Goal: Information Seeking & Learning: Check status

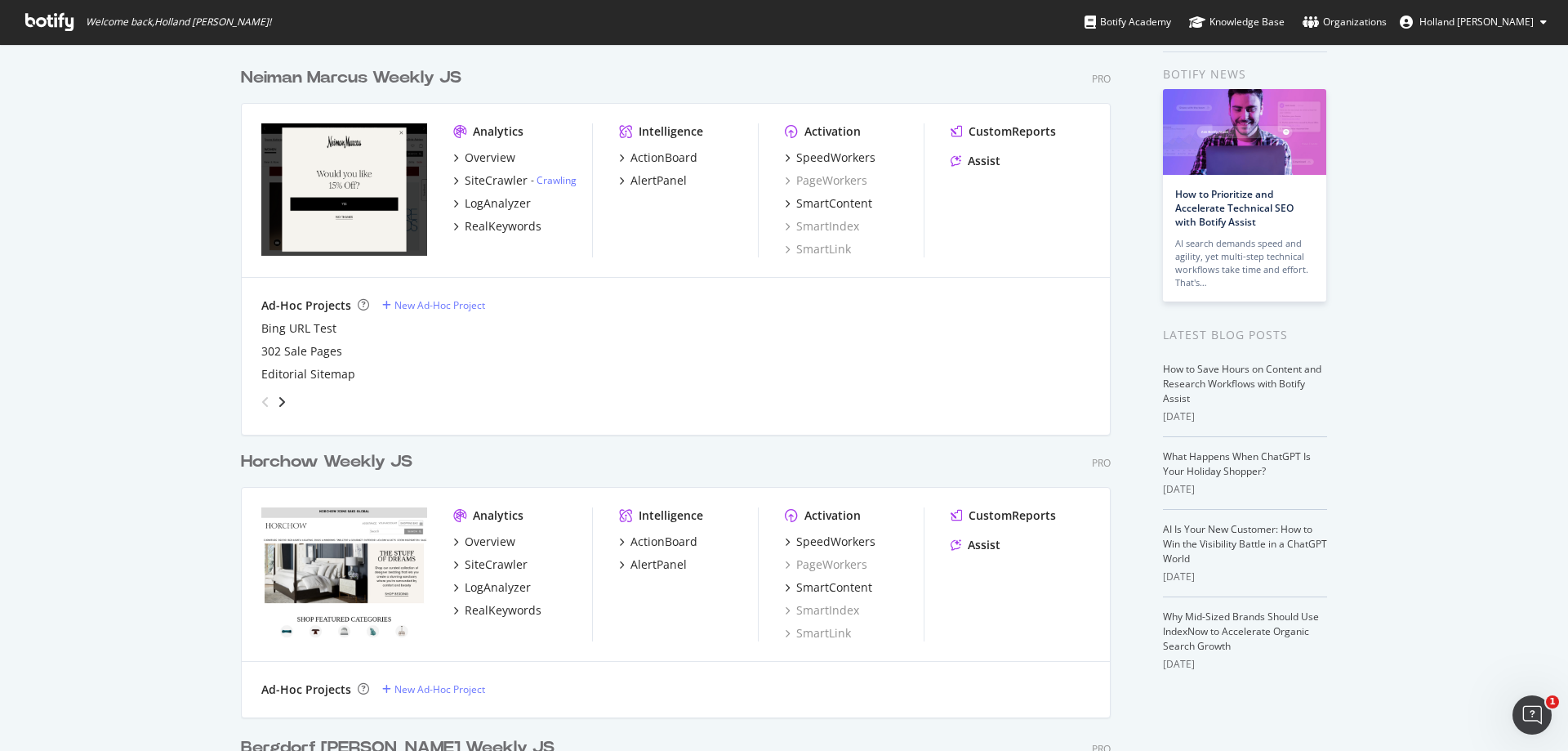
scroll to position [327, 0]
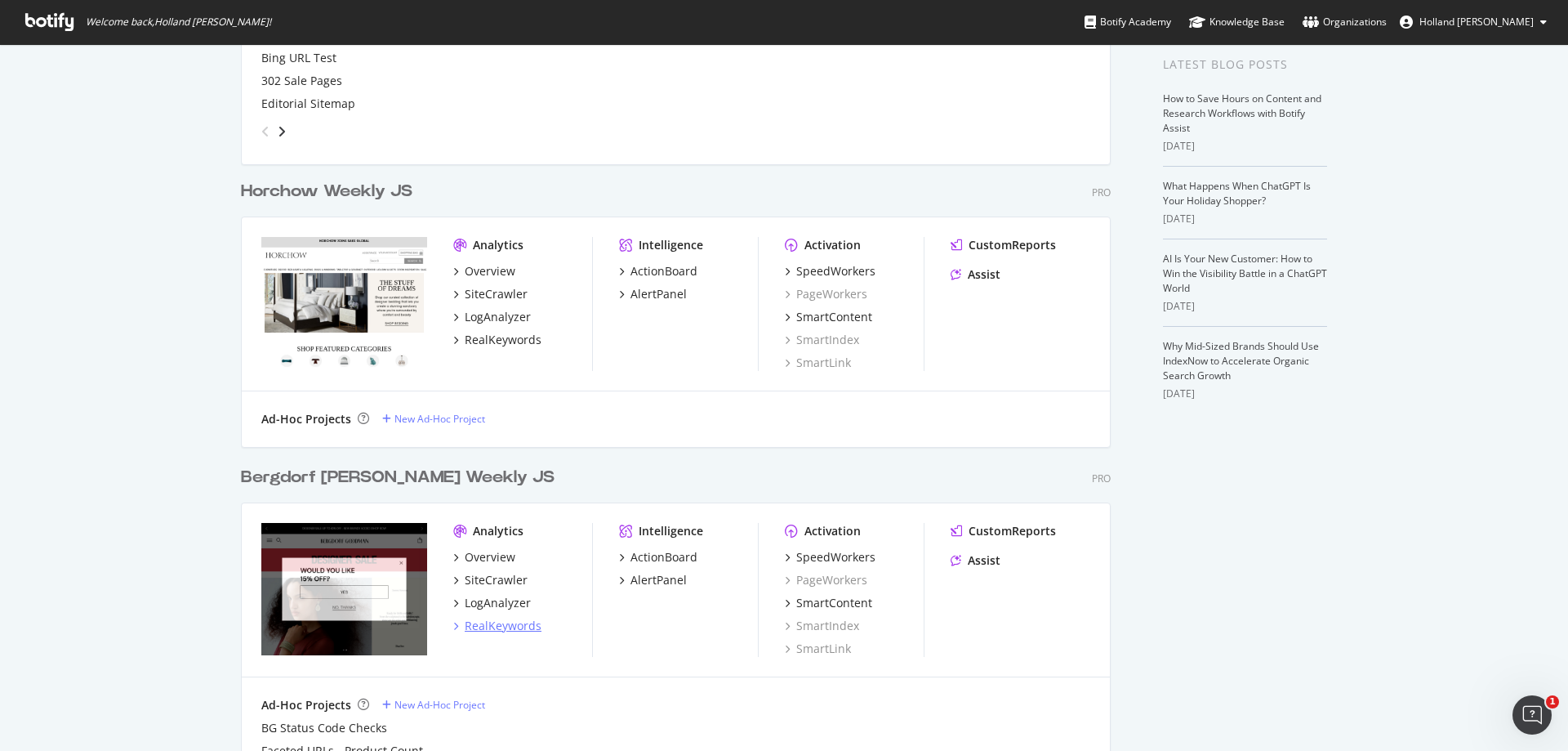
click at [501, 617] on div "RealKeywords" at bounding box center [503, 625] width 77 height 17
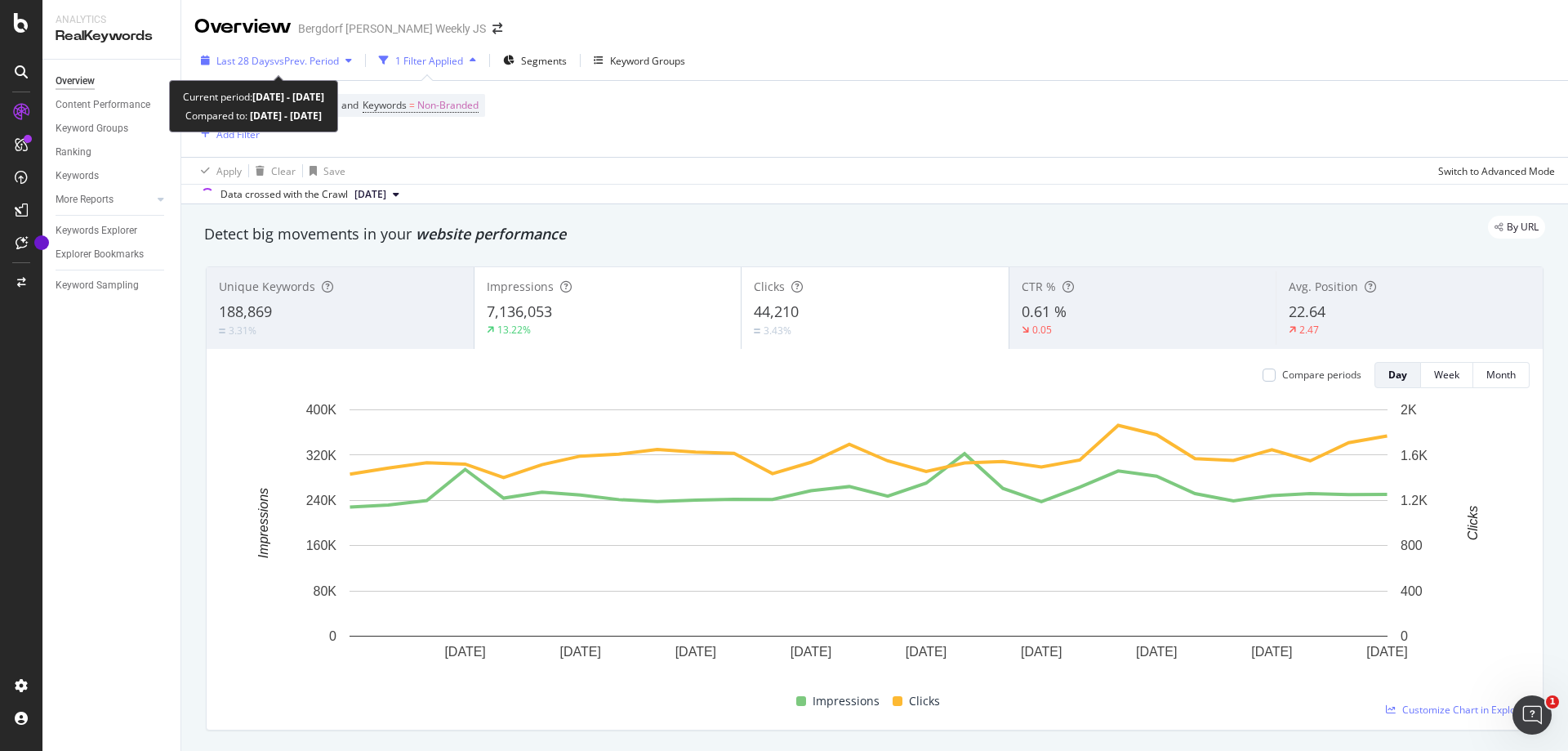
click at [296, 59] on span "vs Prev. Period" at bounding box center [307, 61] width 64 height 14
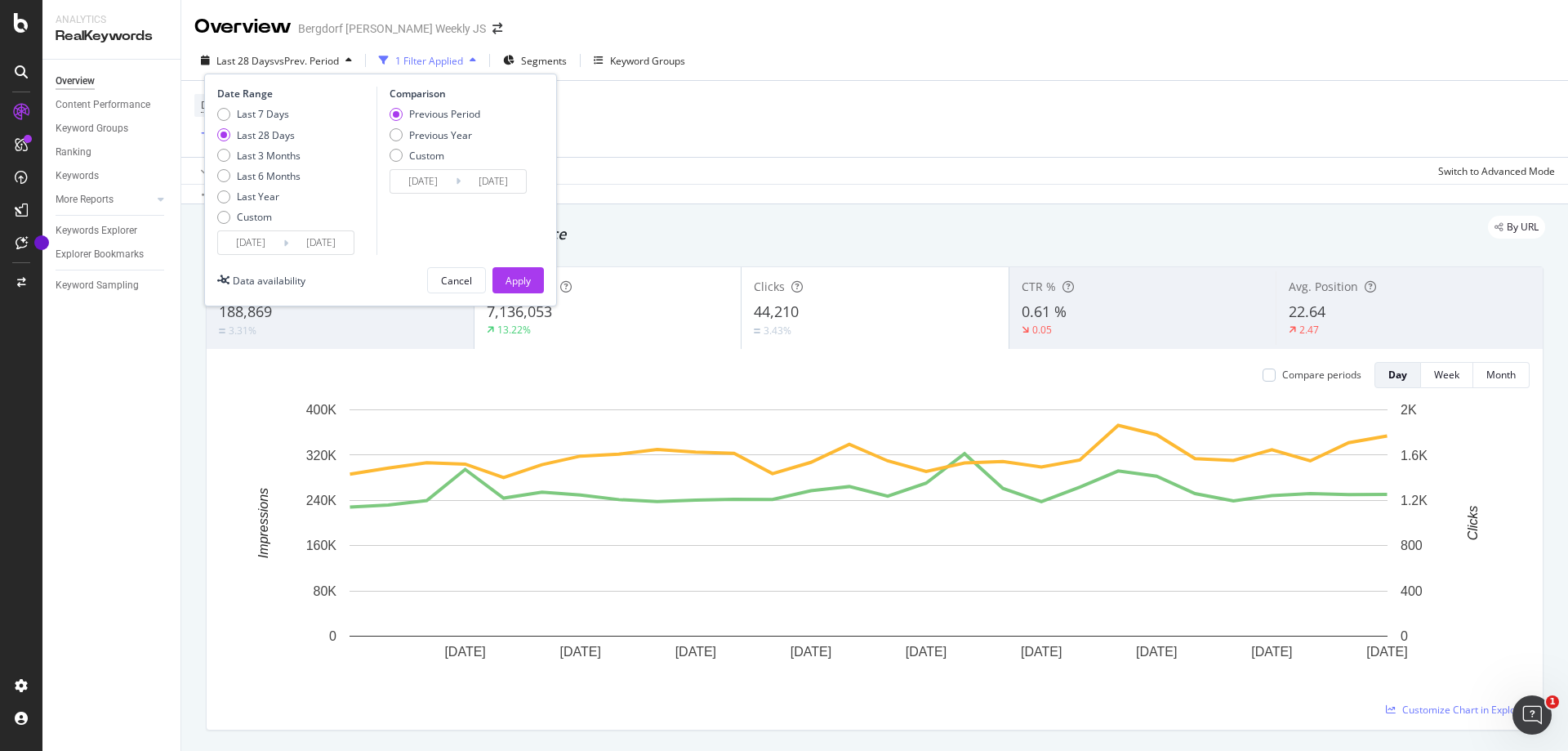
click at [245, 245] on input "[DATE]" at bounding box center [250, 242] width 65 height 22
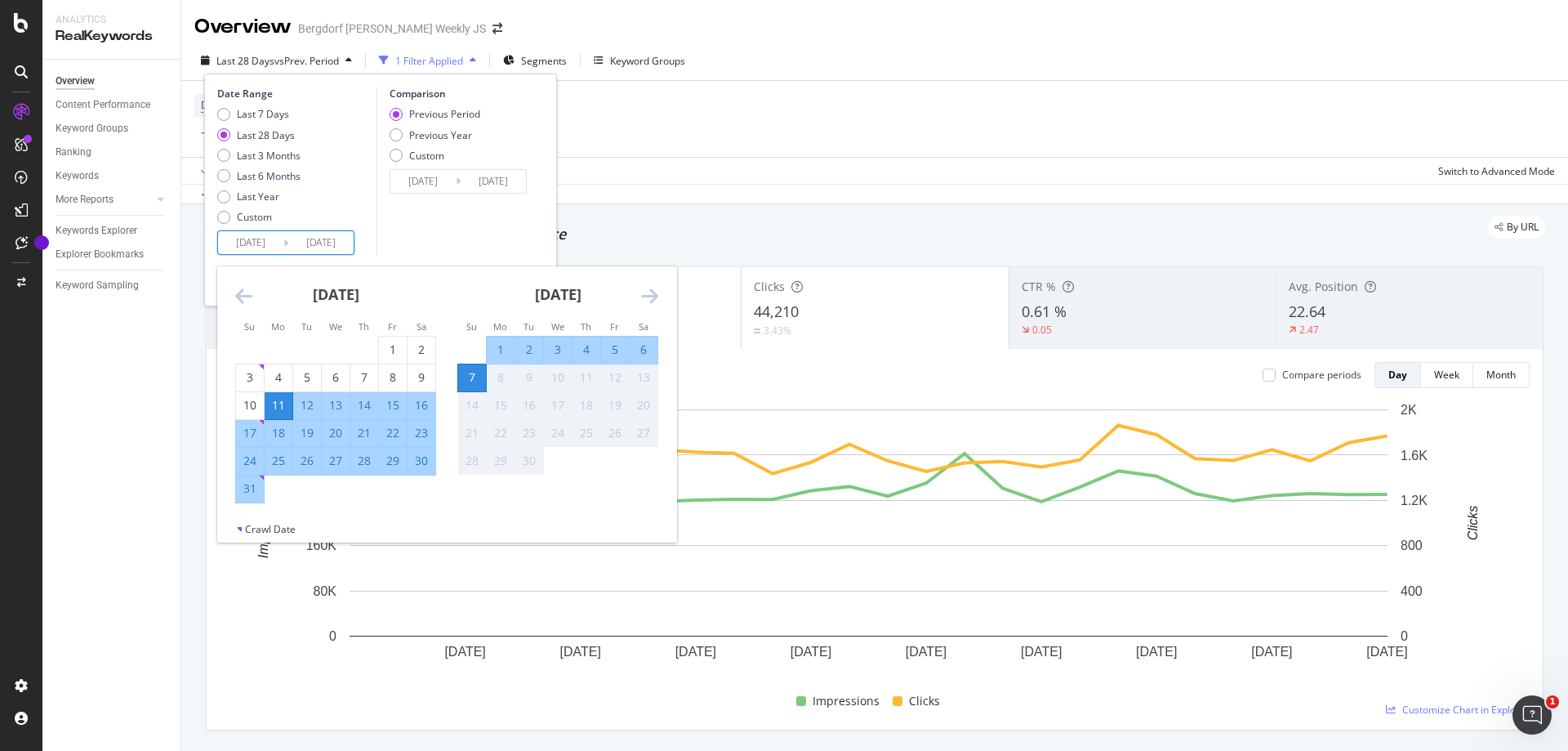
click at [237, 292] on icon "Move backward to switch to the previous month." at bounding box center [244, 296] width 18 height 20
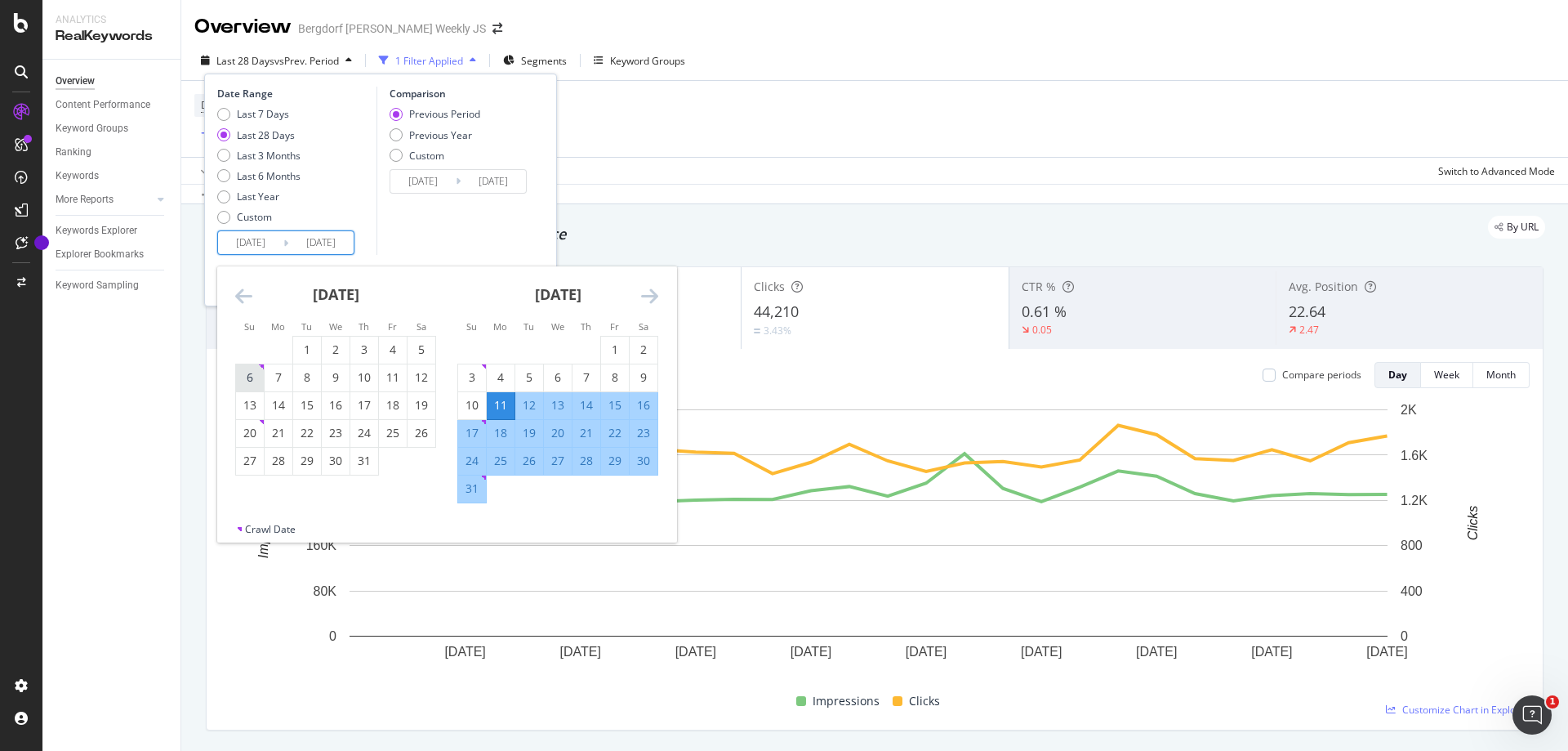
click at [258, 378] on div "6" at bounding box center [250, 377] width 27 height 17
type input "[DATE]"
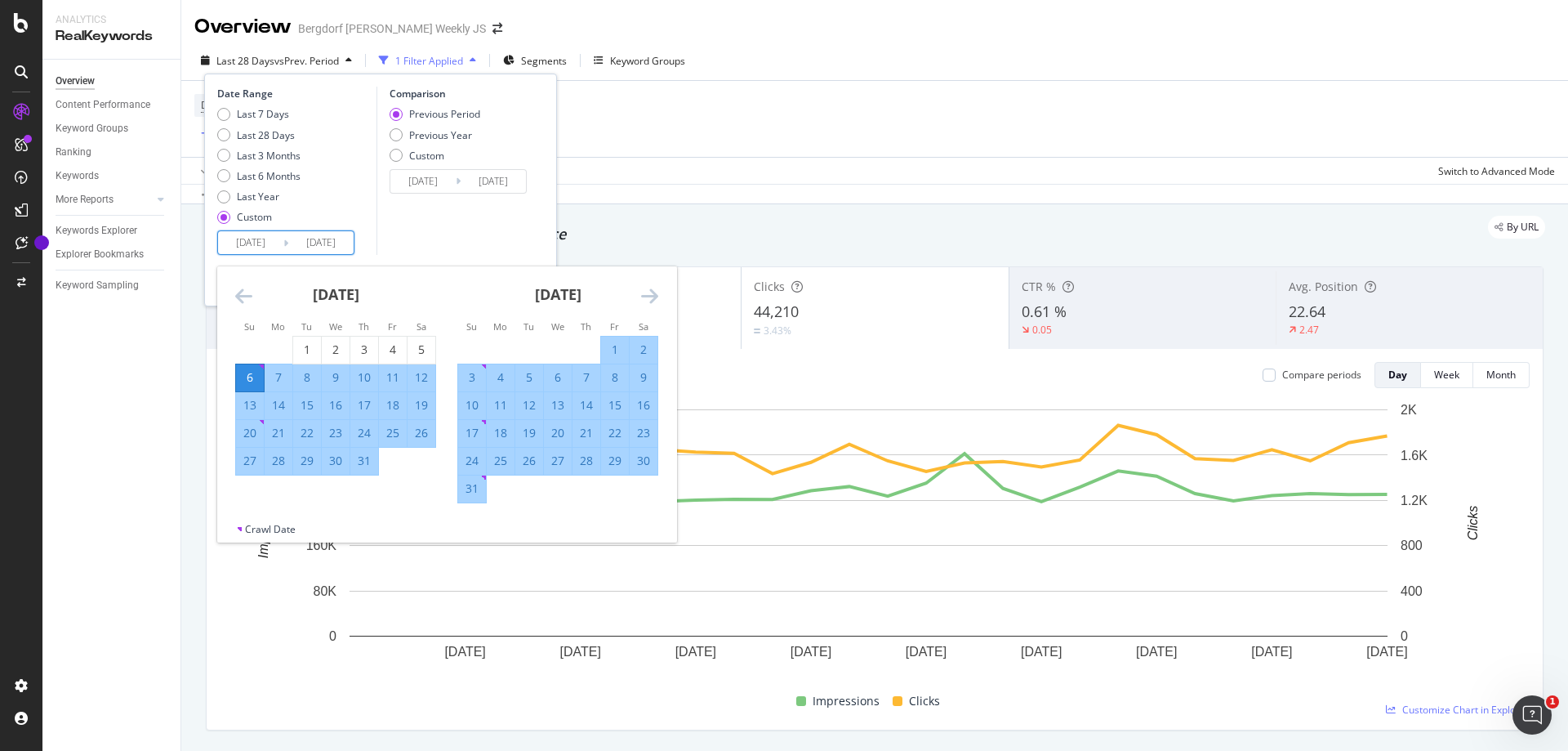
click at [643, 348] on div "2" at bounding box center [643, 350] width 27 height 17
type input "[DATE]"
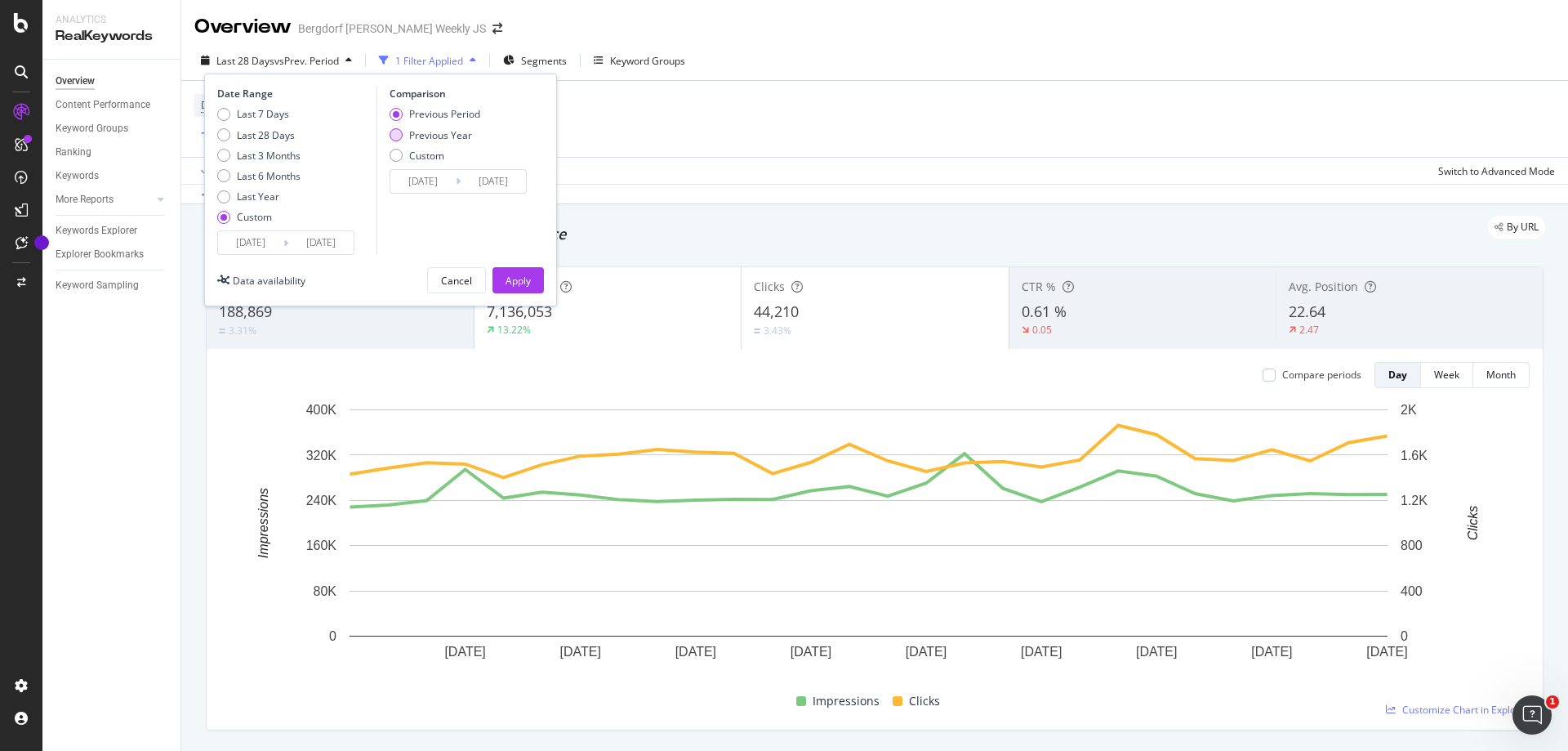
click at [436, 140] on div "Previous Year" at bounding box center [440, 135] width 62 height 14
type input "[DATE]"
click at [517, 276] on div "Apply" at bounding box center [518, 280] width 25 height 14
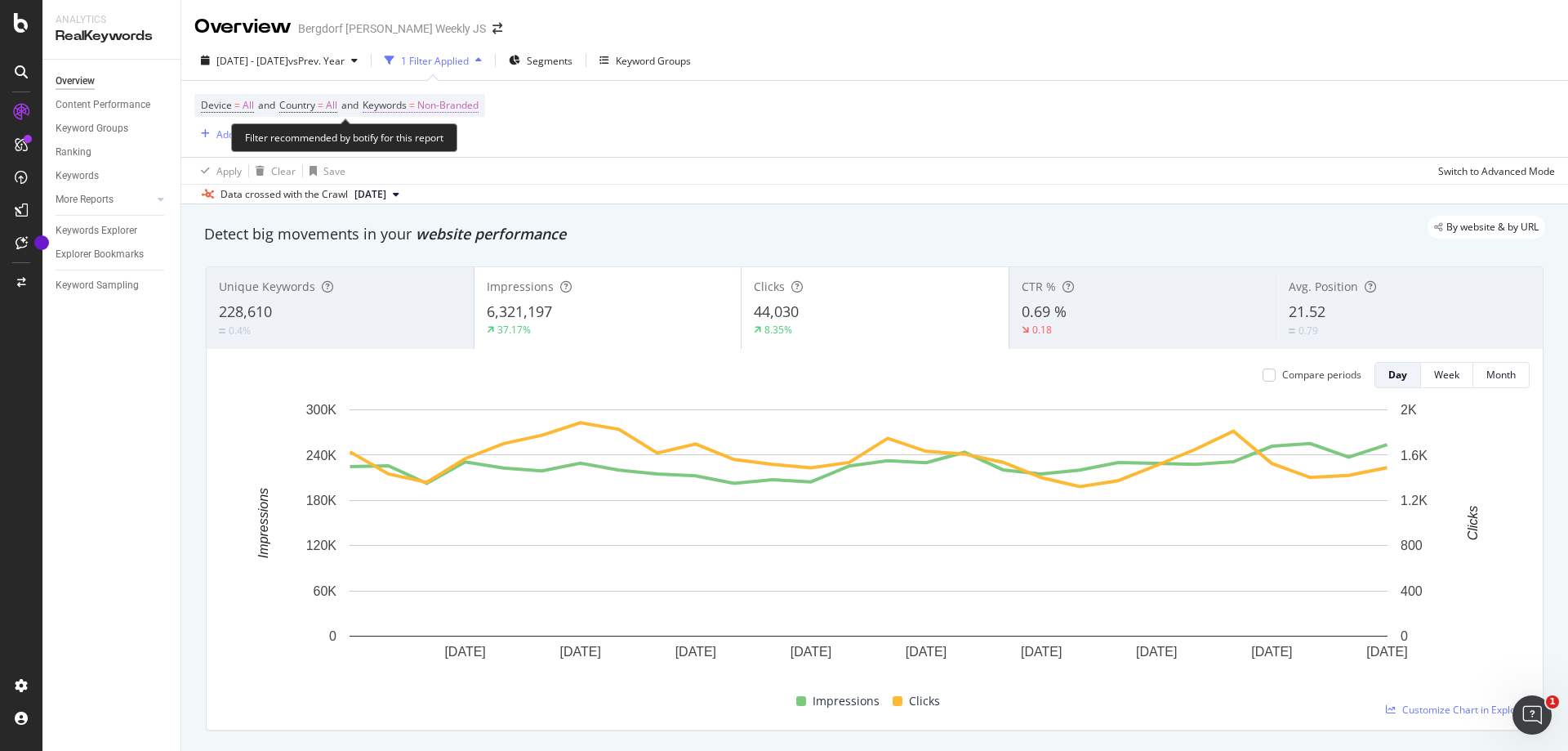
click at [467, 105] on span "Non-Branded" at bounding box center [447, 104] width 62 height 22
click at [447, 134] on div "Non-Branded" at bounding box center [431, 144] width 88 height 24
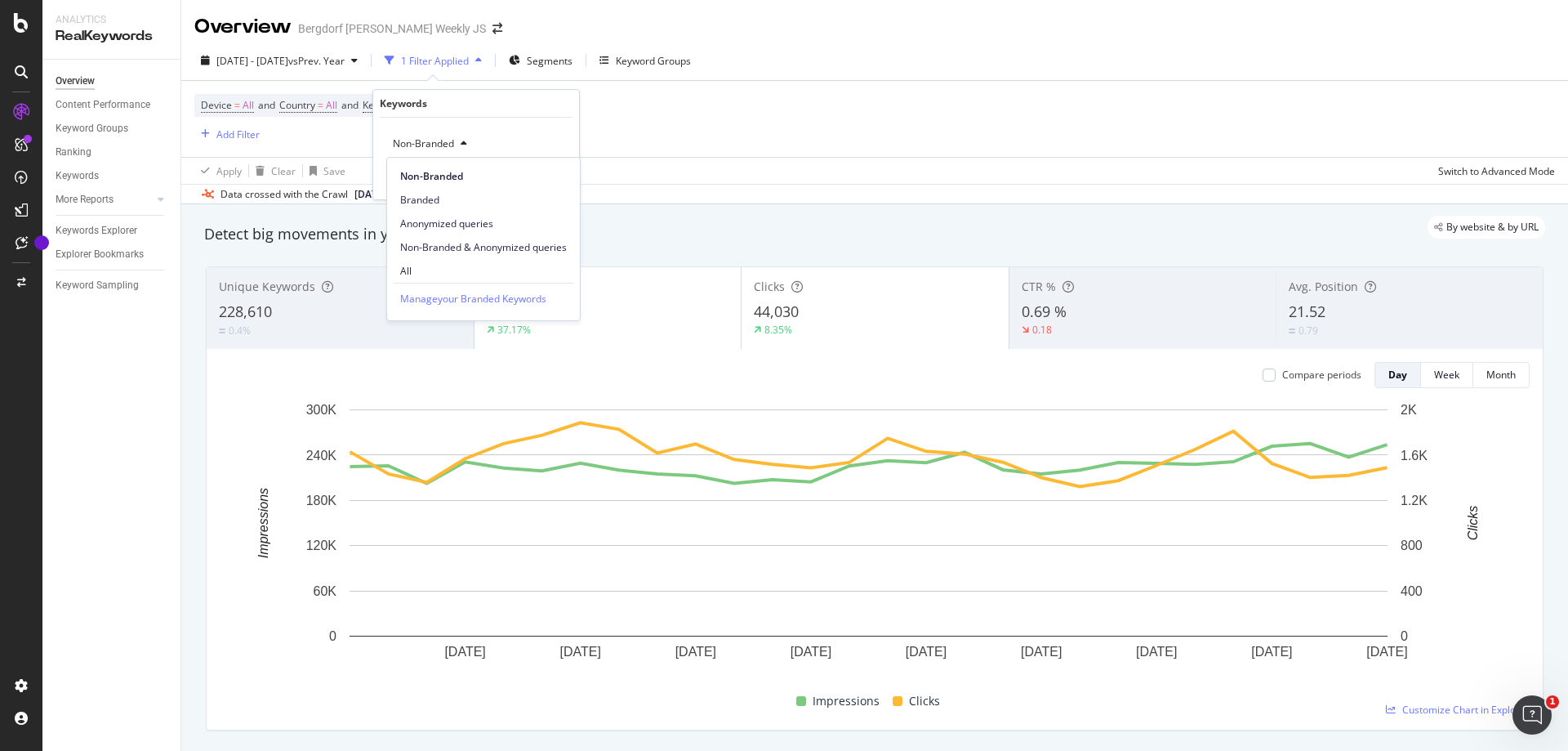
click at [446, 194] on span "Branded" at bounding box center [483, 199] width 167 height 15
click at [563, 184] on div "Apply" at bounding box center [554, 179] width 25 height 14
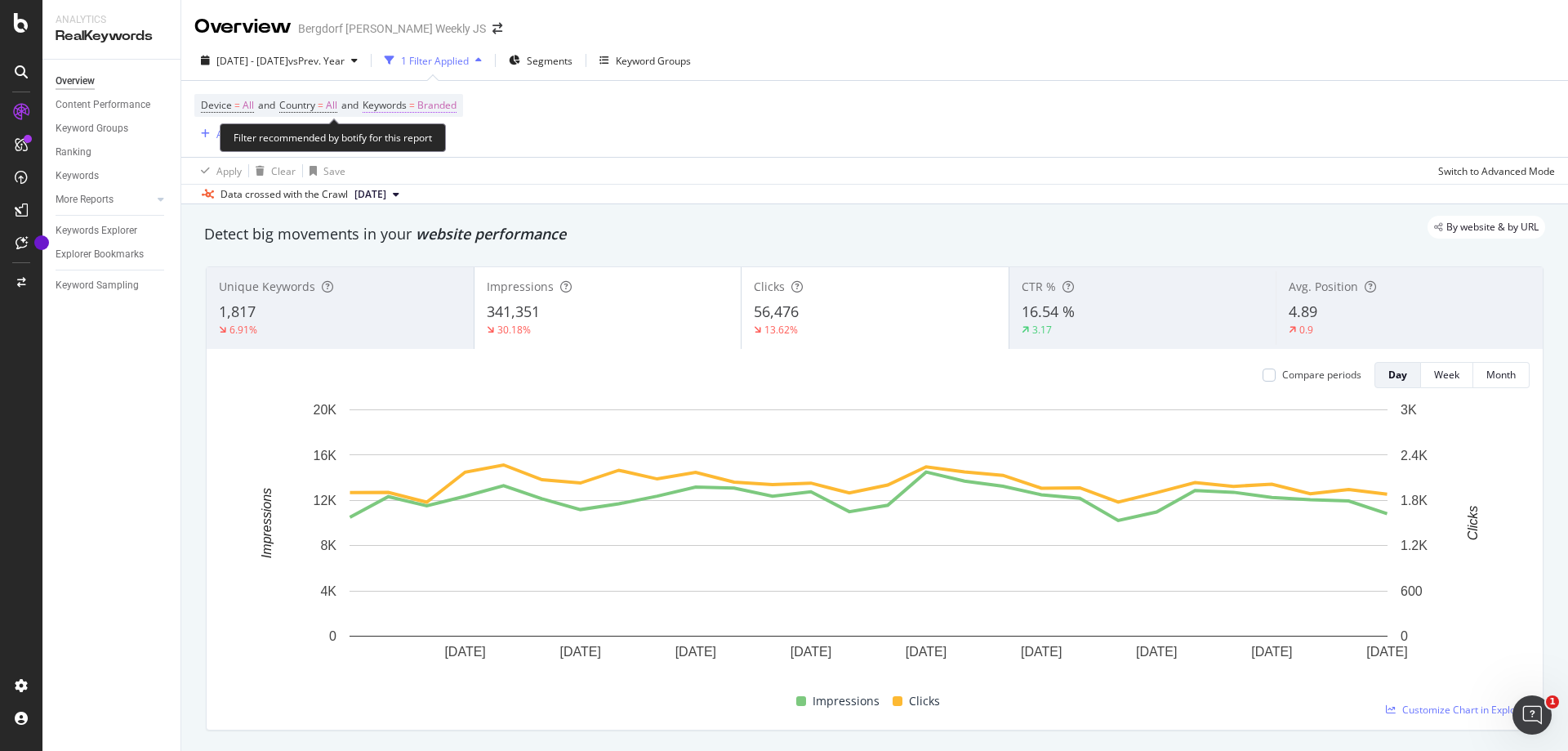
click at [419, 104] on span "Keywords = Branded" at bounding box center [409, 104] width 94 height 15
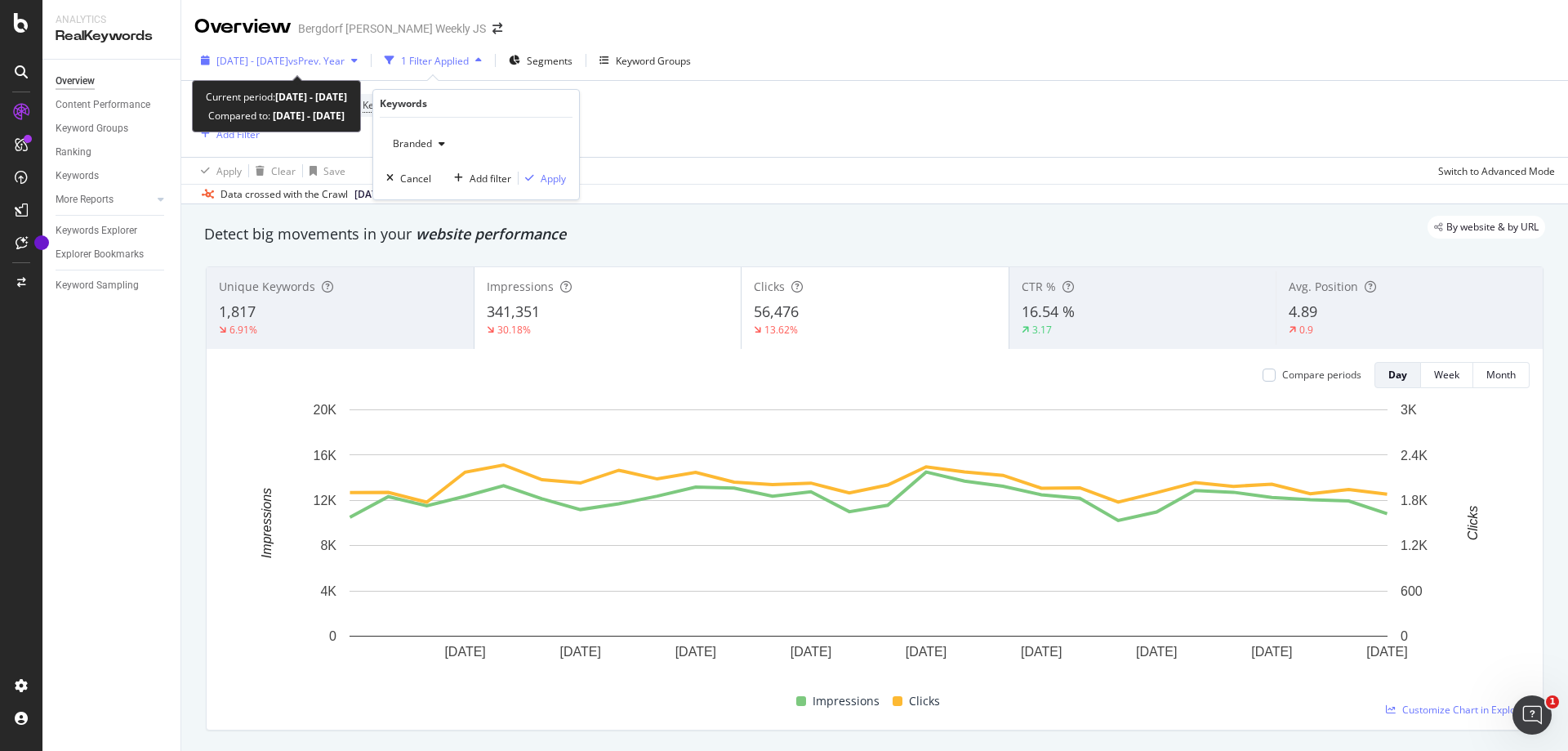
click at [271, 63] on span "[DATE] - [DATE]" at bounding box center [253, 61] width 72 height 14
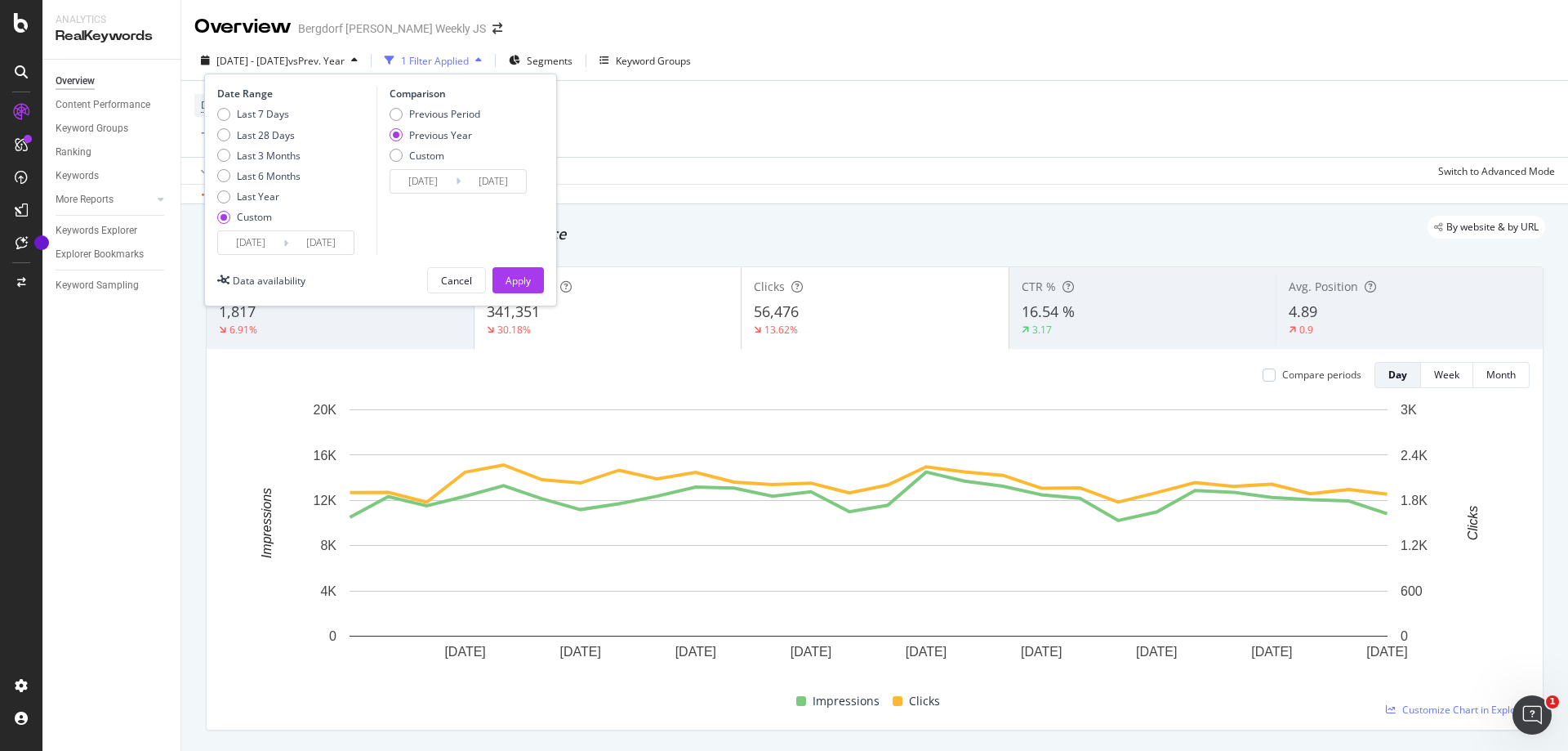
click at [322, 247] on input "[DATE]" at bounding box center [320, 242] width 65 height 22
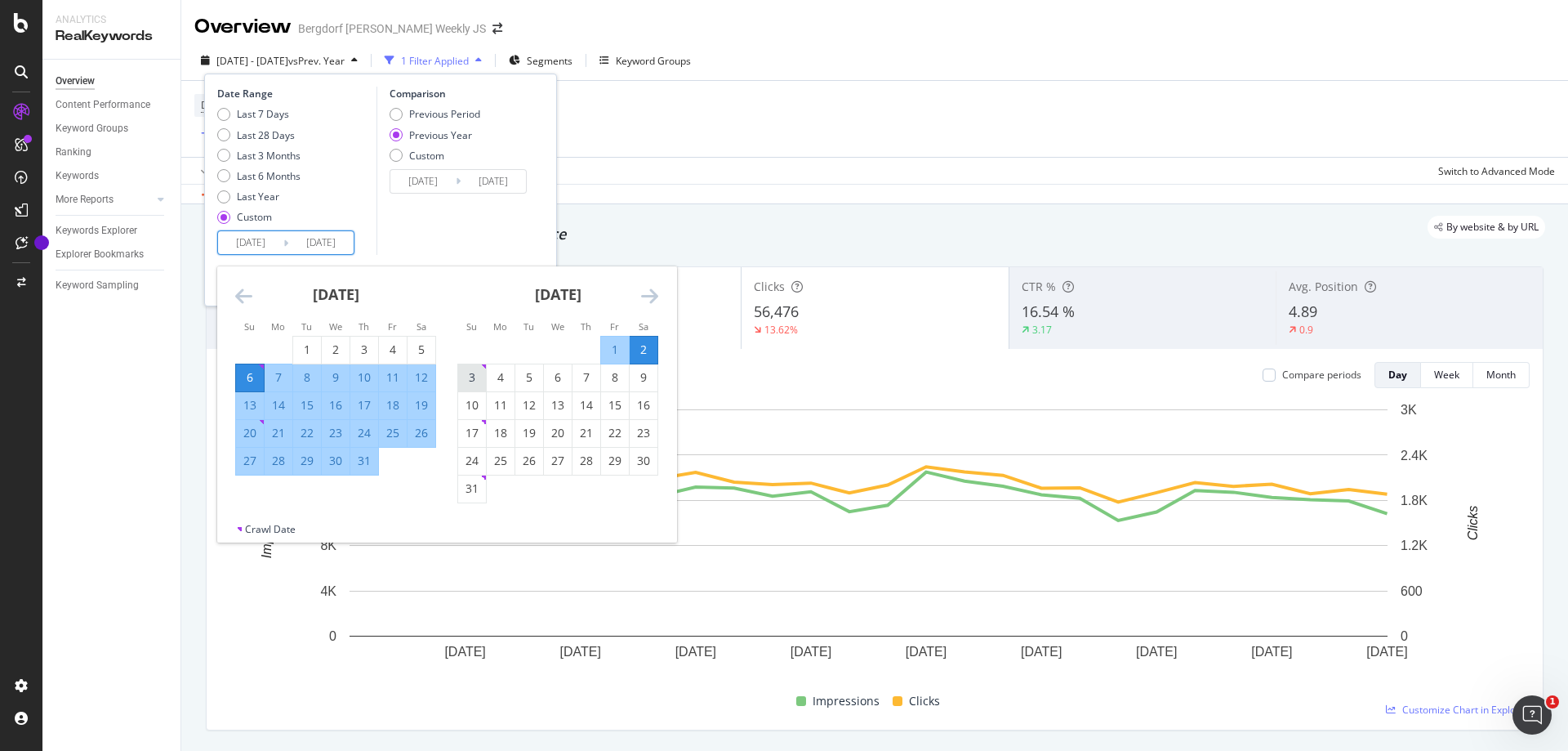
click at [465, 379] on div "3" at bounding box center [472, 377] width 27 height 17
type input "[DATE]"
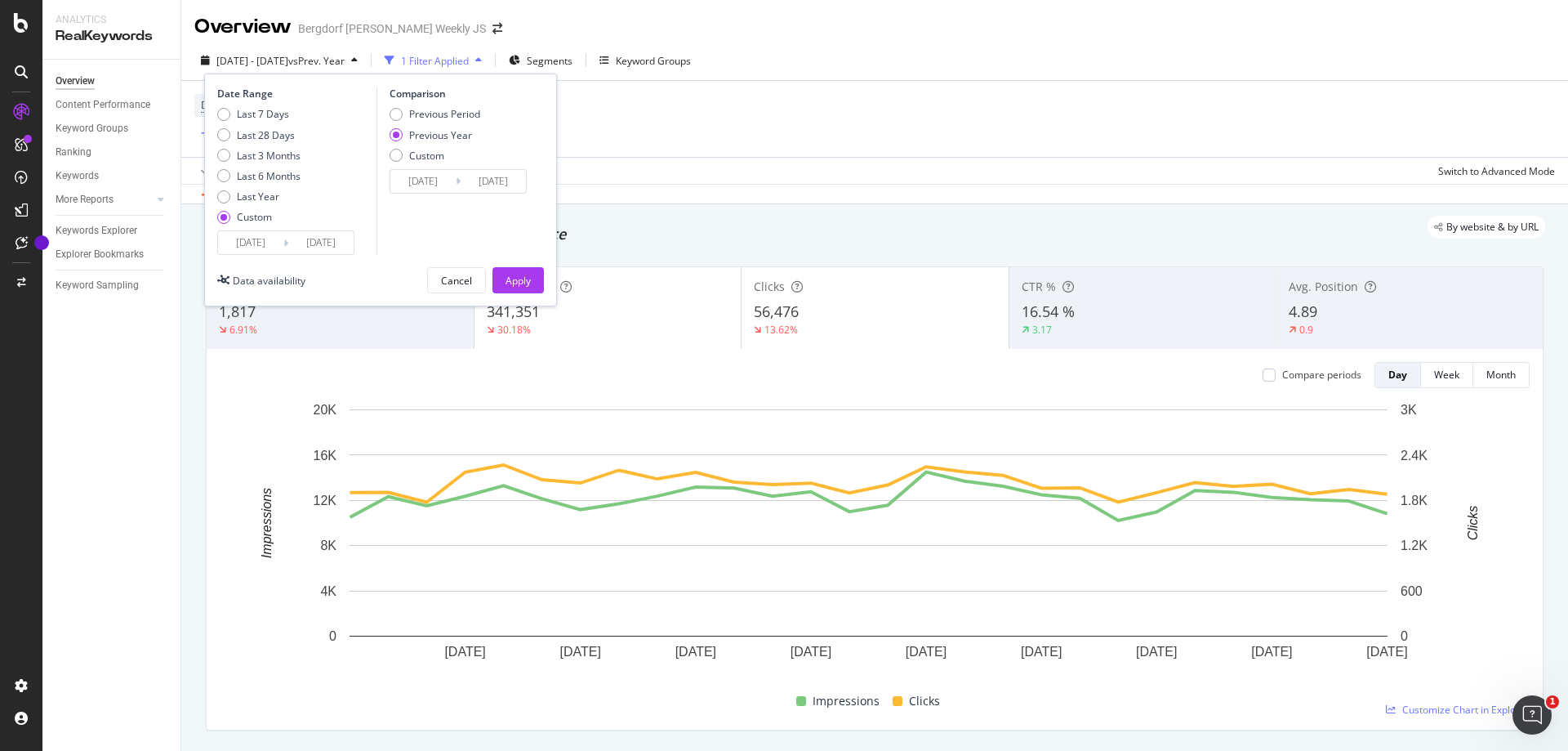
click at [321, 237] on input "[DATE]" at bounding box center [320, 242] width 65 height 22
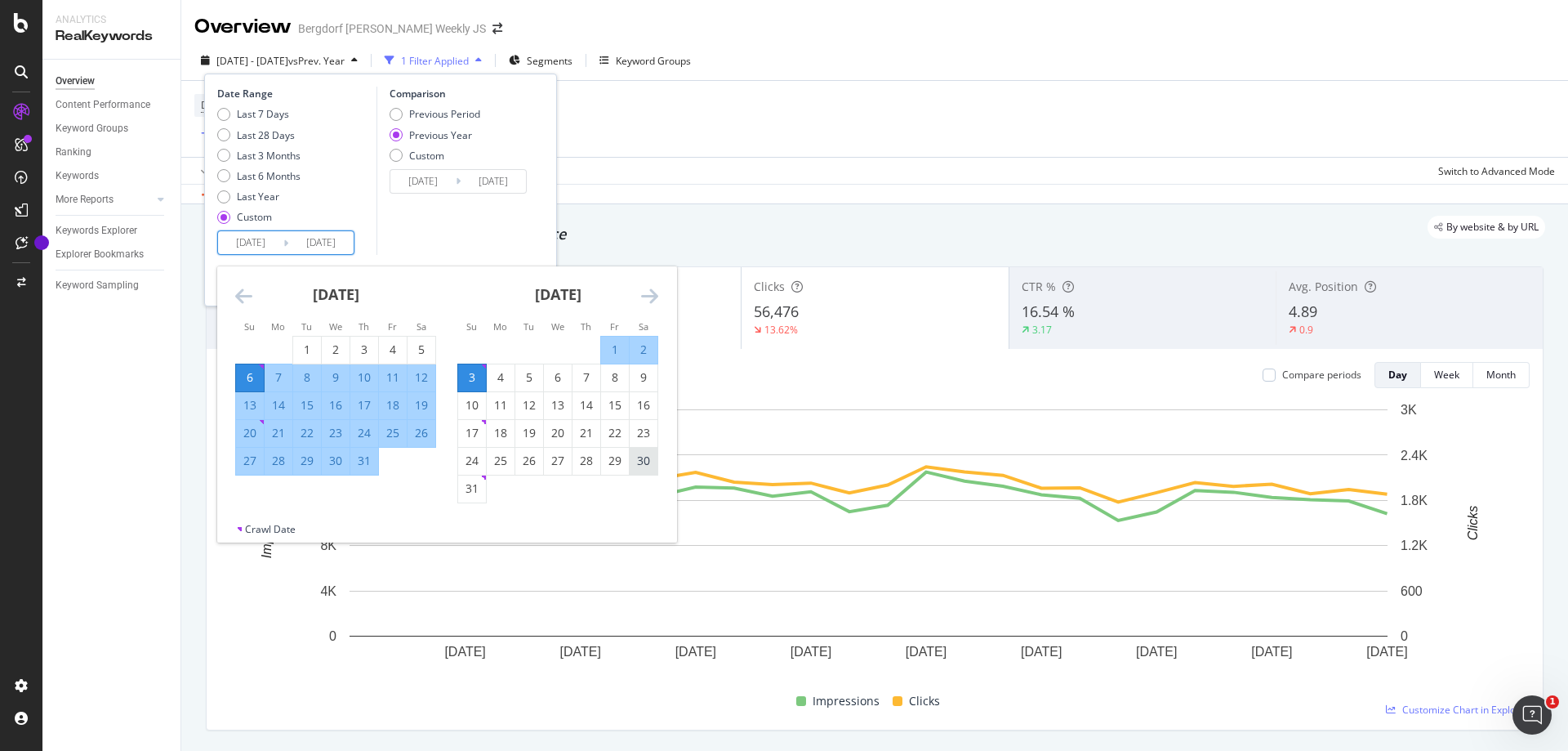
click at [637, 464] on div "30" at bounding box center [643, 460] width 27 height 17
type input "[DATE]"
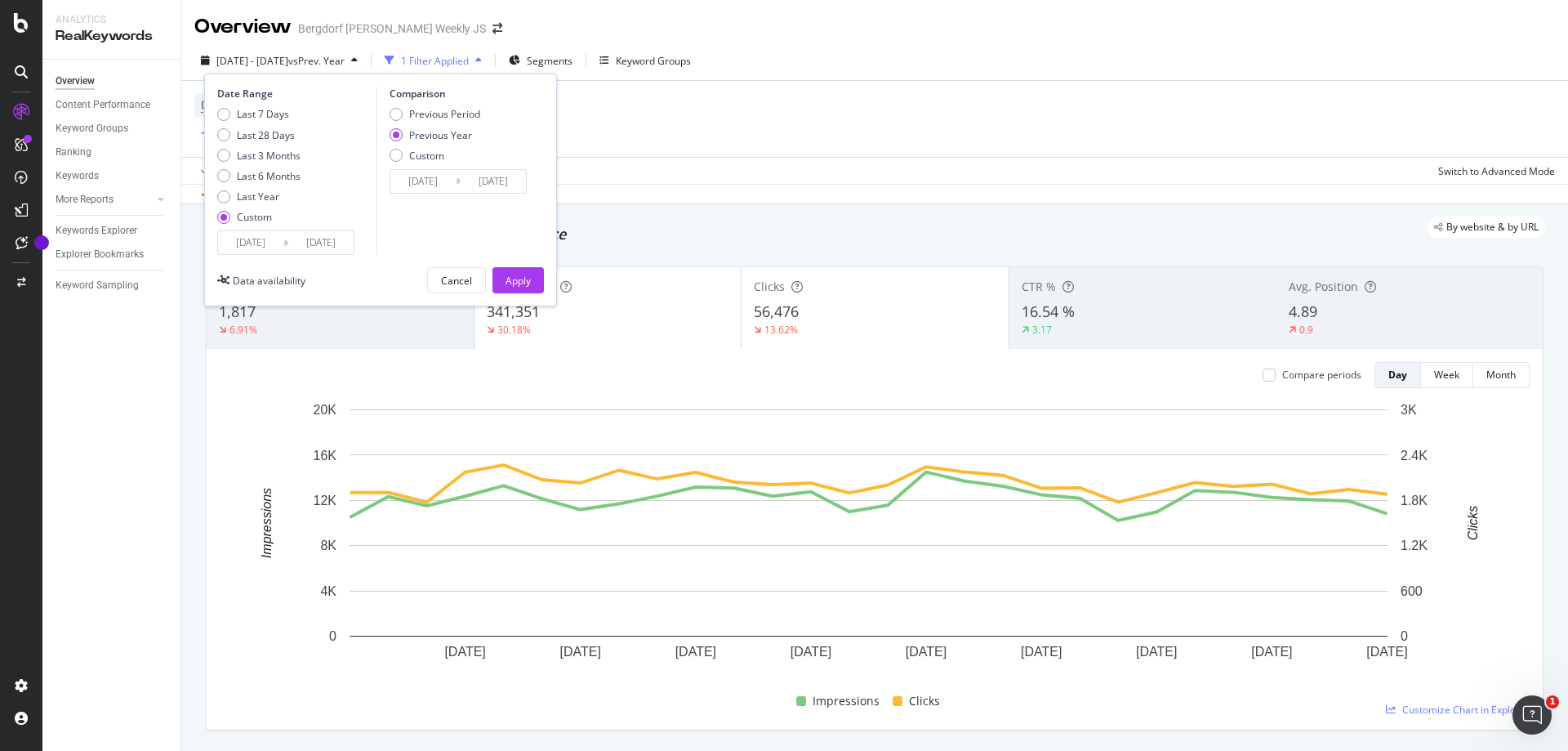
click at [430, 139] on div "Previous Year" at bounding box center [440, 135] width 62 height 14
click at [430, 109] on div "Previous Period" at bounding box center [444, 114] width 71 height 14
type input "[DATE]"
click at [433, 125] on div "Previous Period Previous Year Custom" at bounding box center [434, 138] width 91 height 62
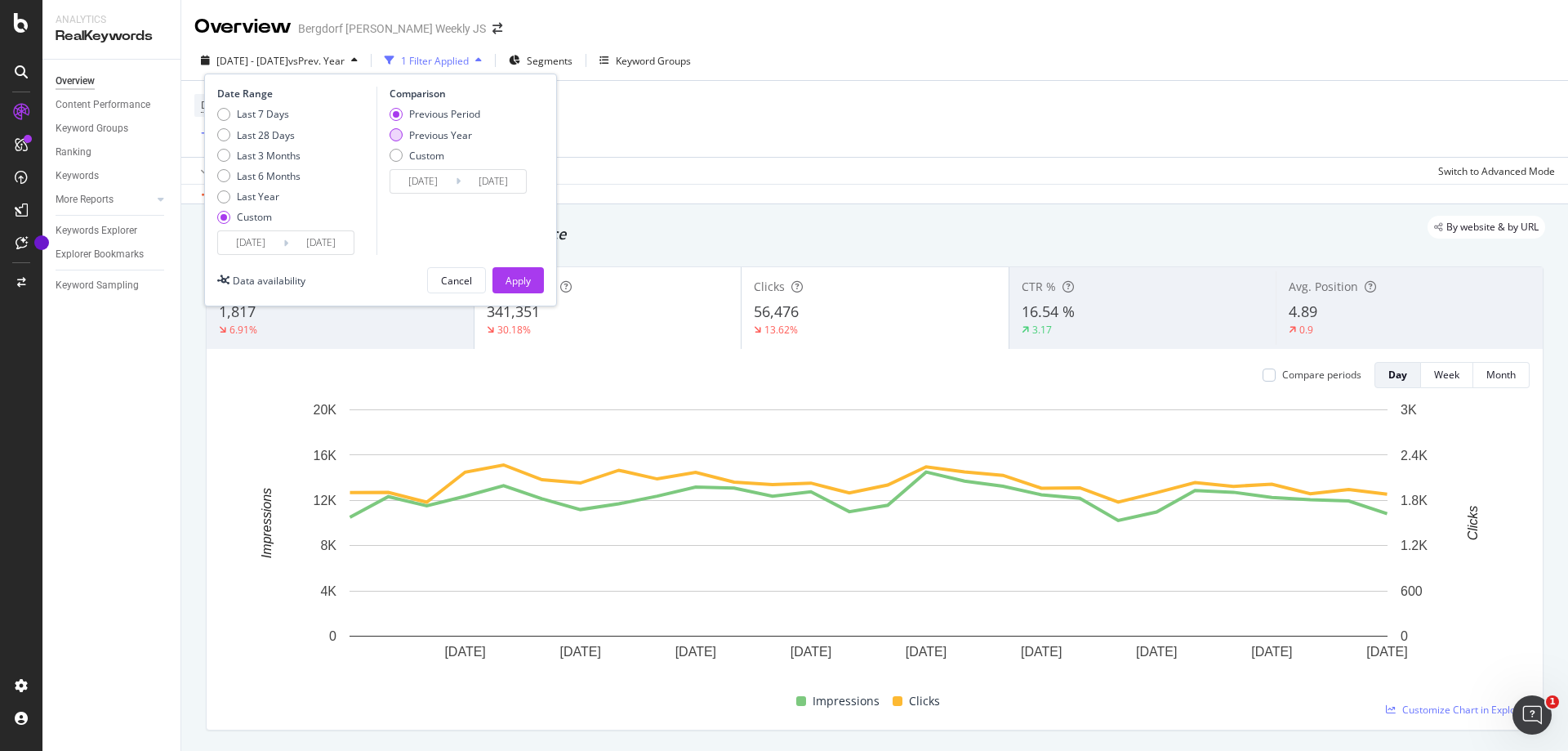
click at [458, 135] on div "Previous Year" at bounding box center [440, 135] width 62 height 14
type input "[DATE]"
click at [535, 287] on button "Apply" at bounding box center [517, 280] width 52 height 26
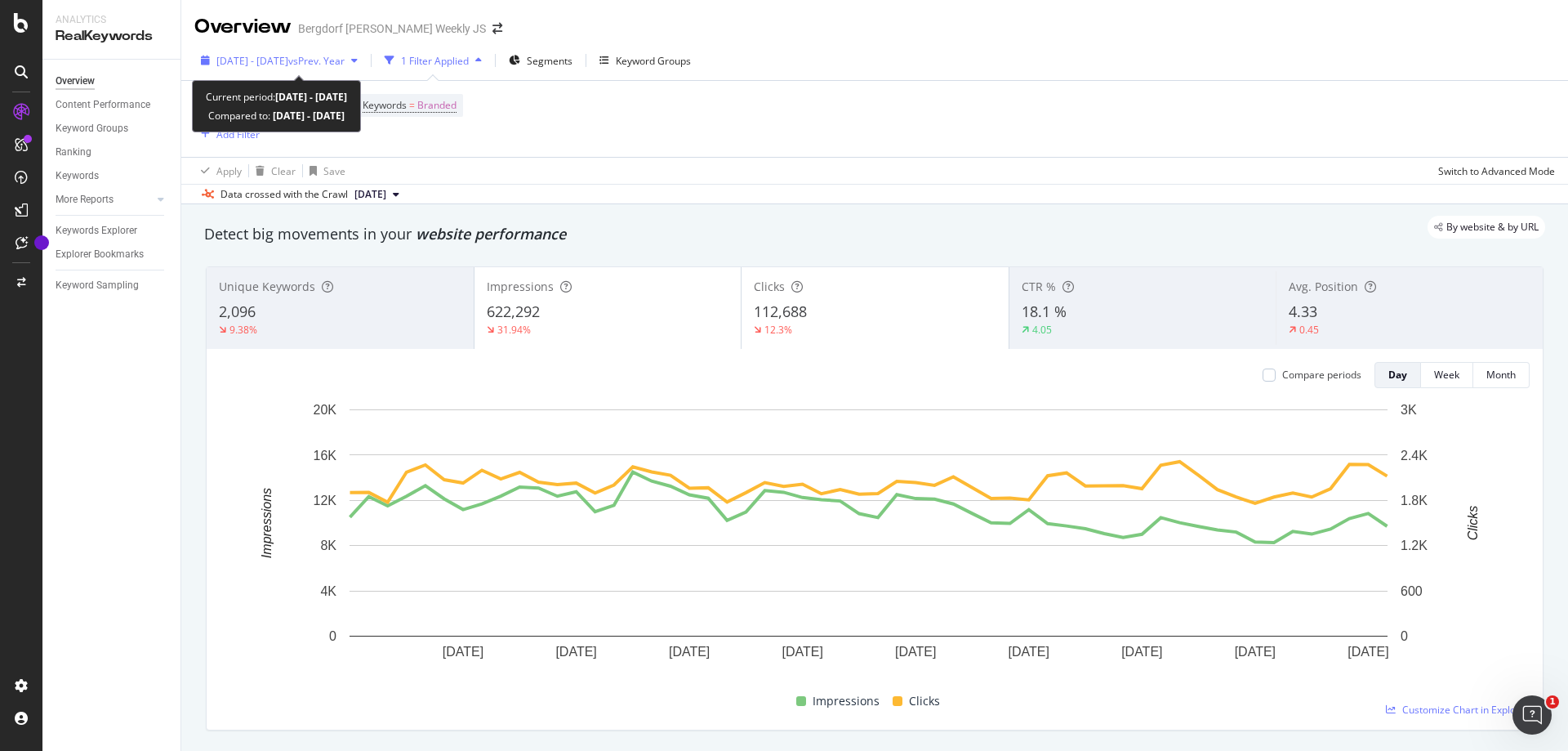
click at [288, 65] on span "[DATE] - [DATE]" at bounding box center [253, 61] width 72 height 14
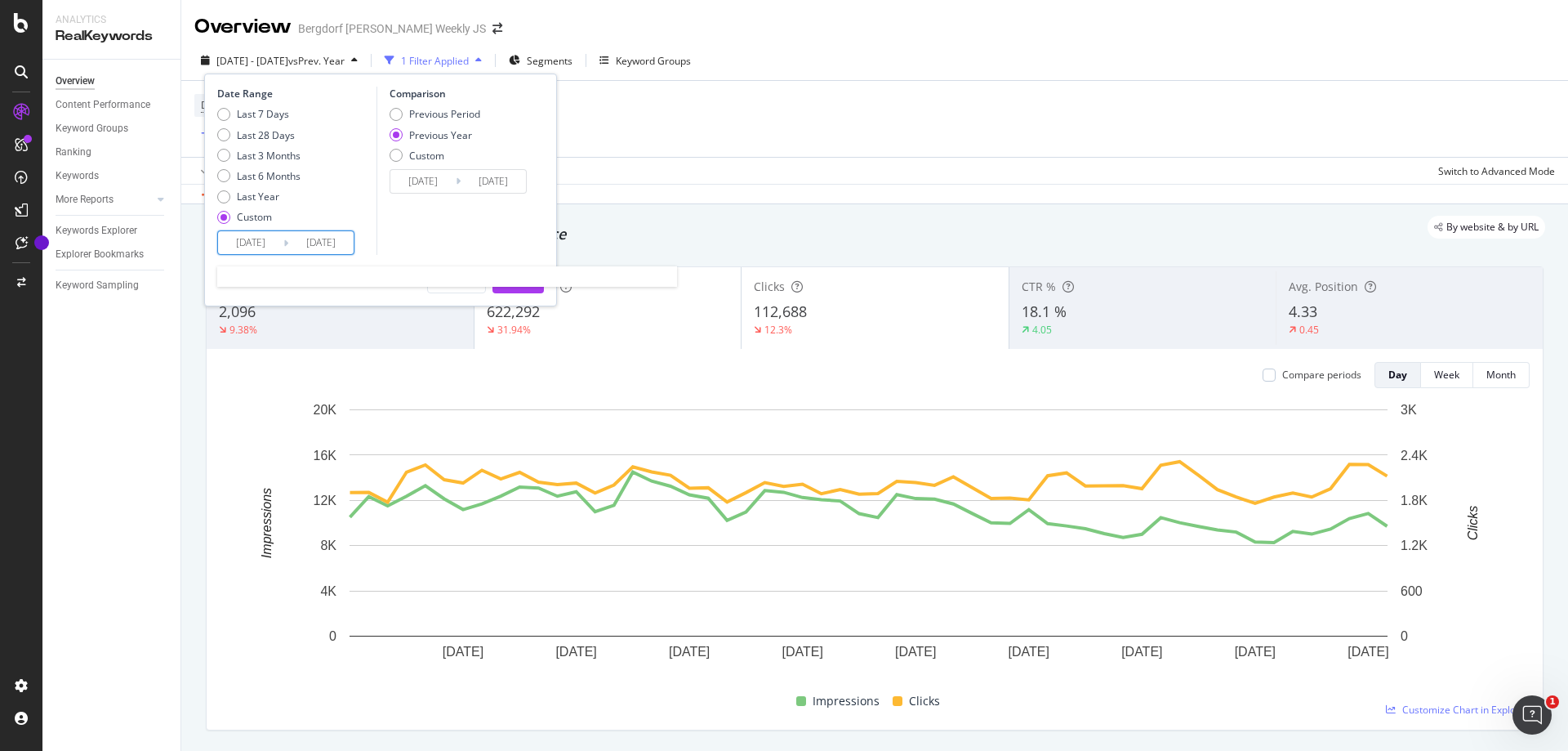
click at [261, 244] on input "[DATE]" at bounding box center [250, 242] width 65 height 22
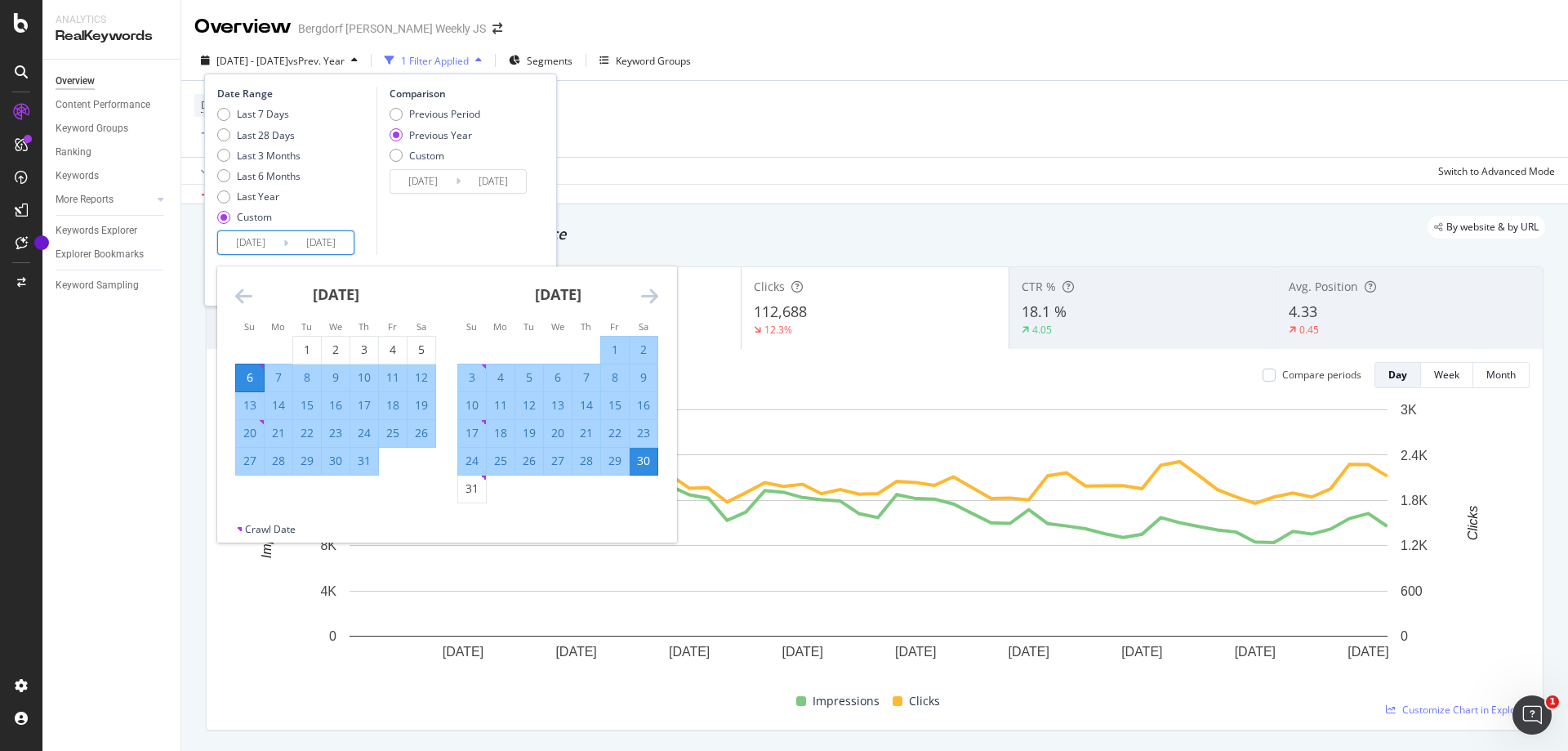
click at [474, 375] on div "3" at bounding box center [472, 377] width 27 height 17
type input "[DATE]"
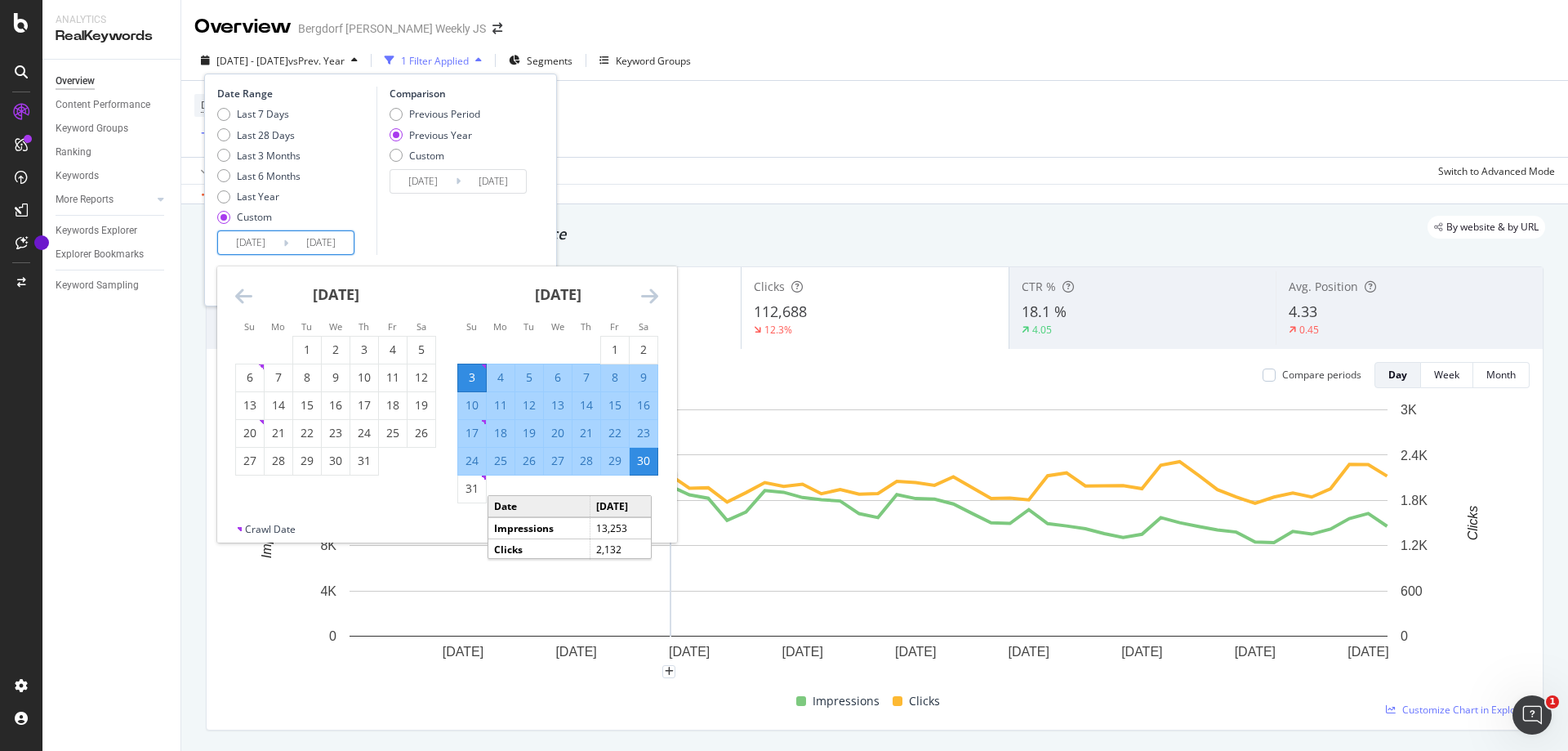
click at [466, 224] on div "Comparison Previous Period Previous Year Custom [DATE] Navigate forward to inte…" at bounding box center [454, 171] width 155 height 168
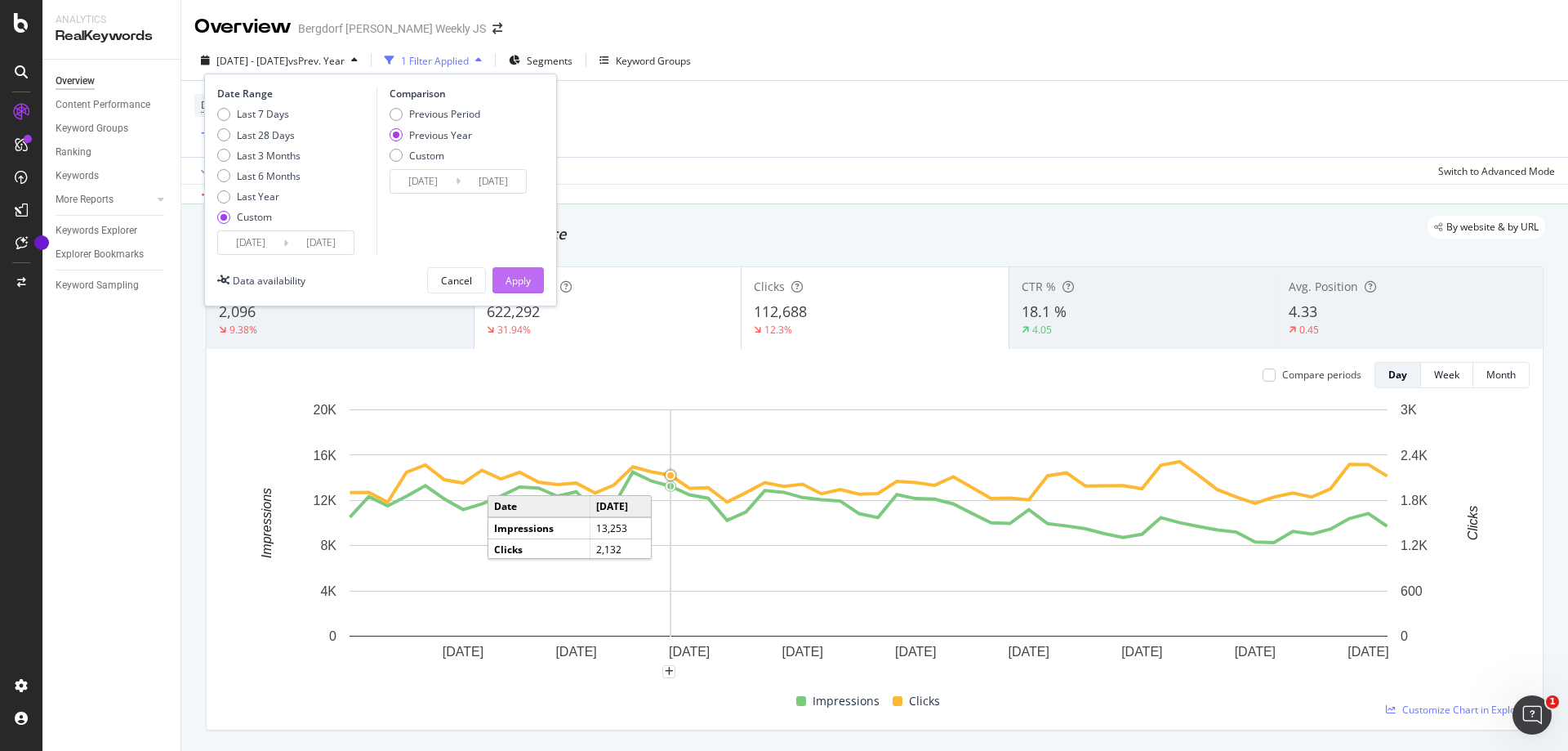
click at [529, 280] on div "Apply" at bounding box center [518, 280] width 25 height 14
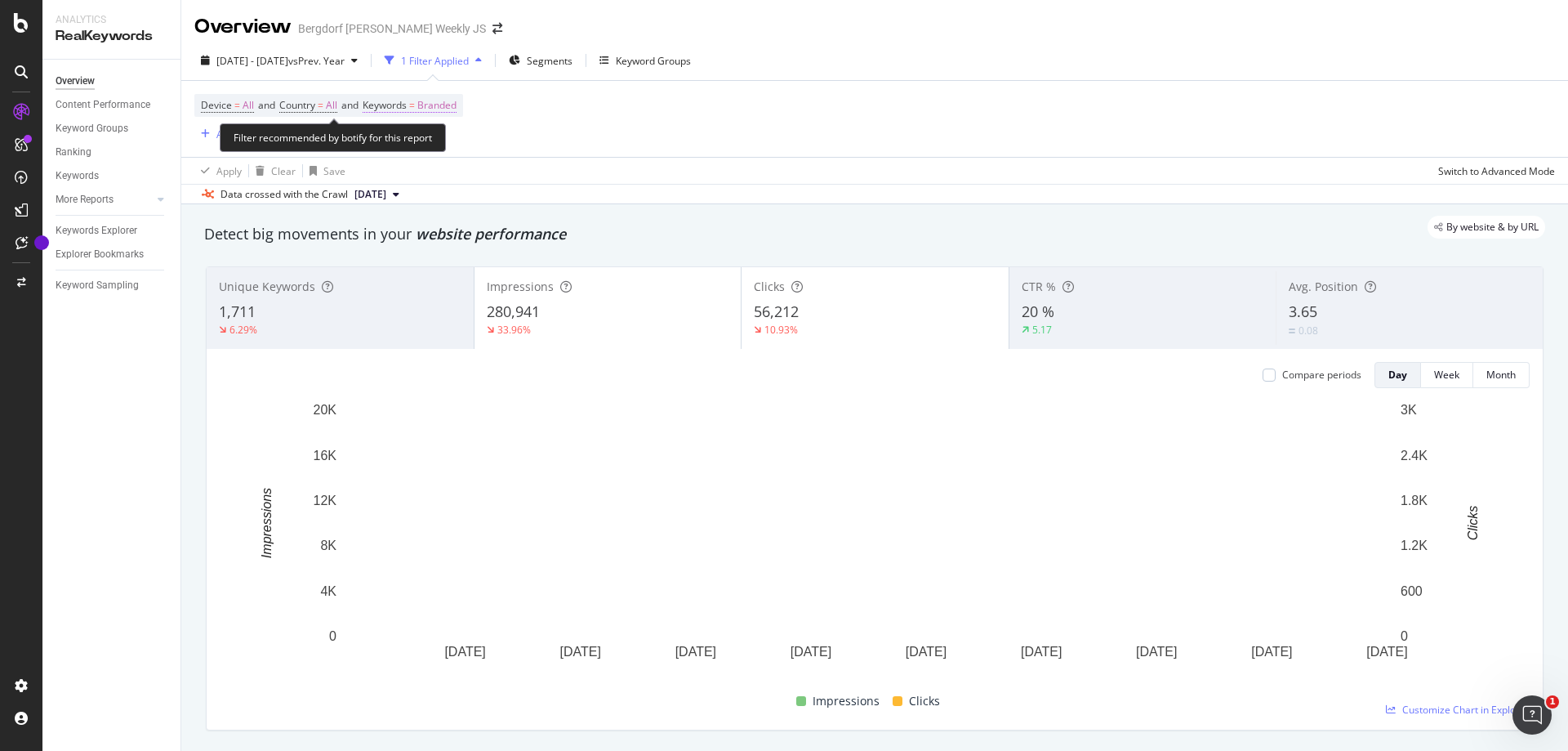
click at [456, 112] on span "Branded" at bounding box center [436, 104] width 39 height 22
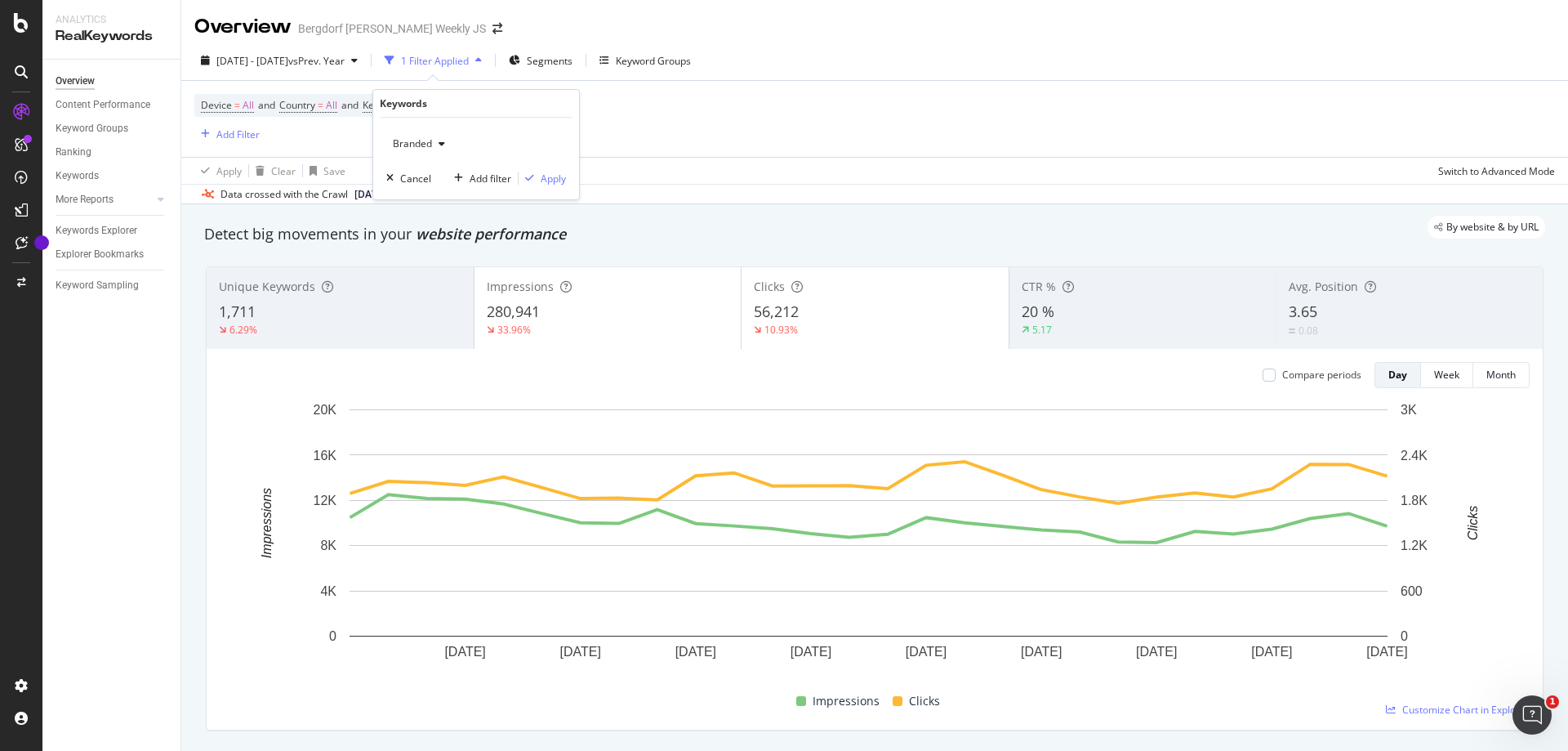
click at [435, 140] on div "button" at bounding box center [442, 144] width 20 height 10
click at [457, 179] on span "Non-Branded" at bounding box center [483, 176] width 167 height 15
click at [561, 182] on div "Apply" at bounding box center [554, 179] width 25 height 14
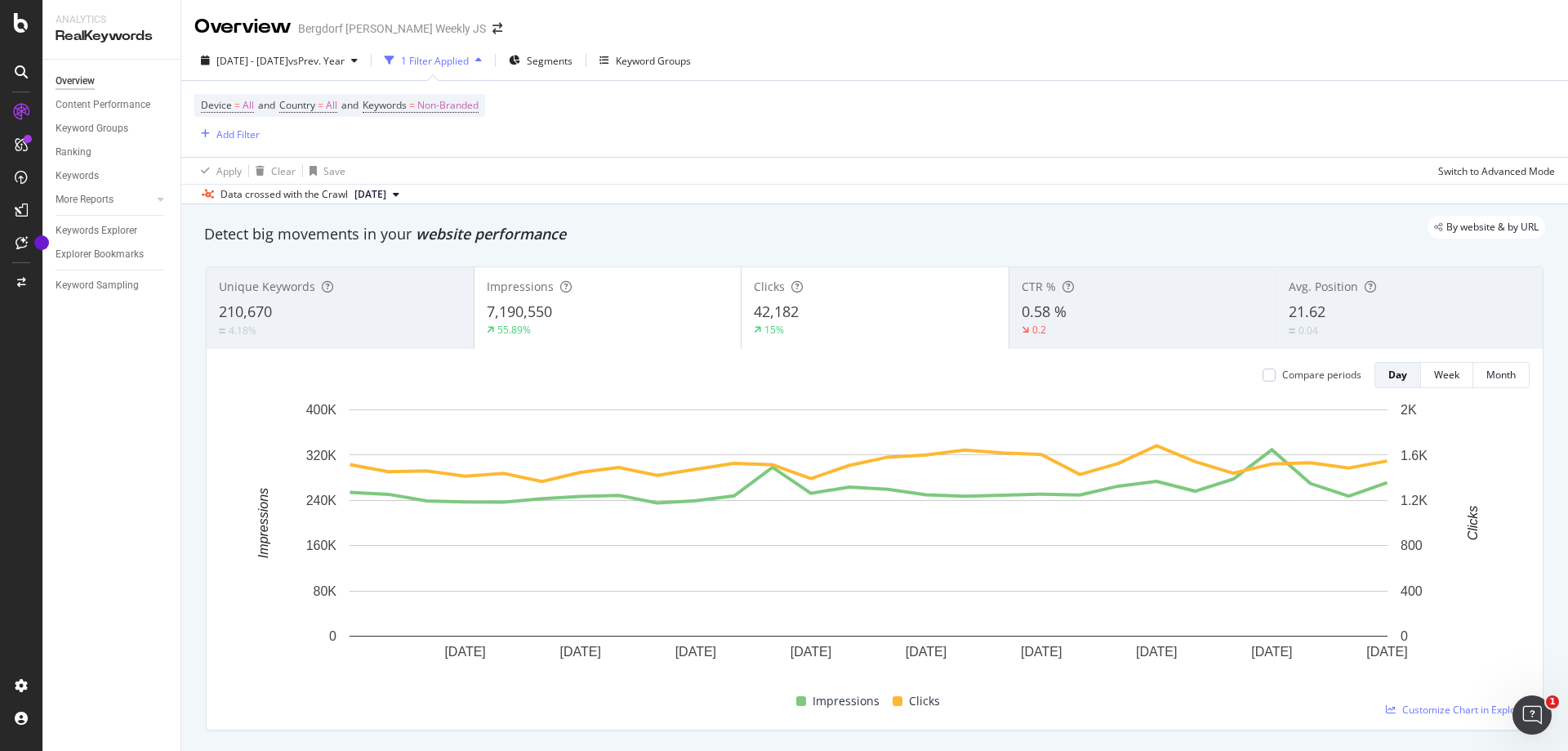
click at [1322, 297] on div "Avg. Position 21.62 0.04" at bounding box center [1410, 308] width 268 height 73
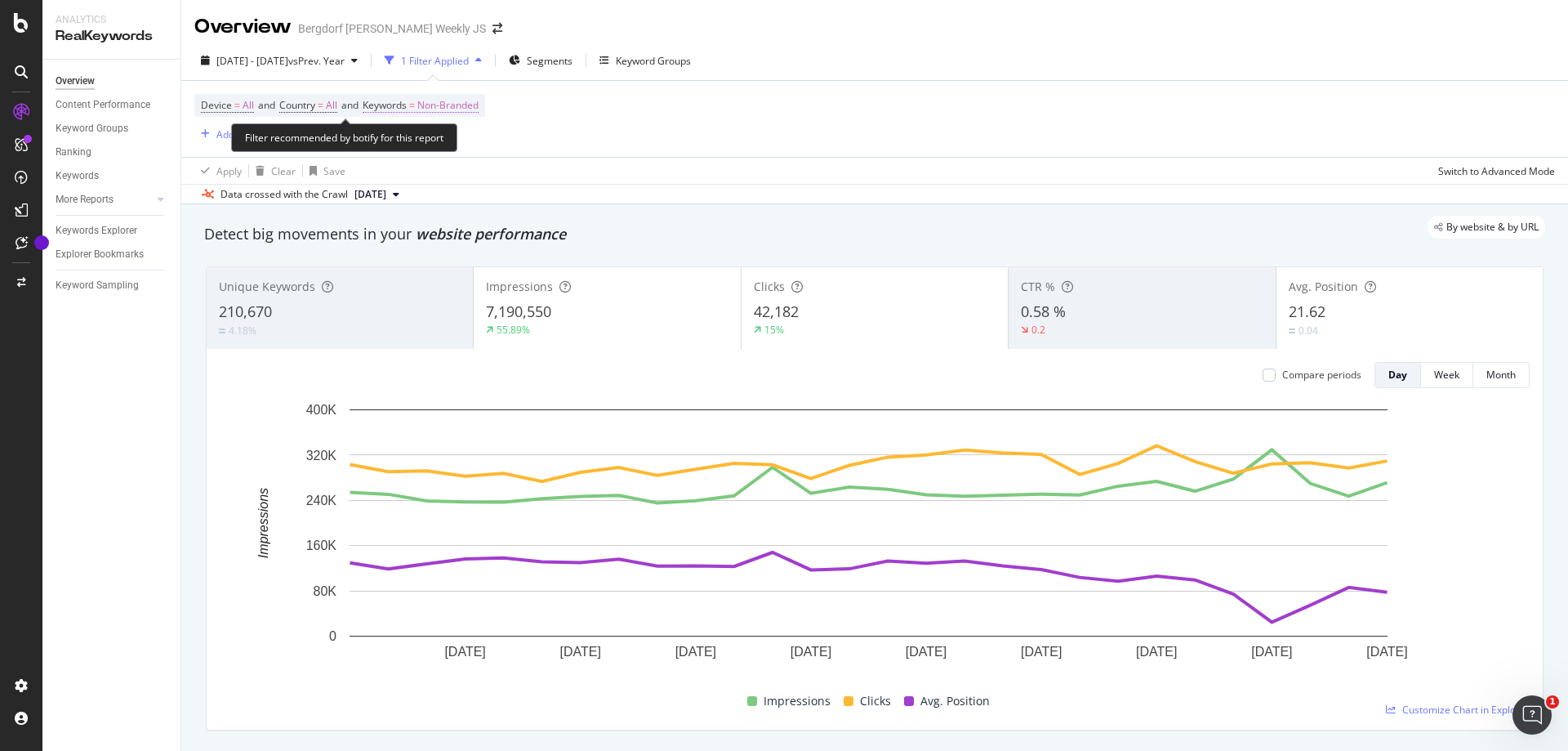
click at [475, 98] on span "Non-Branded" at bounding box center [447, 104] width 62 height 22
click at [429, 146] on span "Non-Branded" at bounding box center [420, 144] width 67 height 14
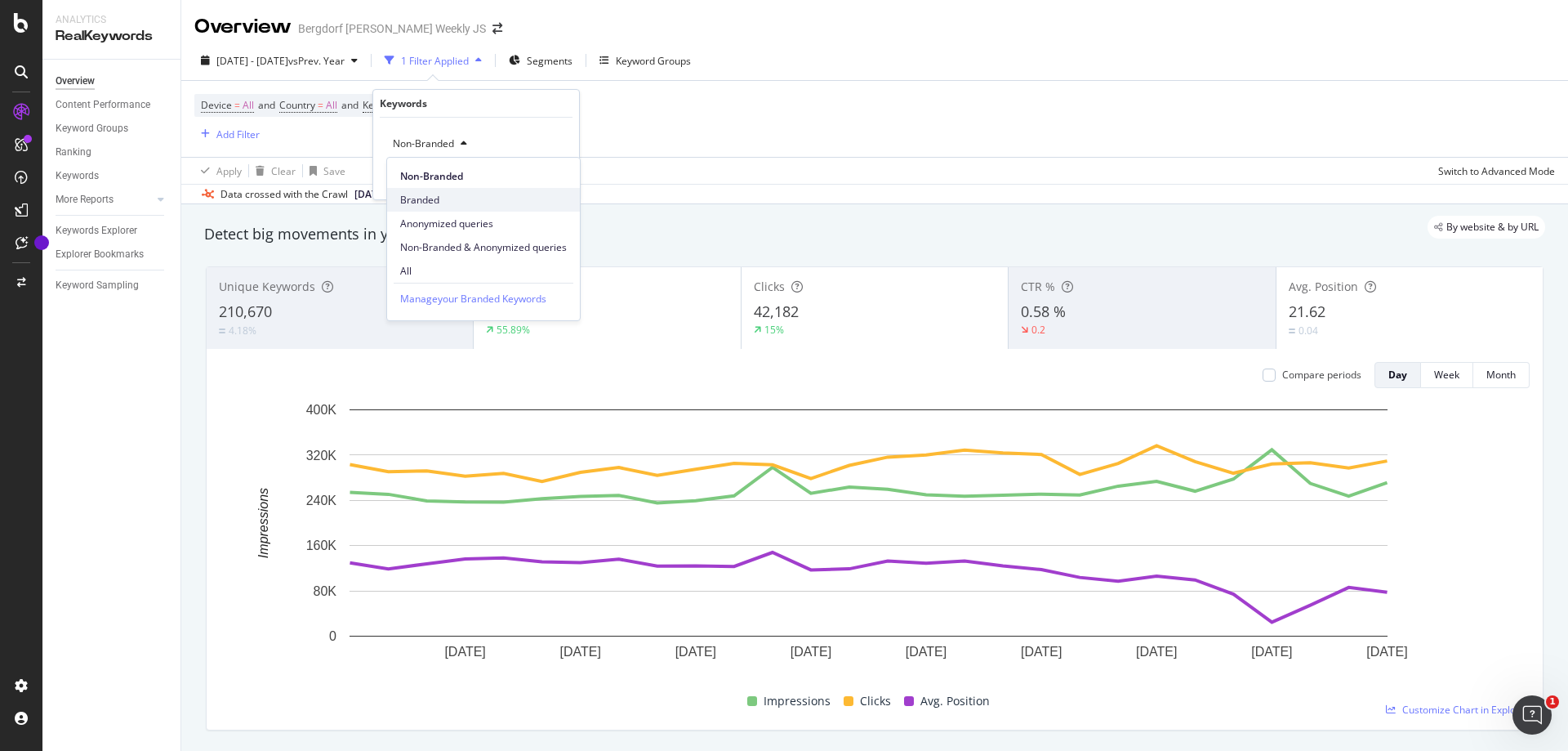
click at [444, 191] on div "Branded" at bounding box center [483, 199] width 192 height 23
click at [546, 179] on div "Apply" at bounding box center [554, 179] width 25 height 14
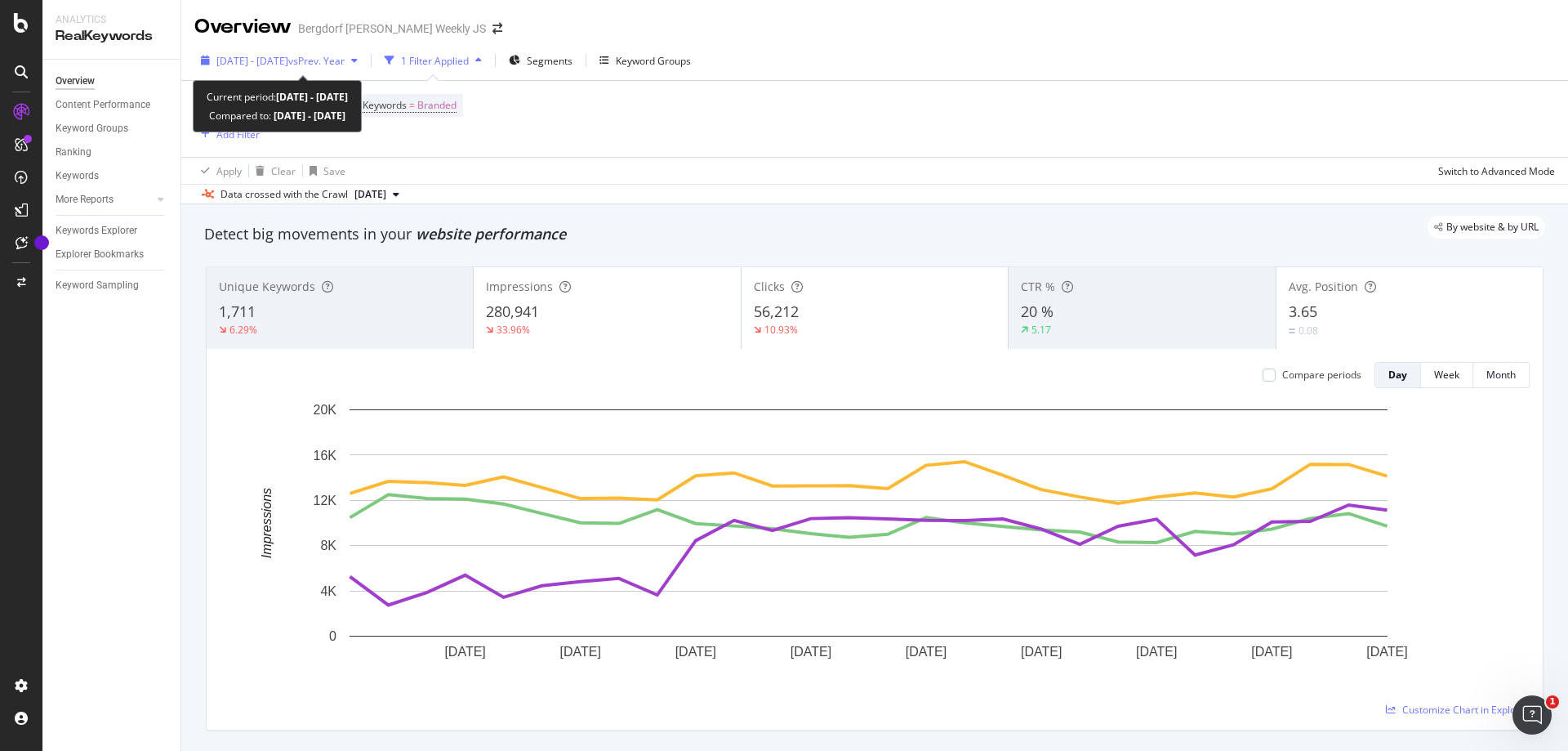
click at [263, 59] on span "[DATE] - [DATE]" at bounding box center [253, 61] width 72 height 14
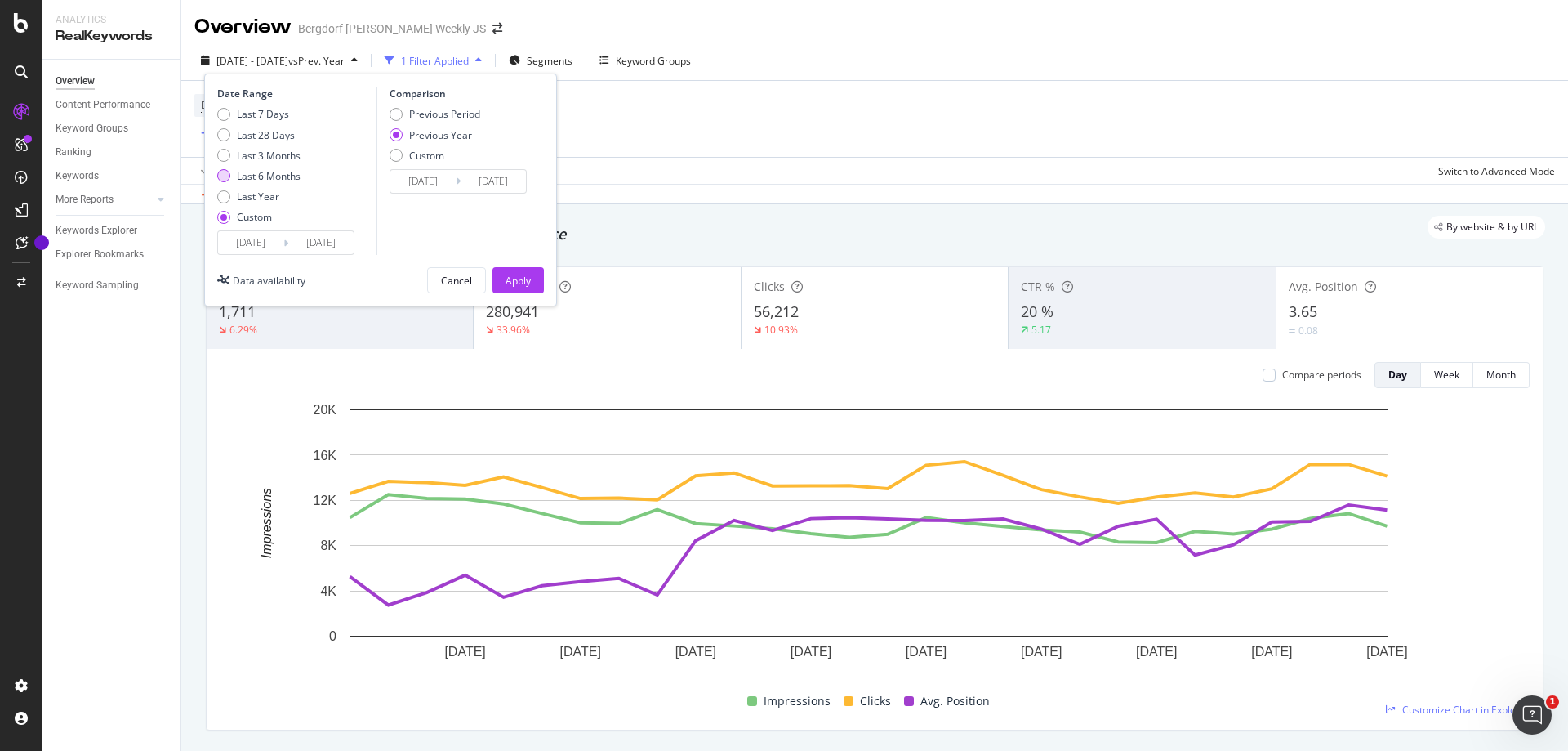
click at [266, 172] on div "Last 6 Months" at bounding box center [268, 176] width 63 height 14
type input "[DATE]"
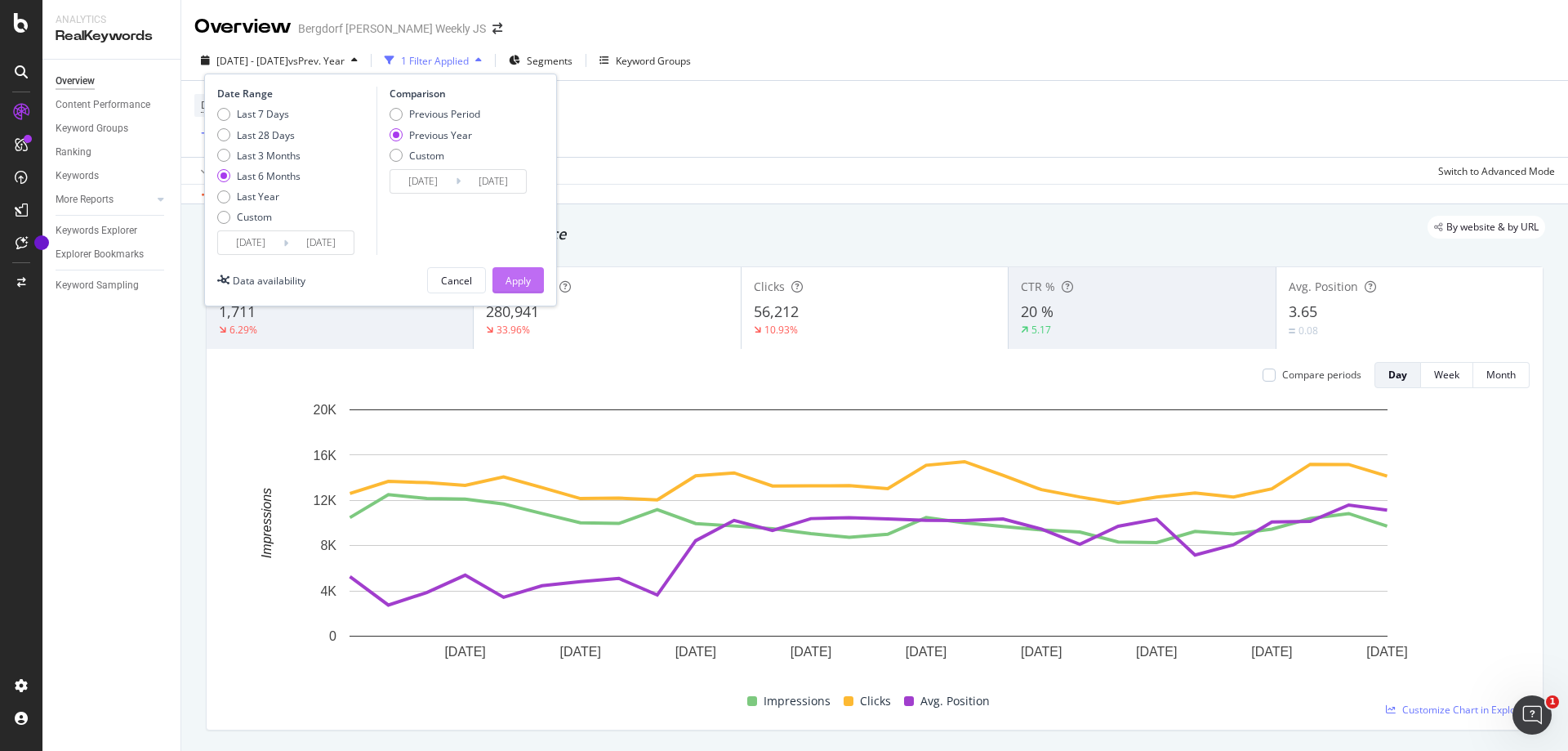
click at [533, 271] on button "Apply" at bounding box center [517, 280] width 52 height 26
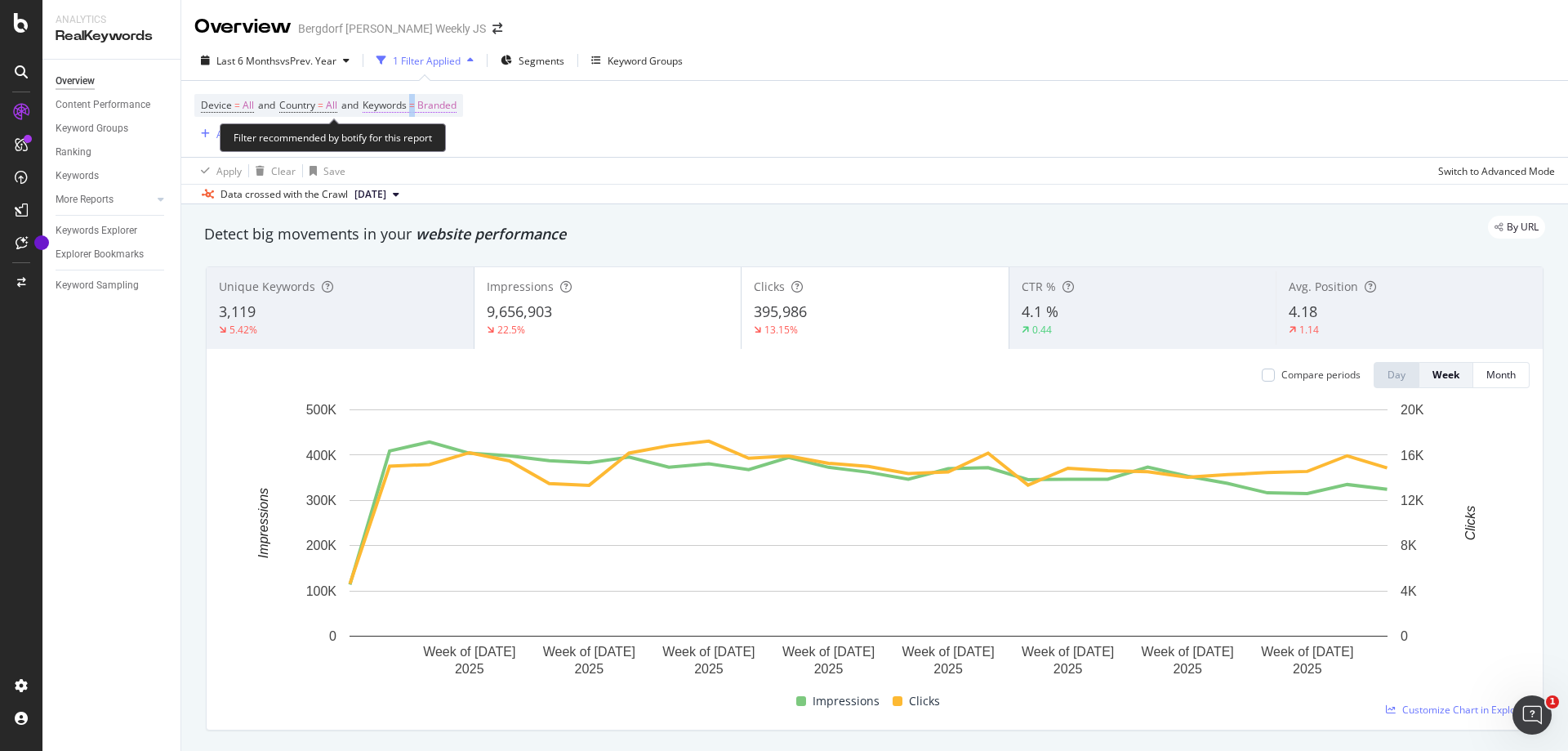
click at [415, 103] on span "=" at bounding box center [412, 104] width 6 height 14
click at [434, 136] on div "Branded" at bounding box center [419, 144] width 65 height 24
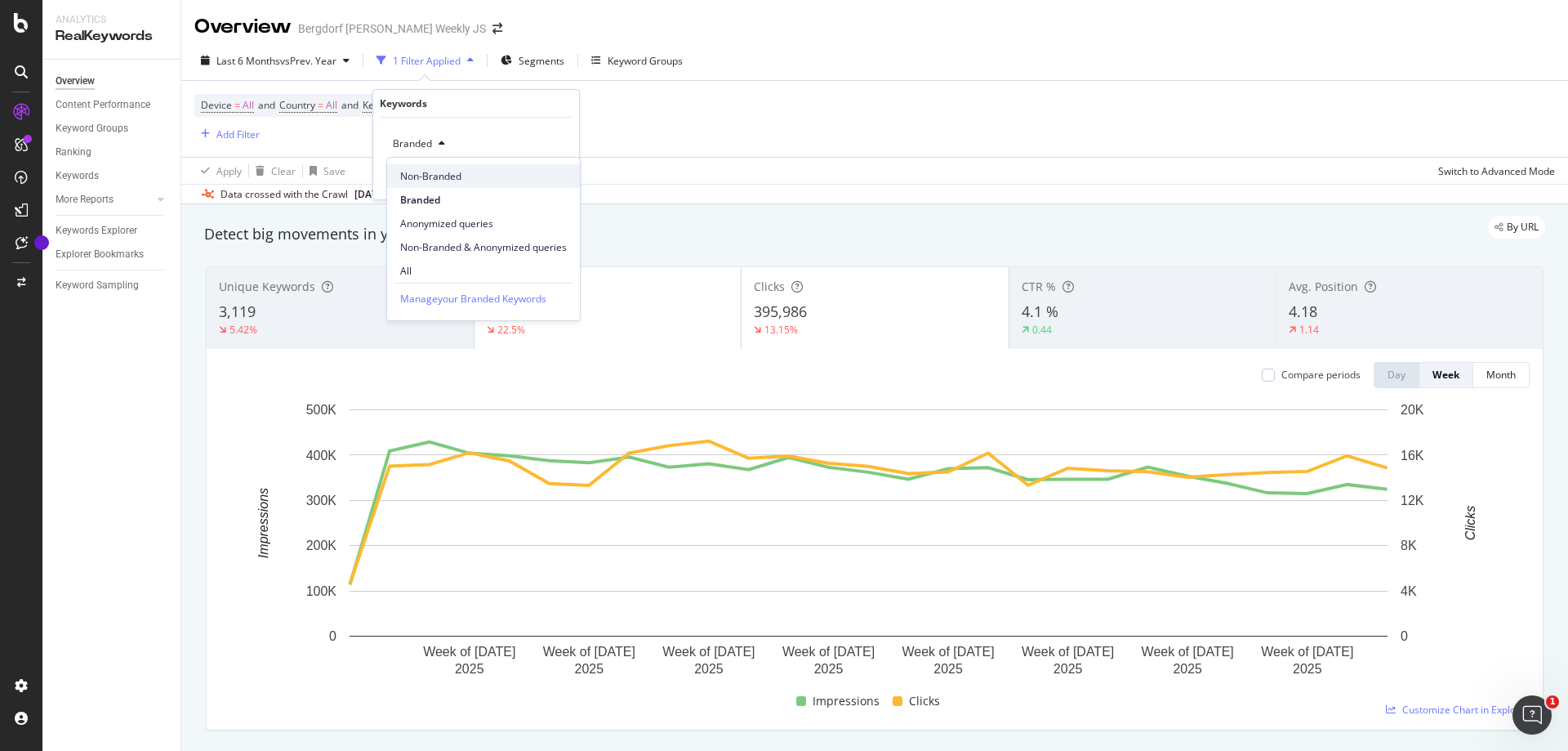
click at [433, 173] on span "Non-Branded" at bounding box center [483, 176] width 167 height 15
click at [557, 178] on div "Apply" at bounding box center [554, 179] width 25 height 14
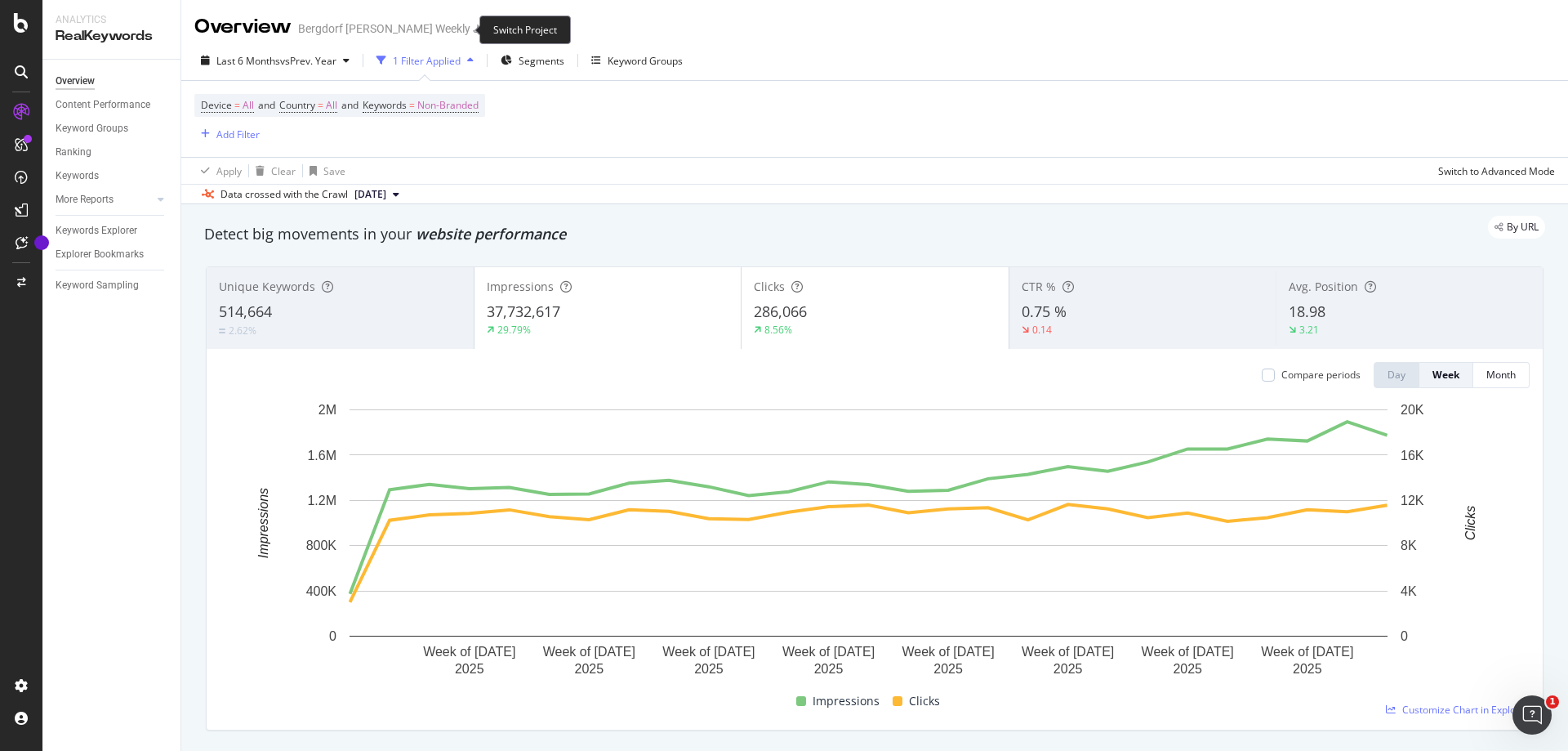
click at [492, 28] on icon "arrow-right-arrow-left" at bounding box center [497, 28] width 10 height 12
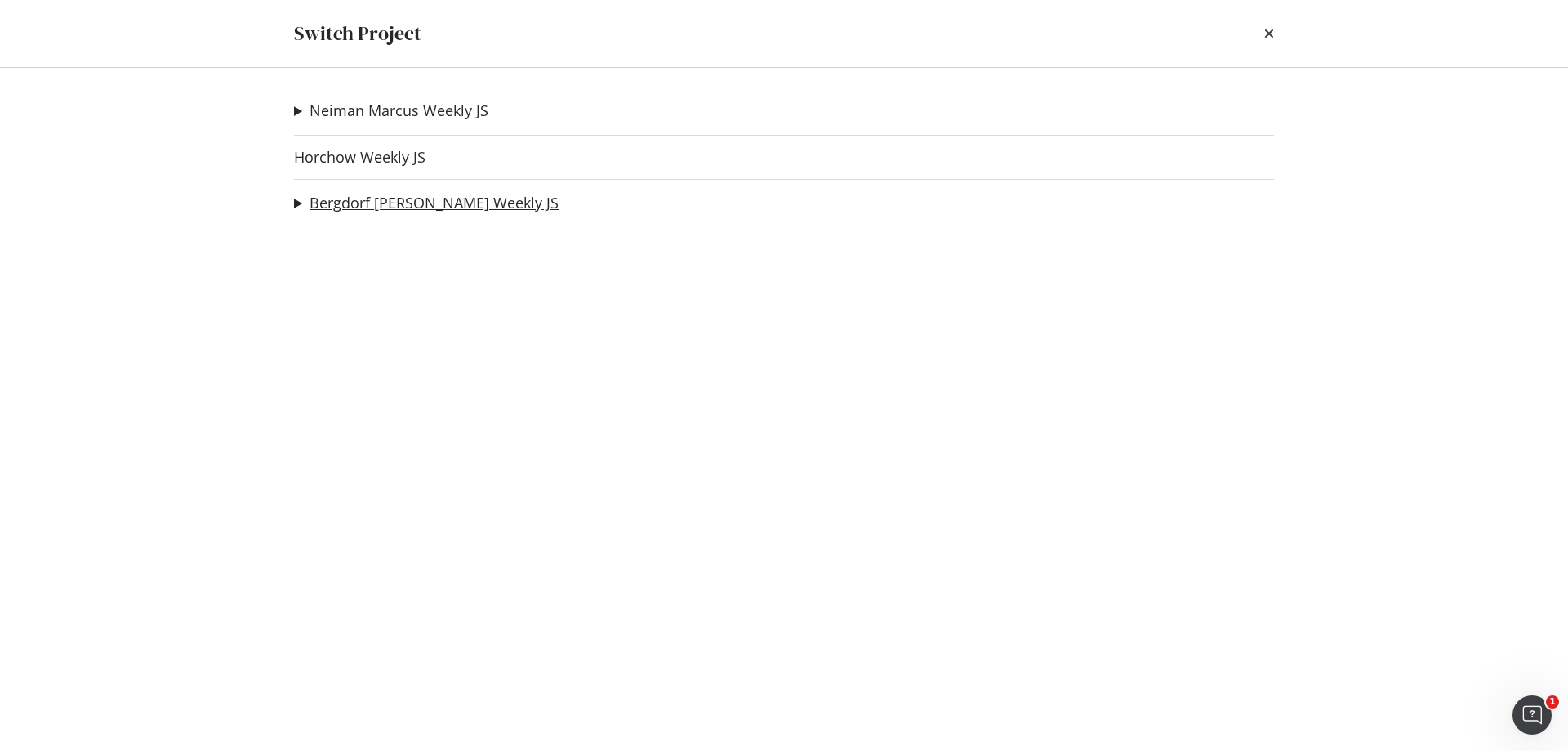
click at [382, 203] on link "Bergdorf [PERSON_NAME] Weekly JS" at bounding box center [433, 203] width 249 height 18
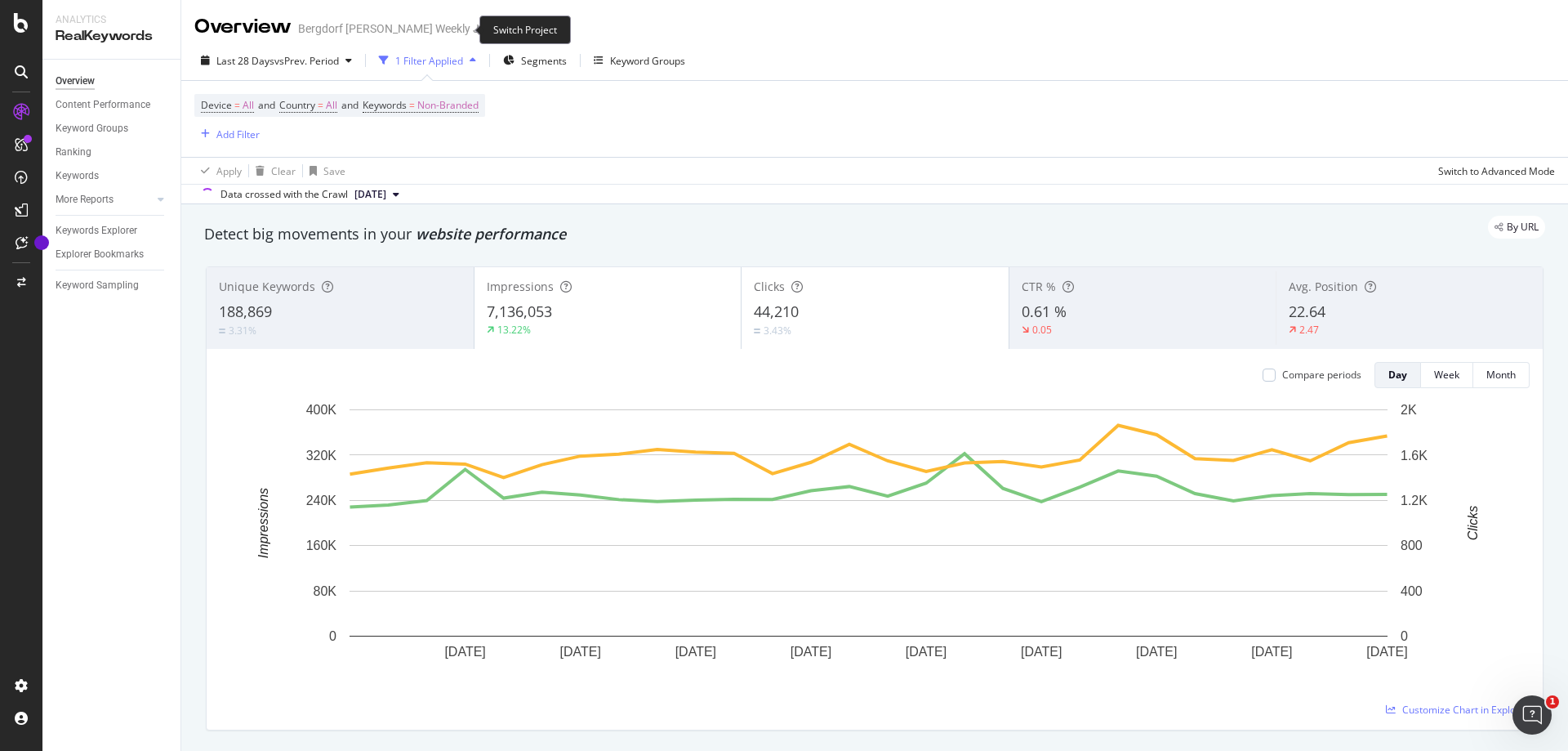
click at [492, 29] on icon "arrow-right-arrow-left" at bounding box center [497, 28] width 10 height 12
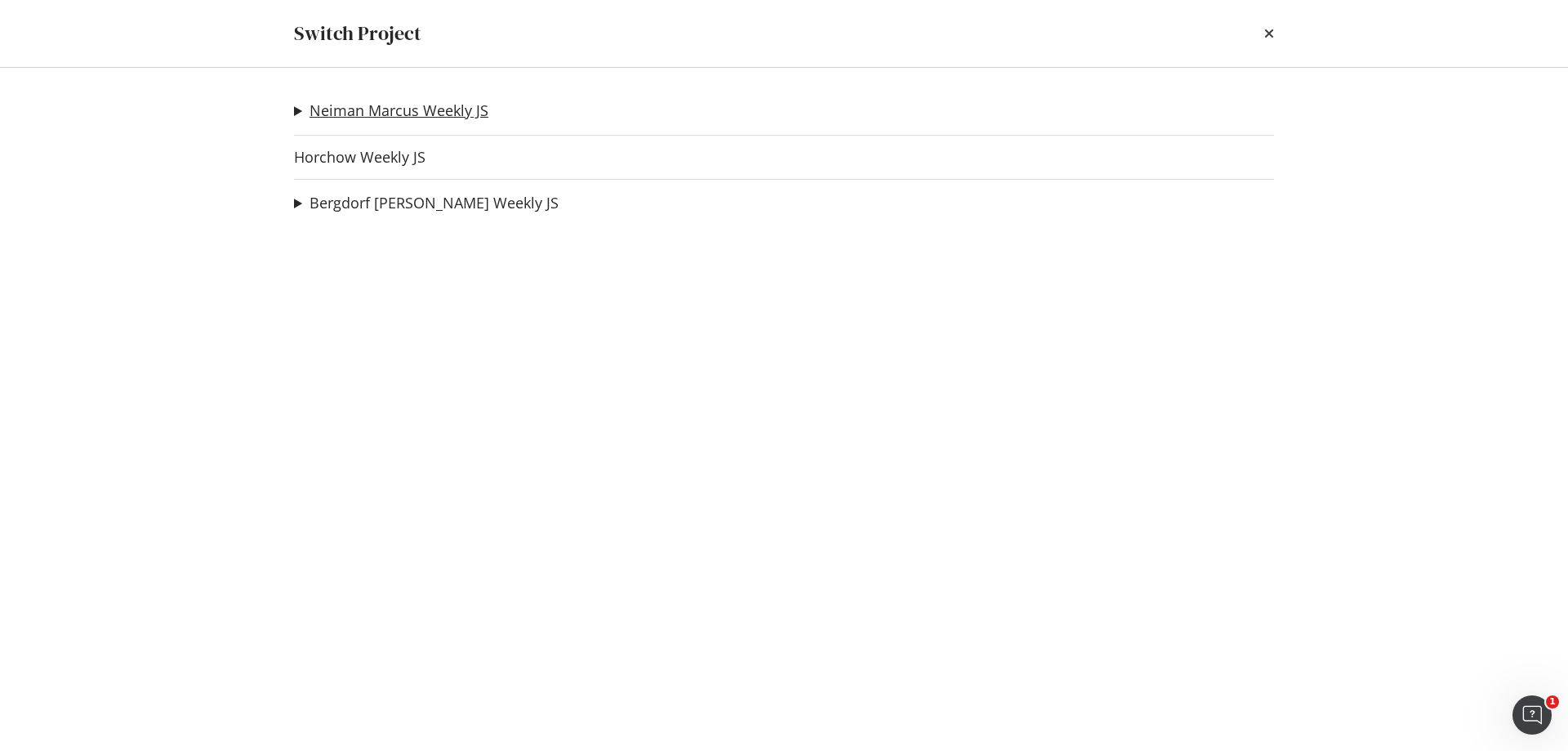
click at [390, 106] on link "Neiman Marcus Weekly JS" at bounding box center [398, 111] width 179 height 18
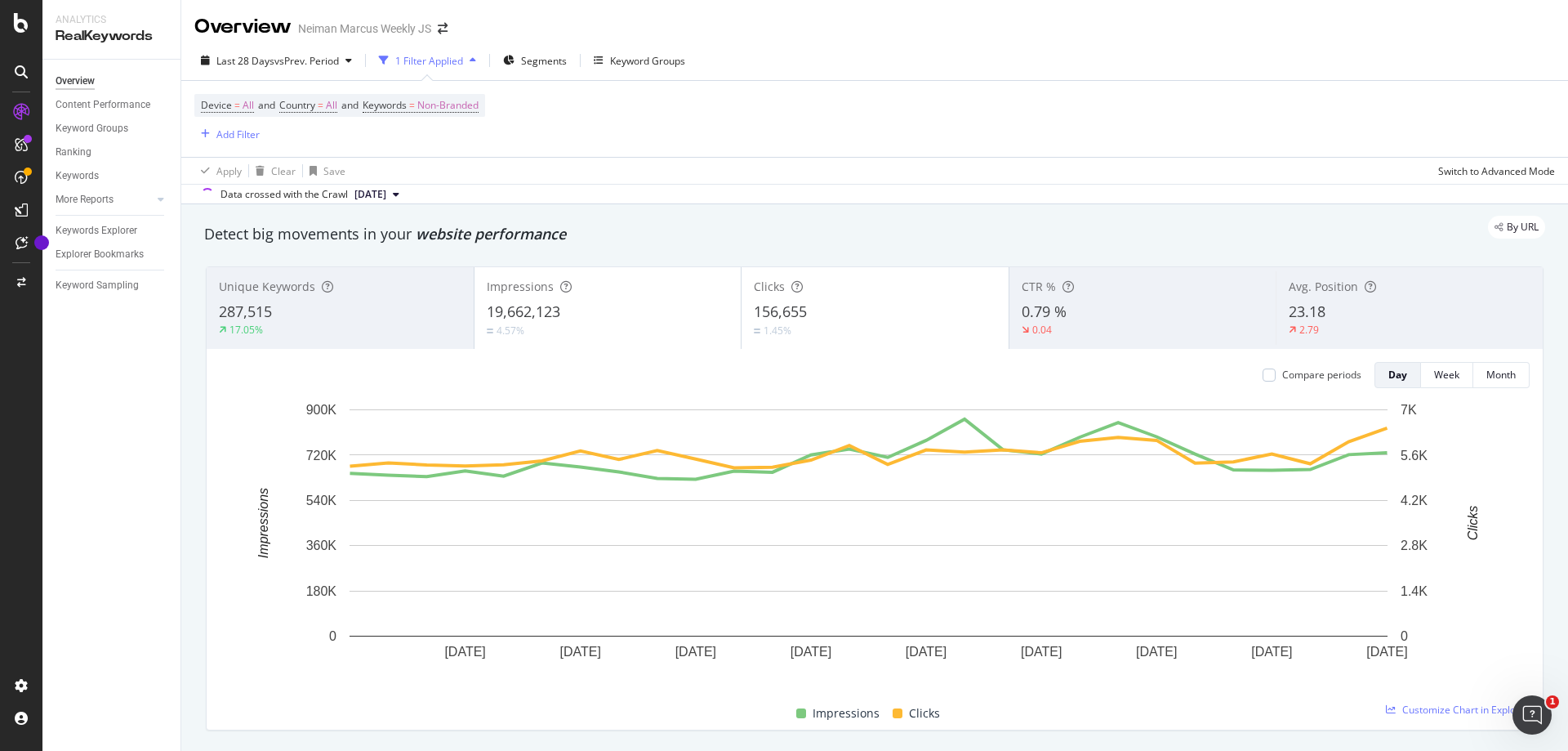
click at [257, 47] on div "Last 28 Days vs Prev. Period 1 Filter Applied Segments Keyword Groups Device = …" at bounding box center [875, 122] width 1386 height 163
click at [261, 58] on span "Last 28 Days" at bounding box center [245, 61] width 58 height 14
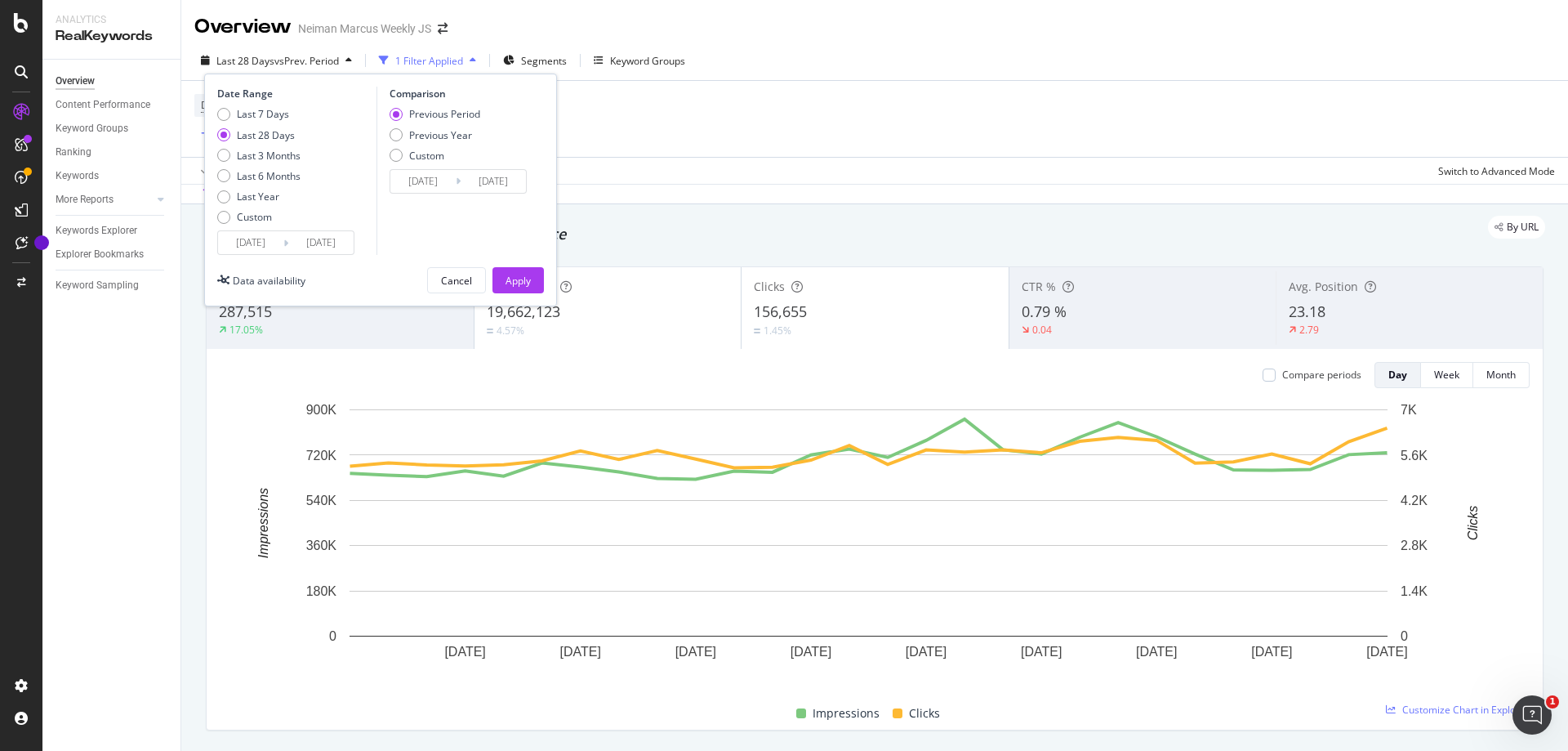
click at [267, 241] on input "[DATE]" at bounding box center [250, 242] width 65 height 22
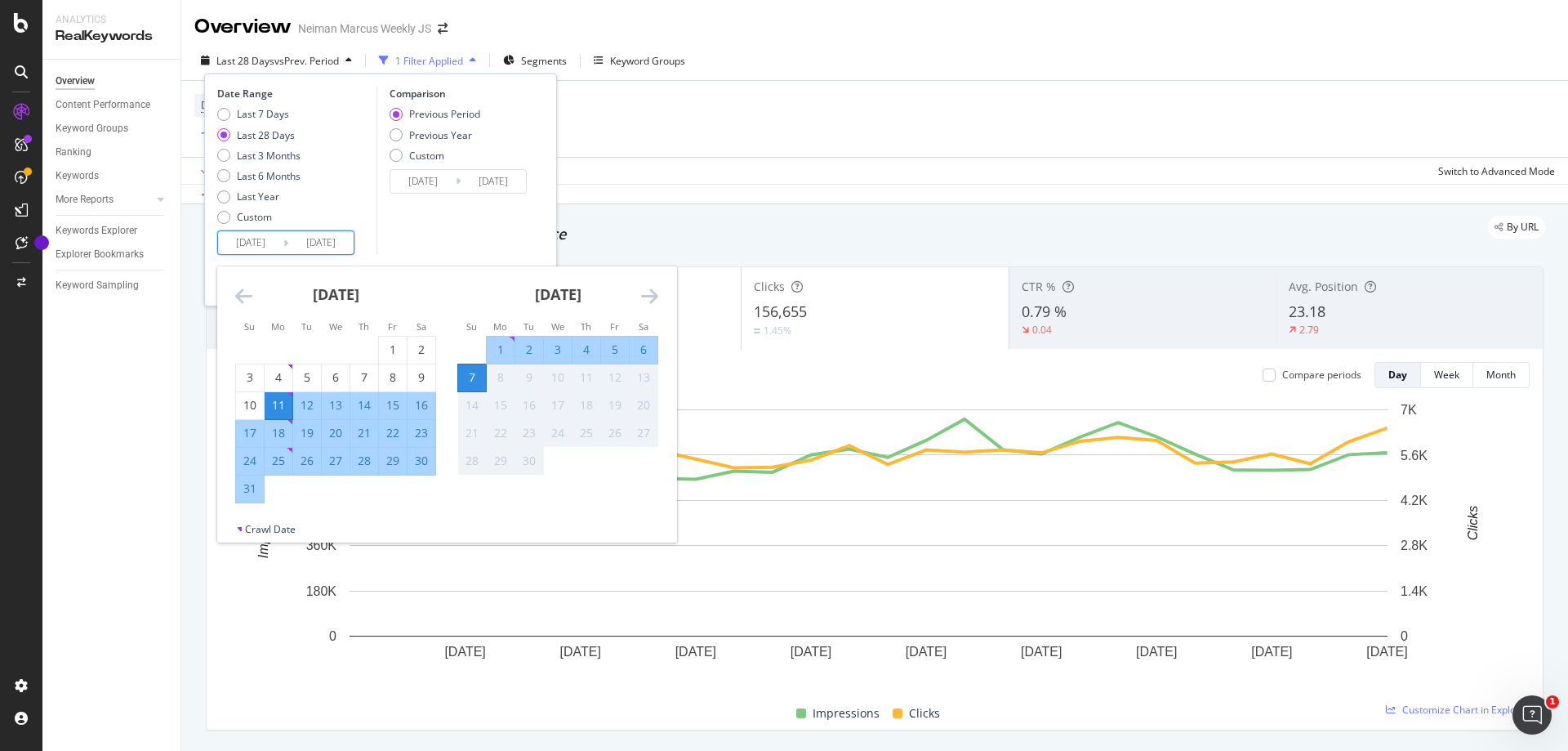
click at [239, 292] on icon "Move backward to switch to the previous month." at bounding box center [244, 296] width 18 height 20
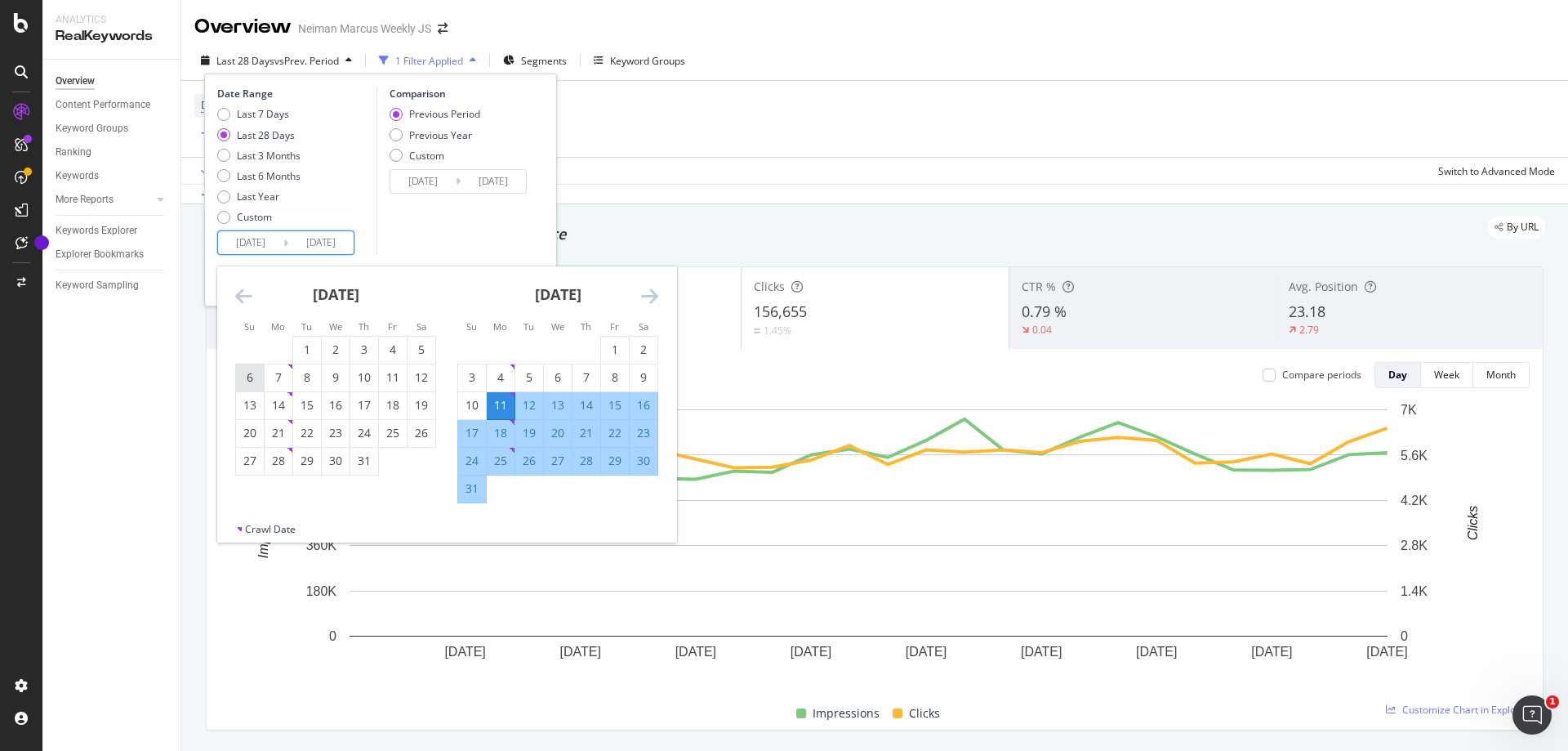
click at [261, 372] on div "6" at bounding box center [250, 377] width 27 height 17
type input "[DATE]"
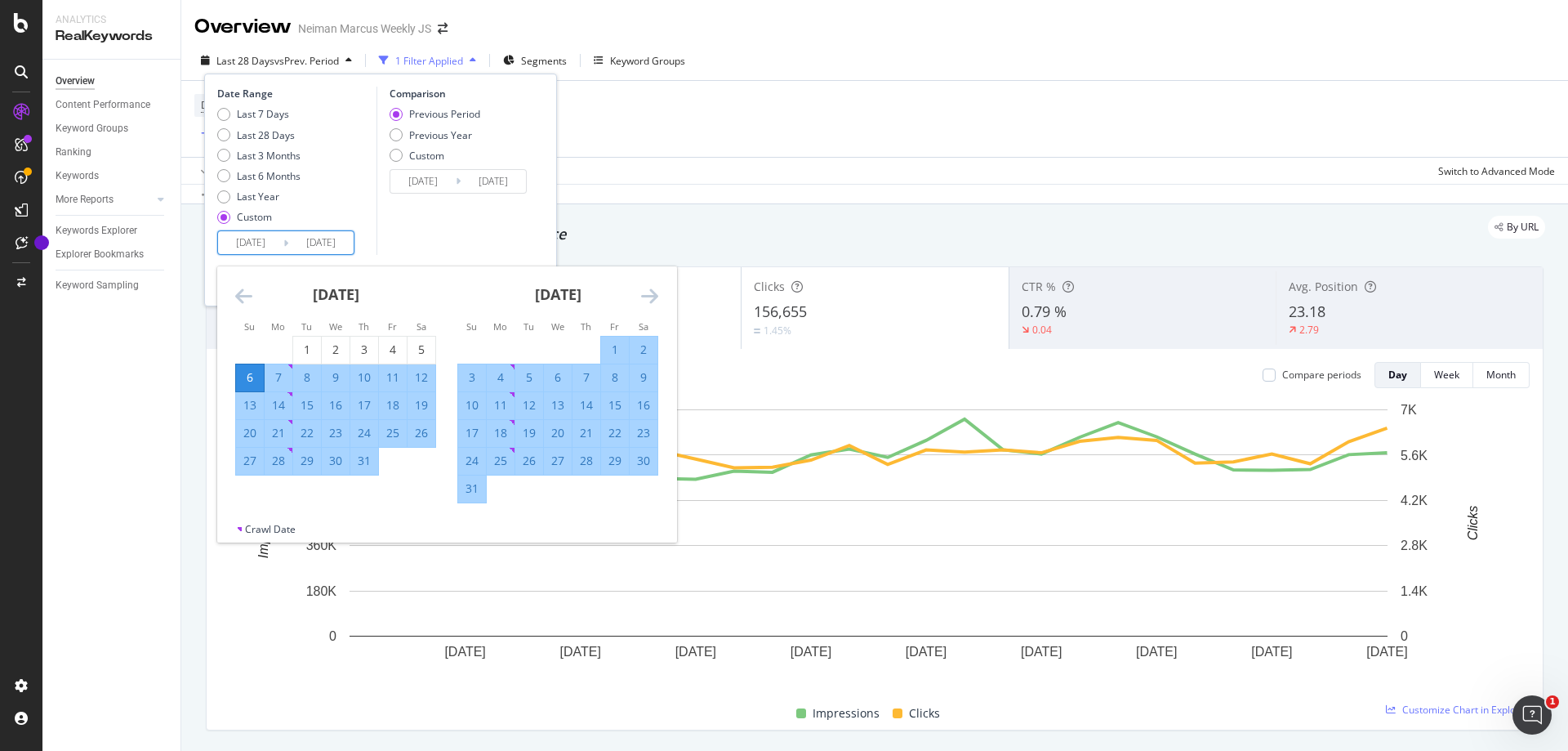
click at [642, 348] on div "2" at bounding box center [643, 350] width 27 height 17
type input "[DATE]"
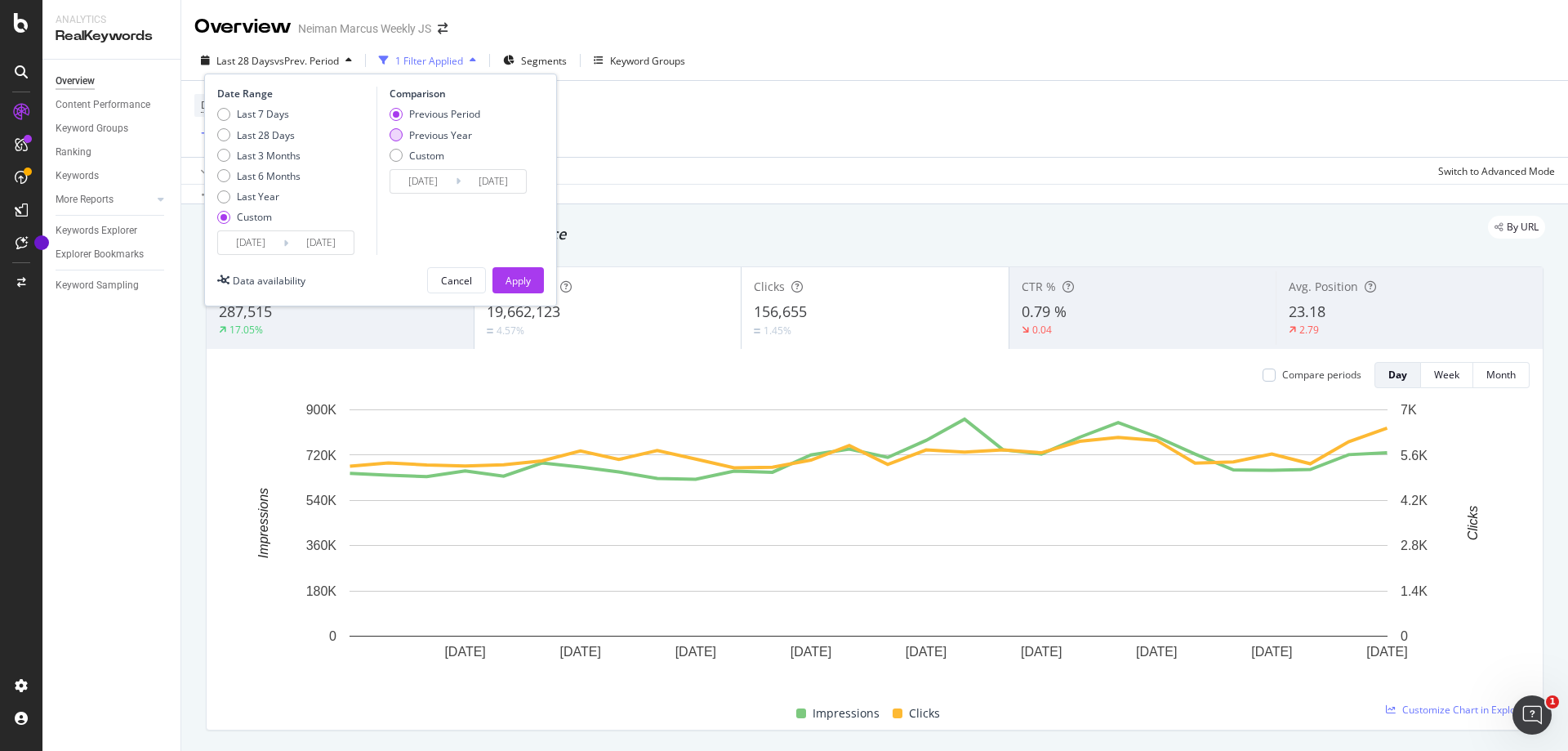
click at [453, 133] on div "Previous Year" at bounding box center [440, 135] width 62 height 14
type input "[DATE]"
click at [502, 270] on button "Apply" at bounding box center [517, 280] width 52 height 26
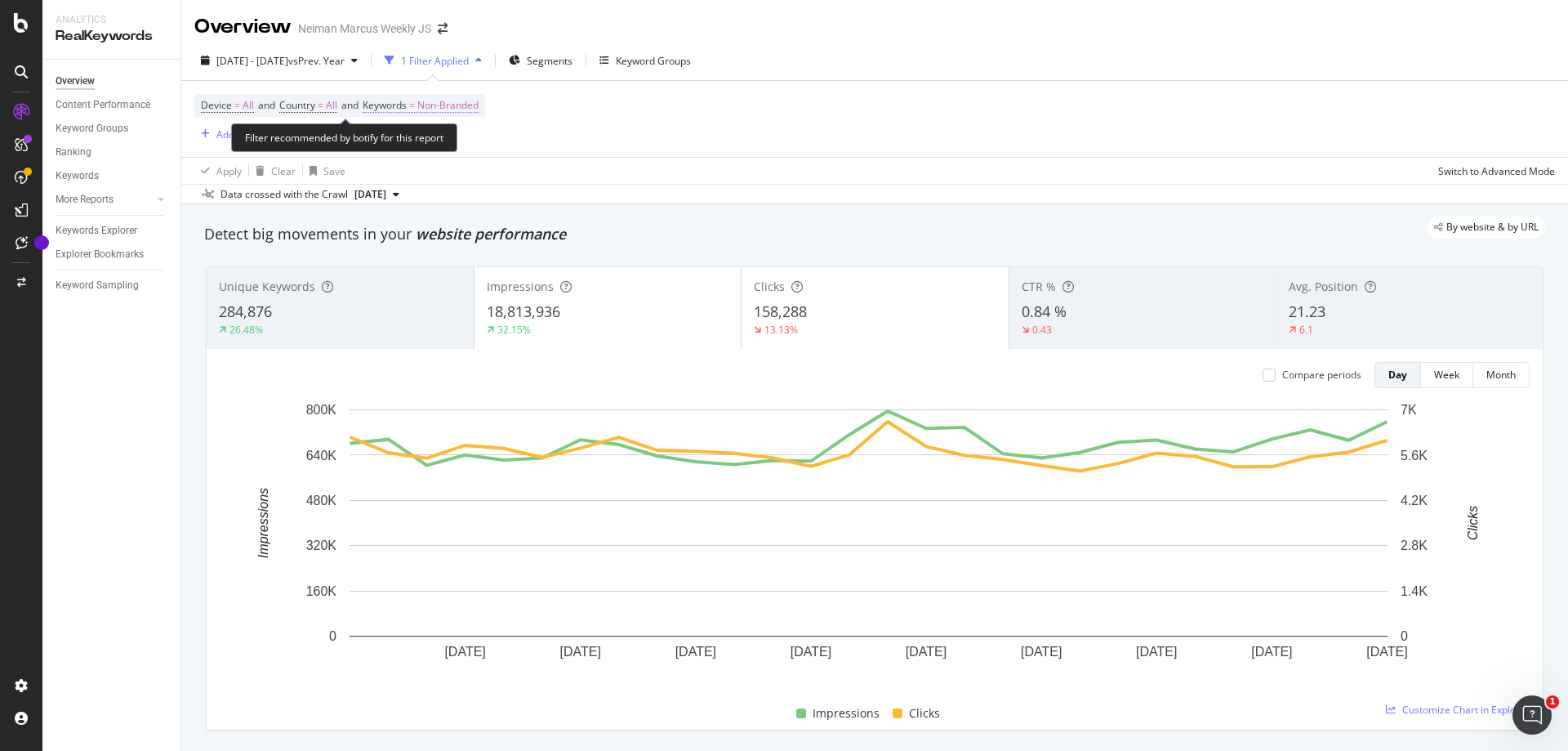
click at [474, 101] on span "Non-Branded" at bounding box center [447, 104] width 62 height 22
click at [422, 148] on span "Non-Branded" at bounding box center [420, 144] width 67 height 14
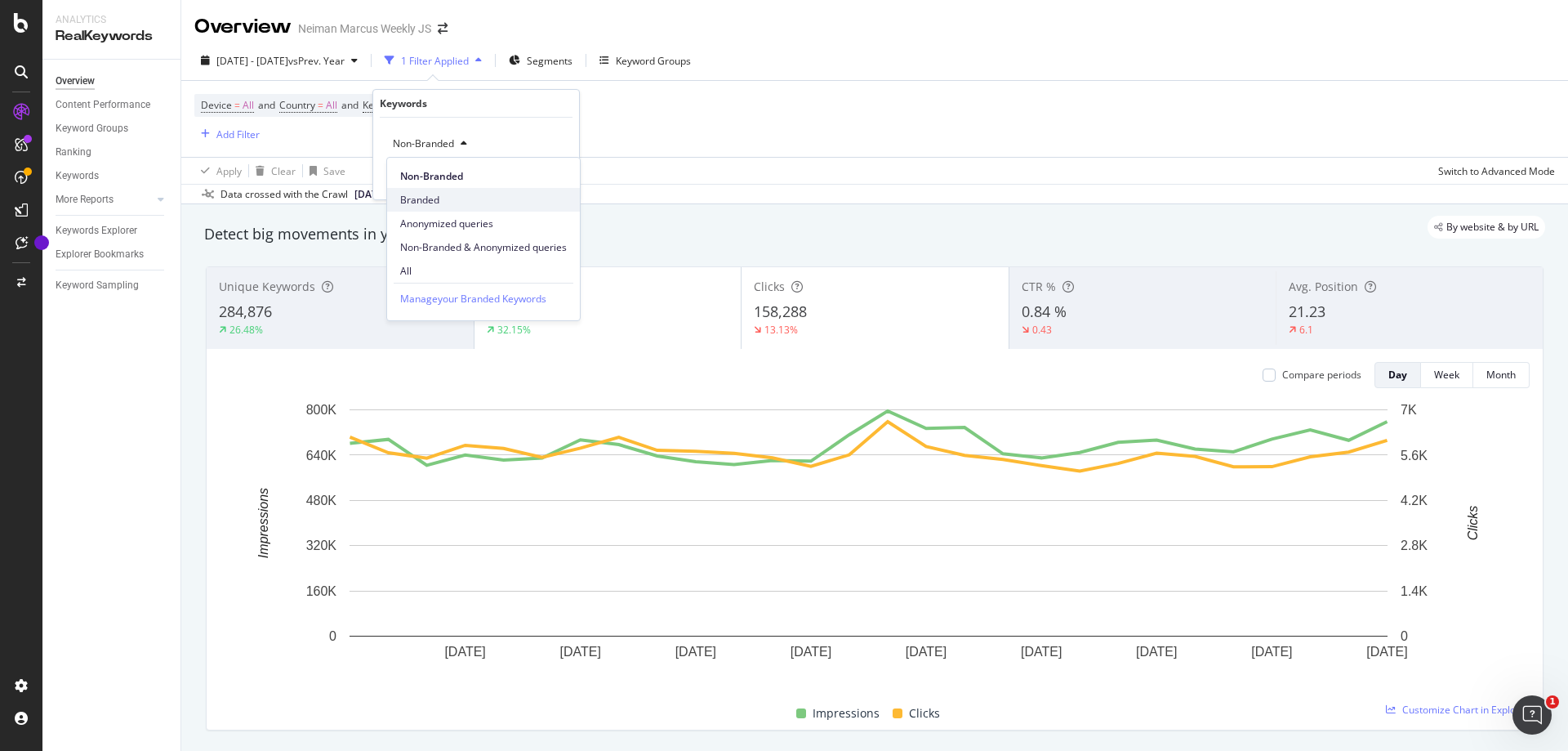
click at [427, 195] on span "Branded" at bounding box center [483, 199] width 167 height 15
click at [547, 173] on div "Apply" at bounding box center [554, 179] width 25 height 14
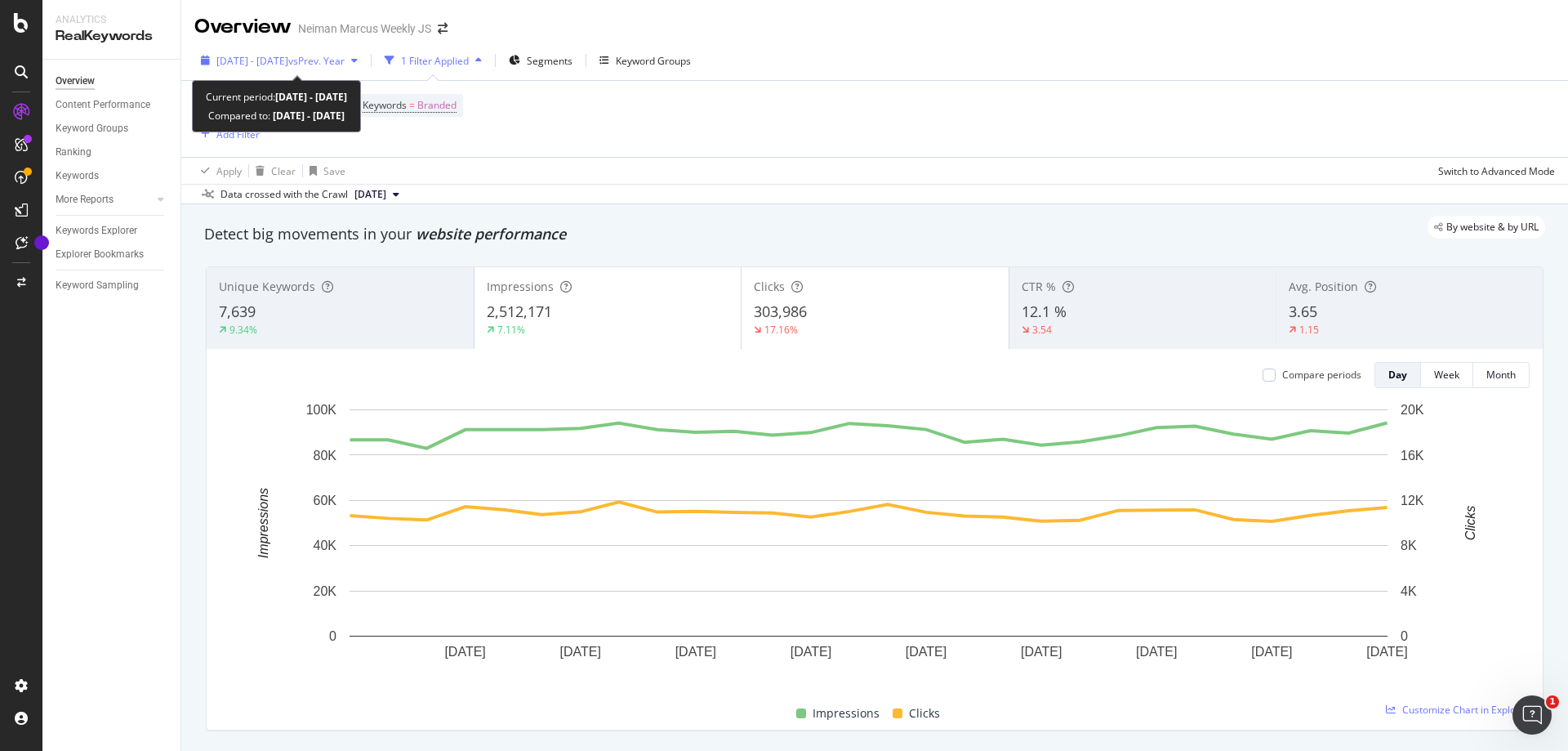
click at [288, 58] on span "[DATE] - [DATE]" at bounding box center [253, 61] width 72 height 14
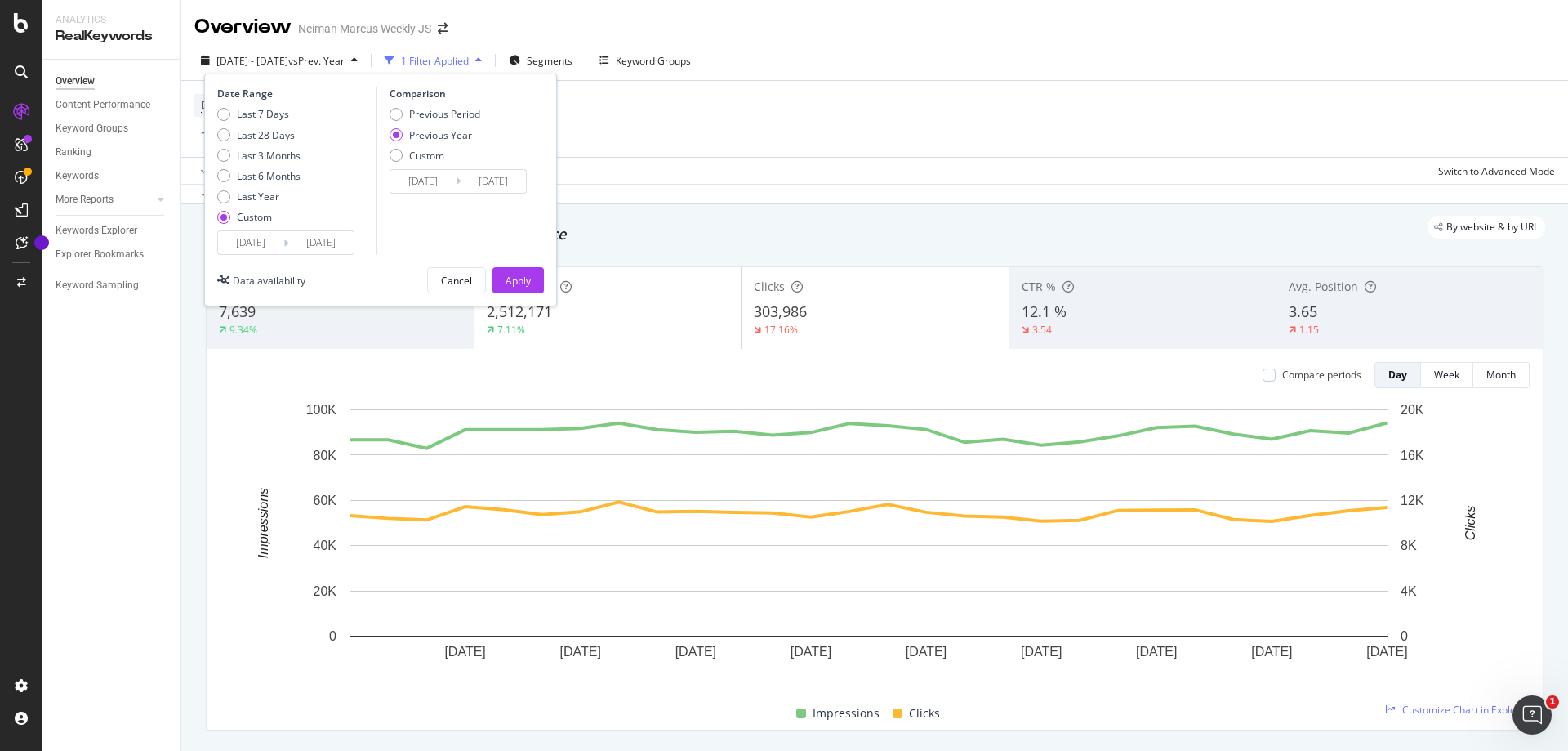
click at [244, 237] on input "[DATE]" at bounding box center [250, 242] width 65 height 22
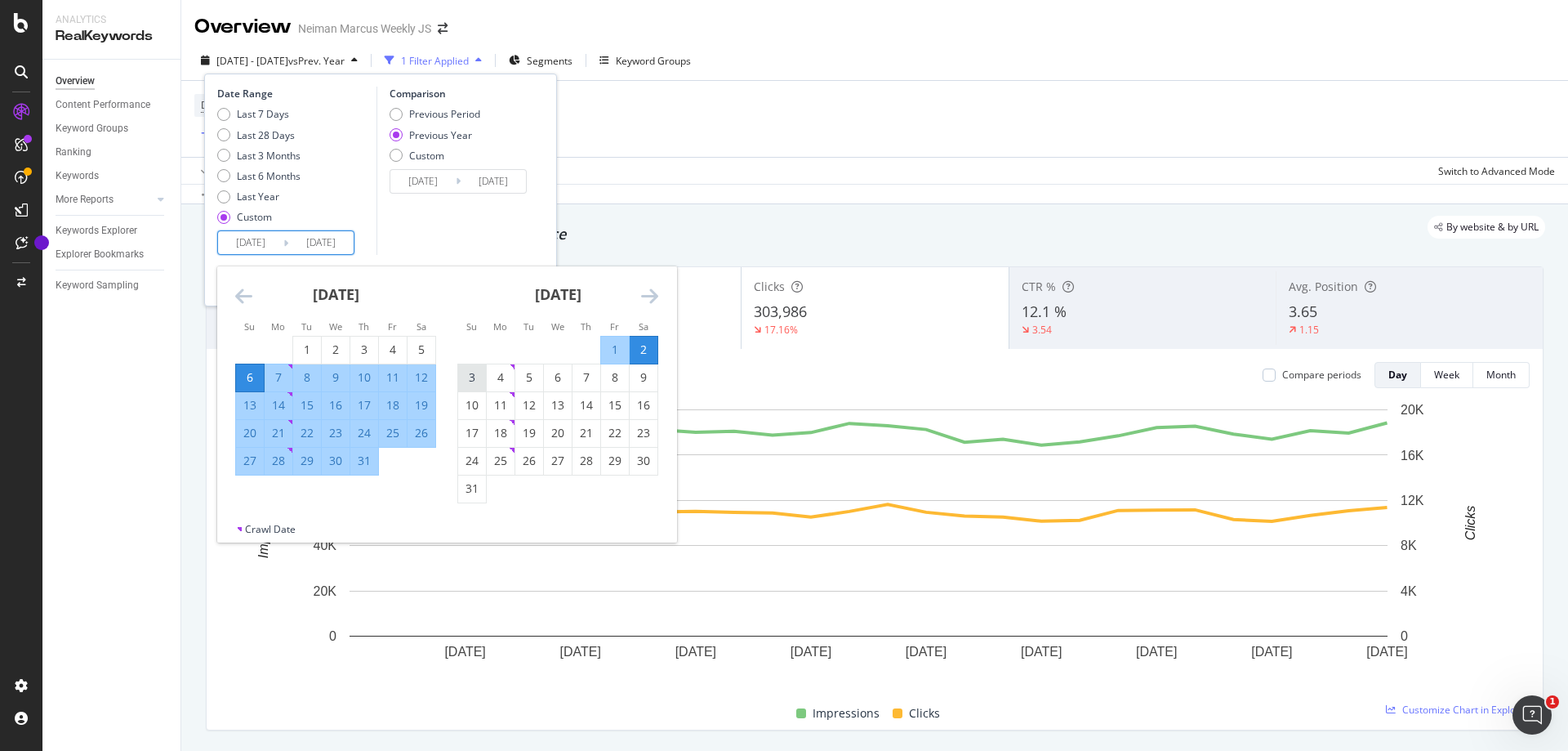
click at [477, 367] on div "3" at bounding box center [472, 378] width 27 height 27
type input "[DATE]"
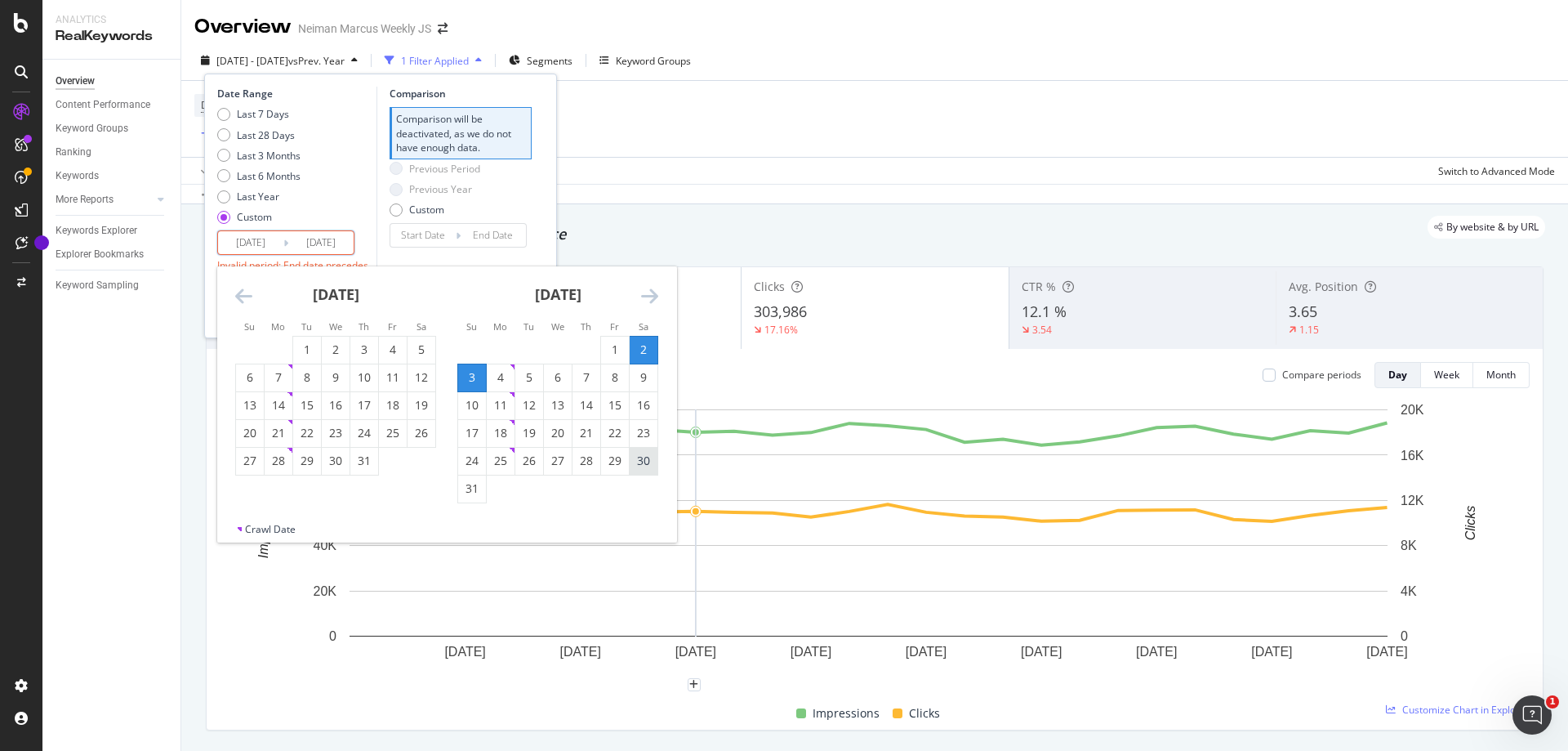
click at [647, 467] on div "30" at bounding box center [643, 460] width 27 height 17
type input "[DATE]"
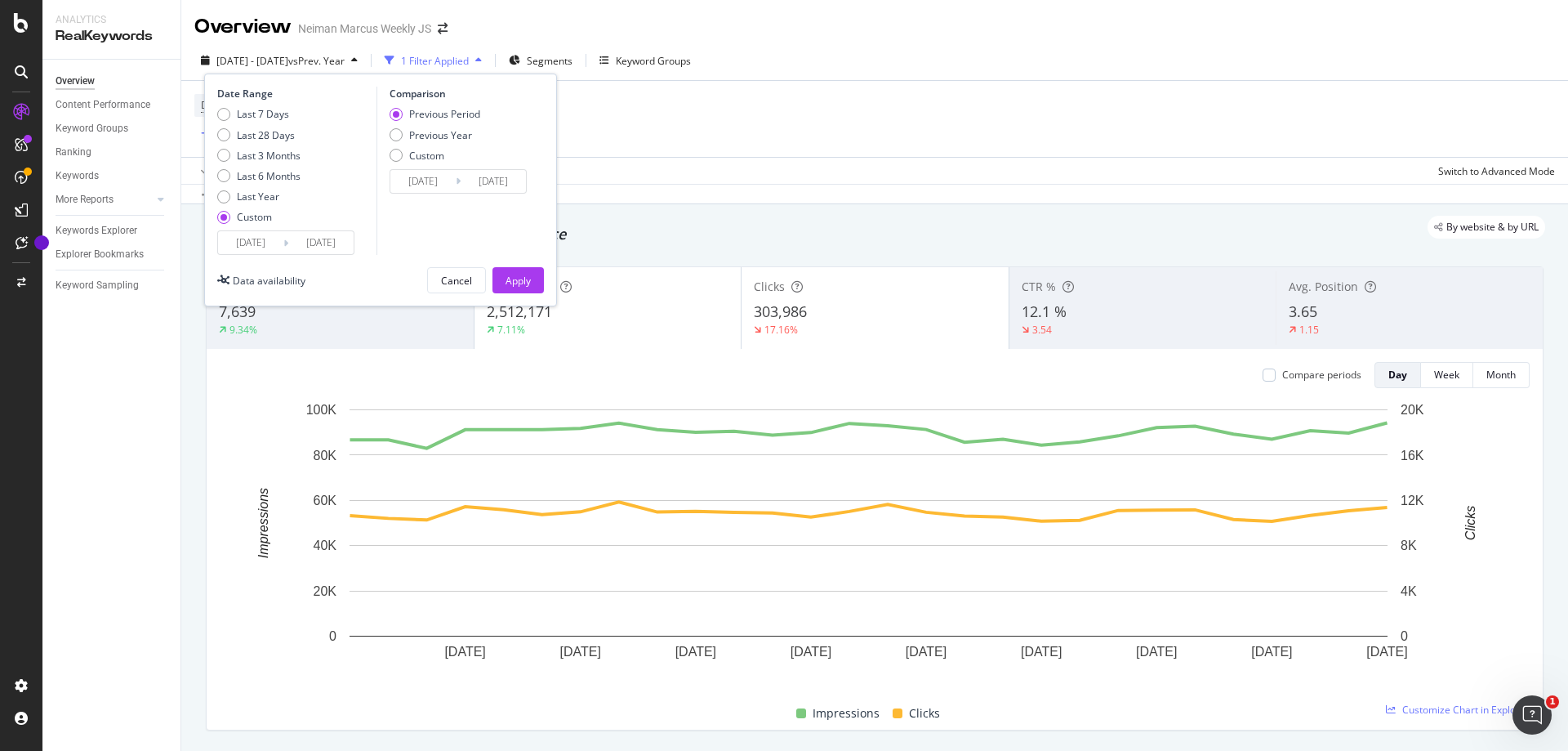
drag, startPoint x: 410, startPoint y: 114, endPoint x: 417, endPoint y: 124, distance: 12.2
click at [413, 117] on div "Previous Period" at bounding box center [444, 114] width 71 height 14
click at [426, 139] on div "Previous Year" at bounding box center [440, 135] width 62 height 14
type input "[DATE]"
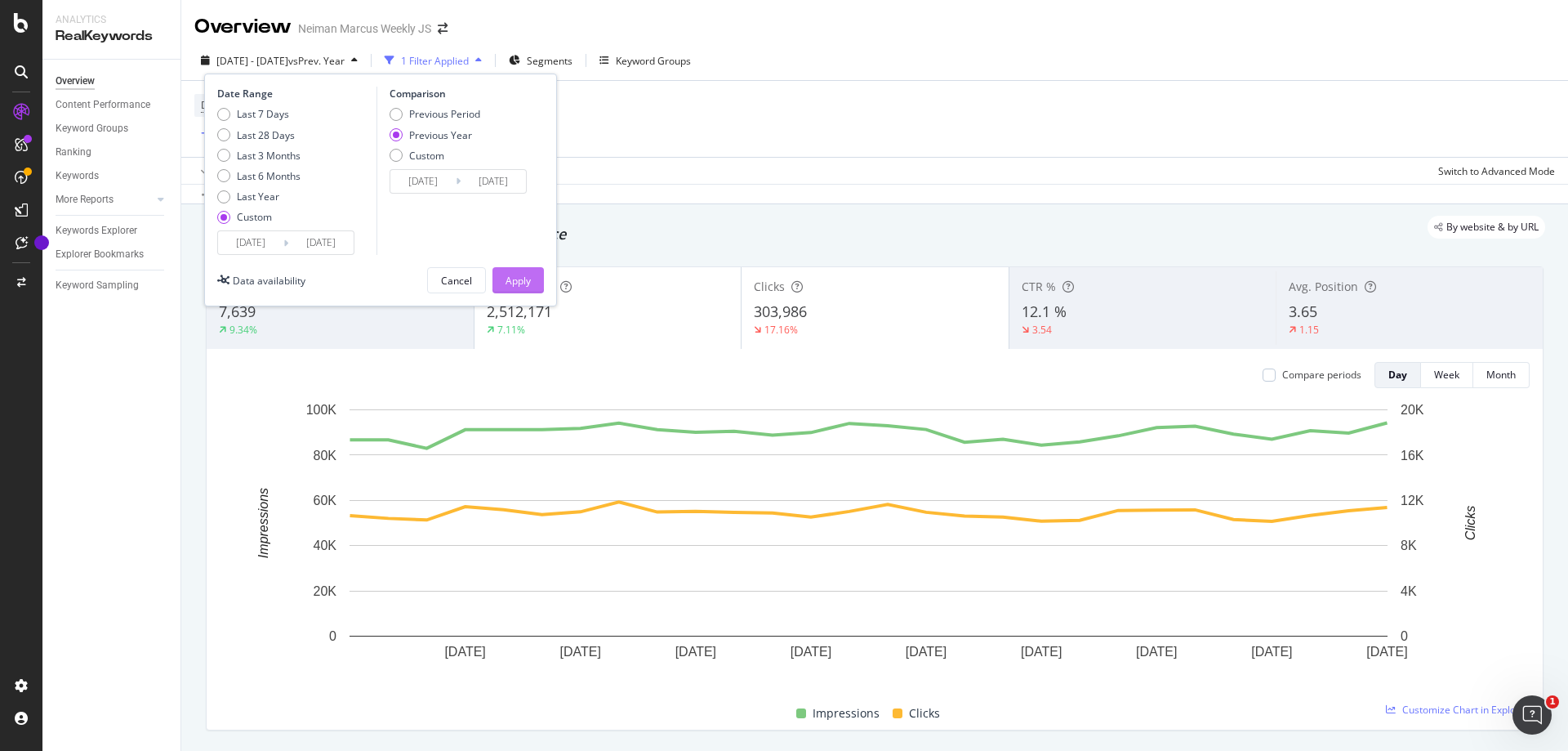
click at [524, 288] on div "Apply" at bounding box center [518, 279] width 25 height 24
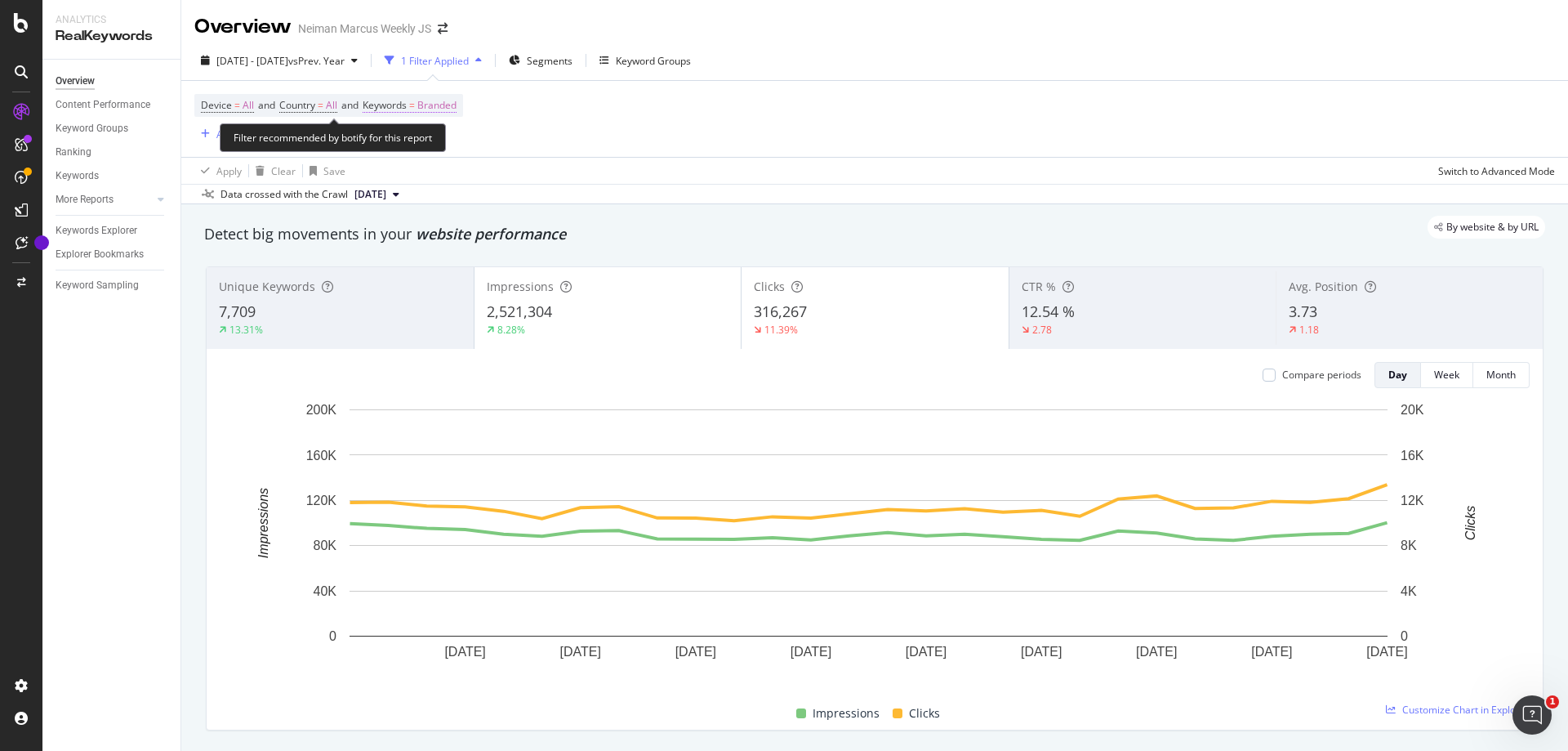
click at [453, 96] on span "Branded" at bounding box center [436, 104] width 39 height 22
click at [440, 133] on div "Branded" at bounding box center [419, 144] width 65 height 24
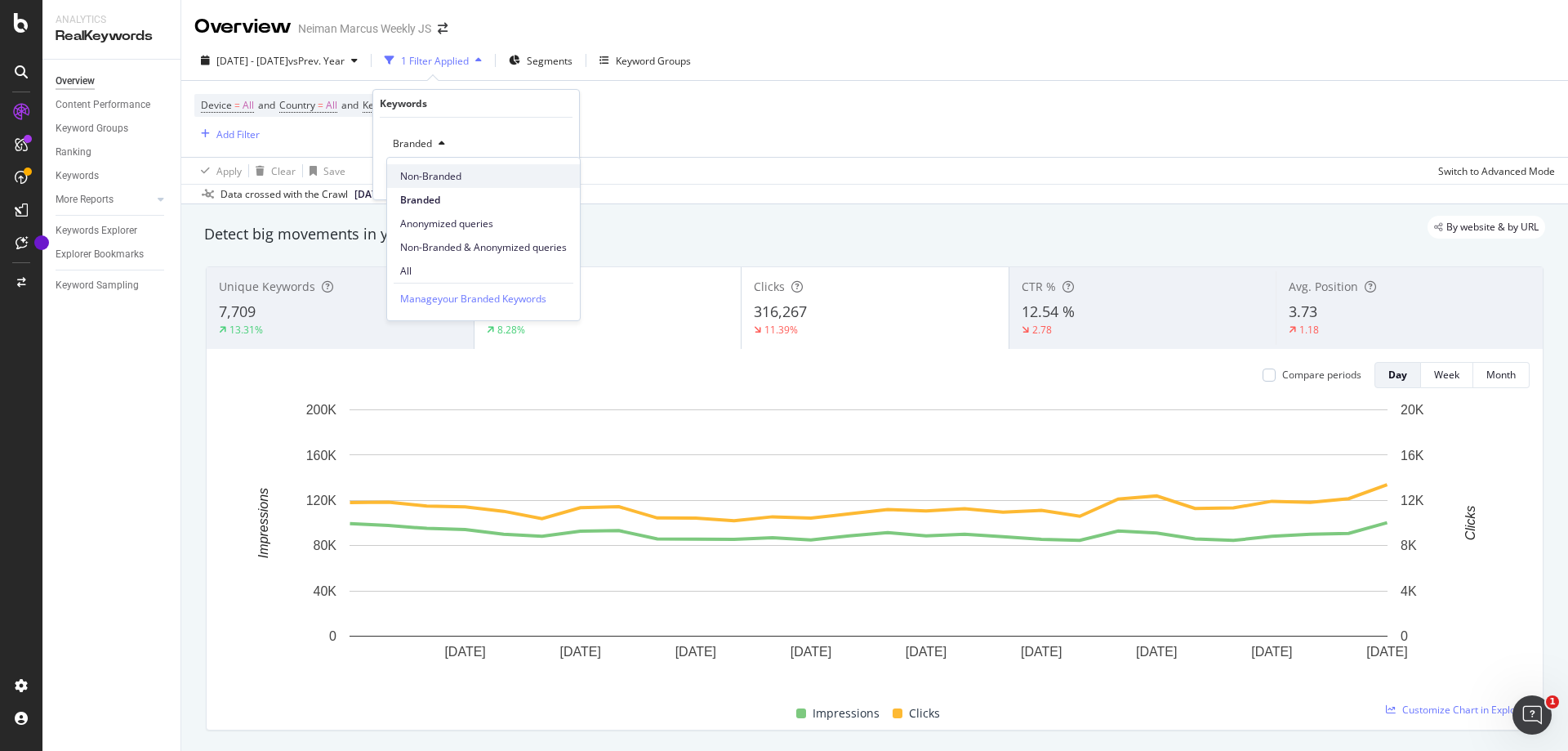
click at [437, 172] on span "Non-Branded" at bounding box center [483, 176] width 167 height 15
click at [552, 179] on div "Apply" at bounding box center [554, 179] width 25 height 14
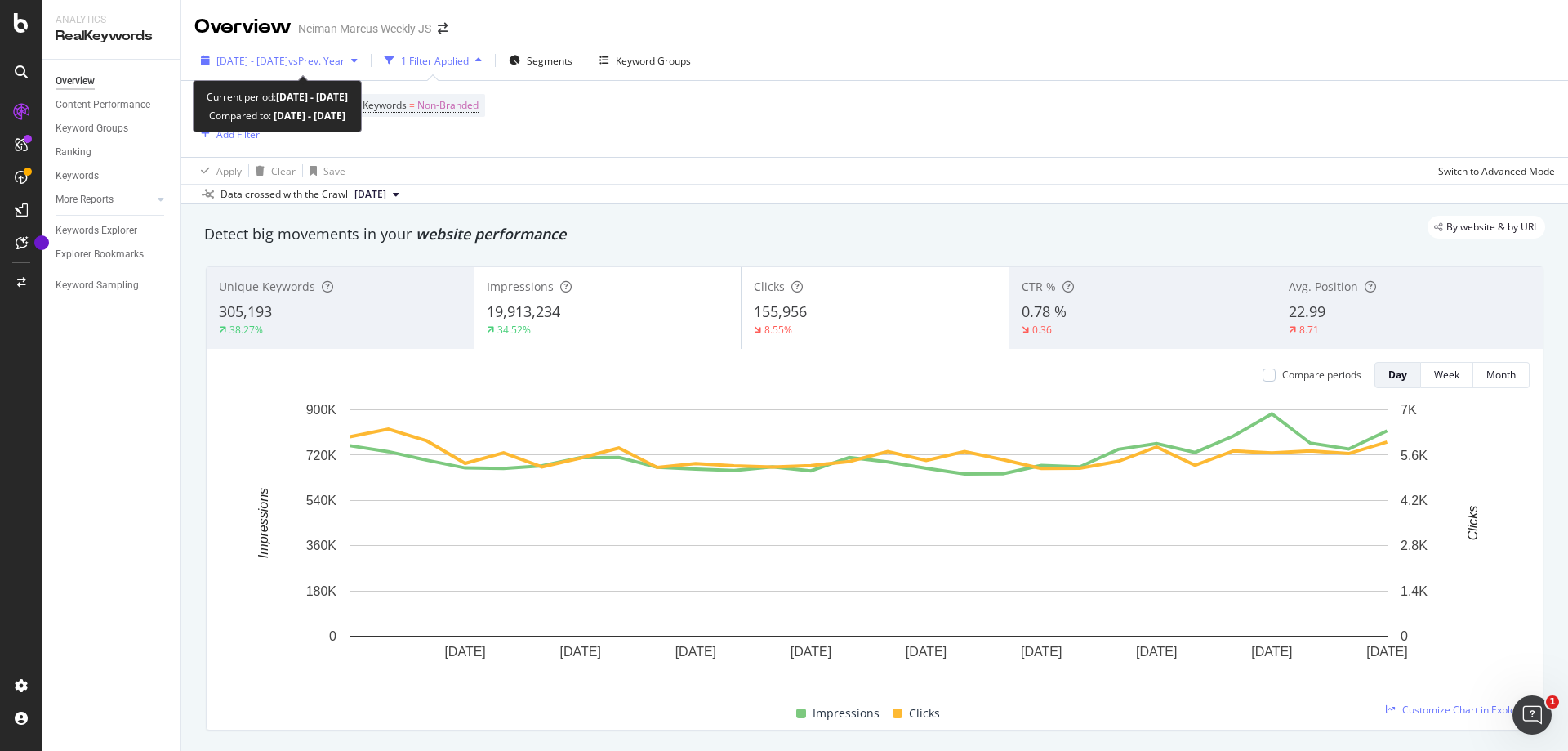
click at [244, 54] on span "[DATE] - [DATE]" at bounding box center [253, 61] width 72 height 14
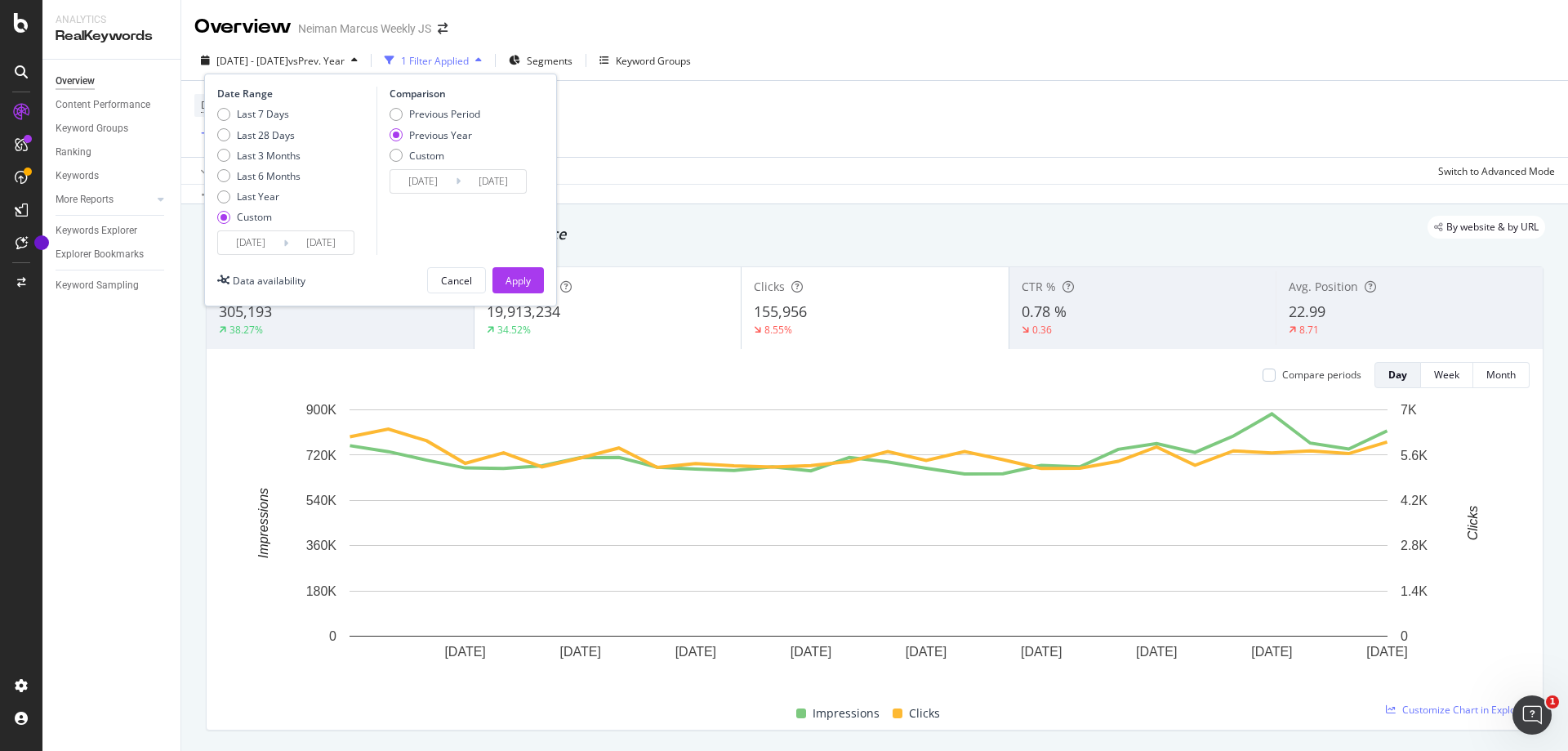
click at [244, 242] on input "[DATE]" at bounding box center [250, 242] width 65 height 22
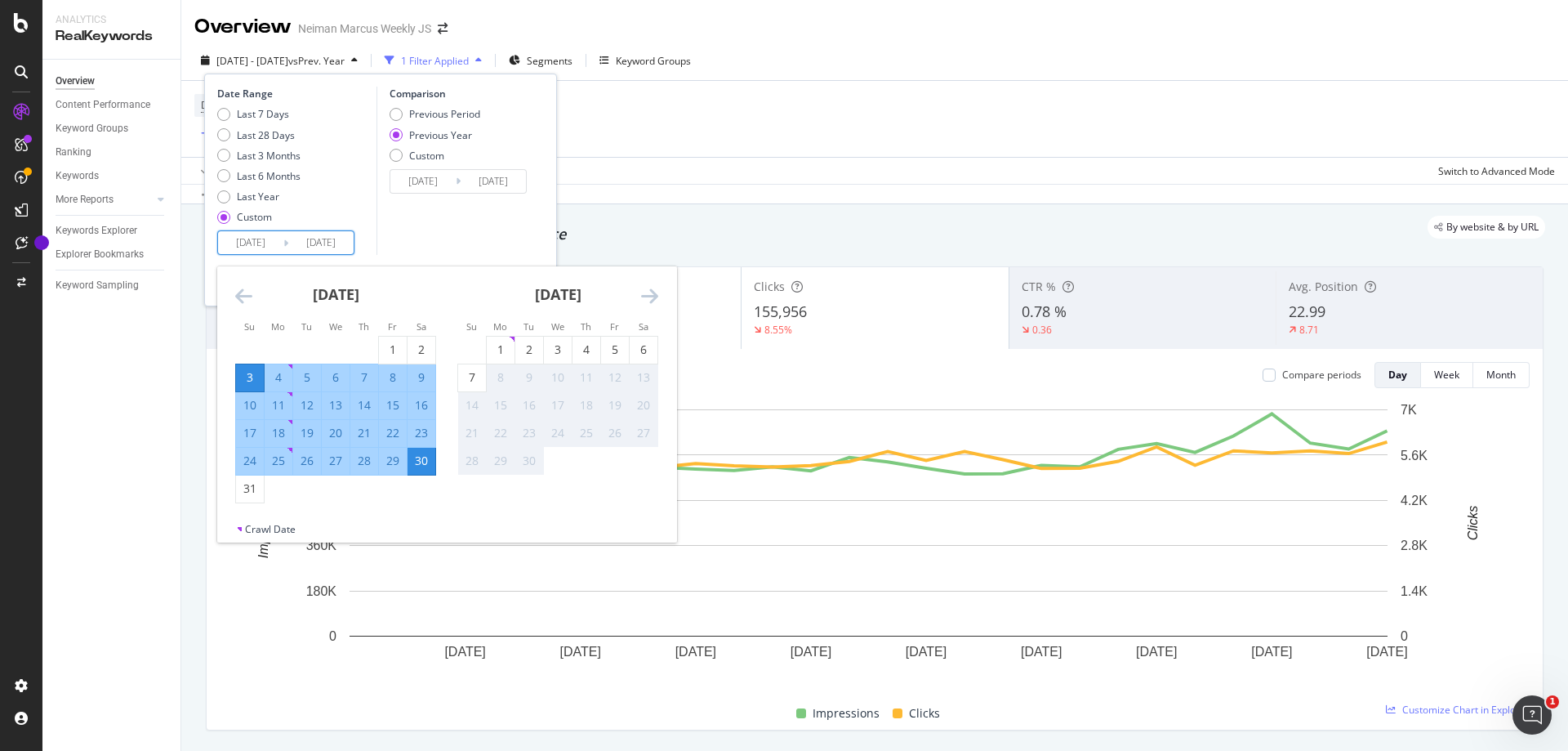
click at [247, 305] on icon "Move backward to switch to the previous month." at bounding box center [244, 296] width 18 height 20
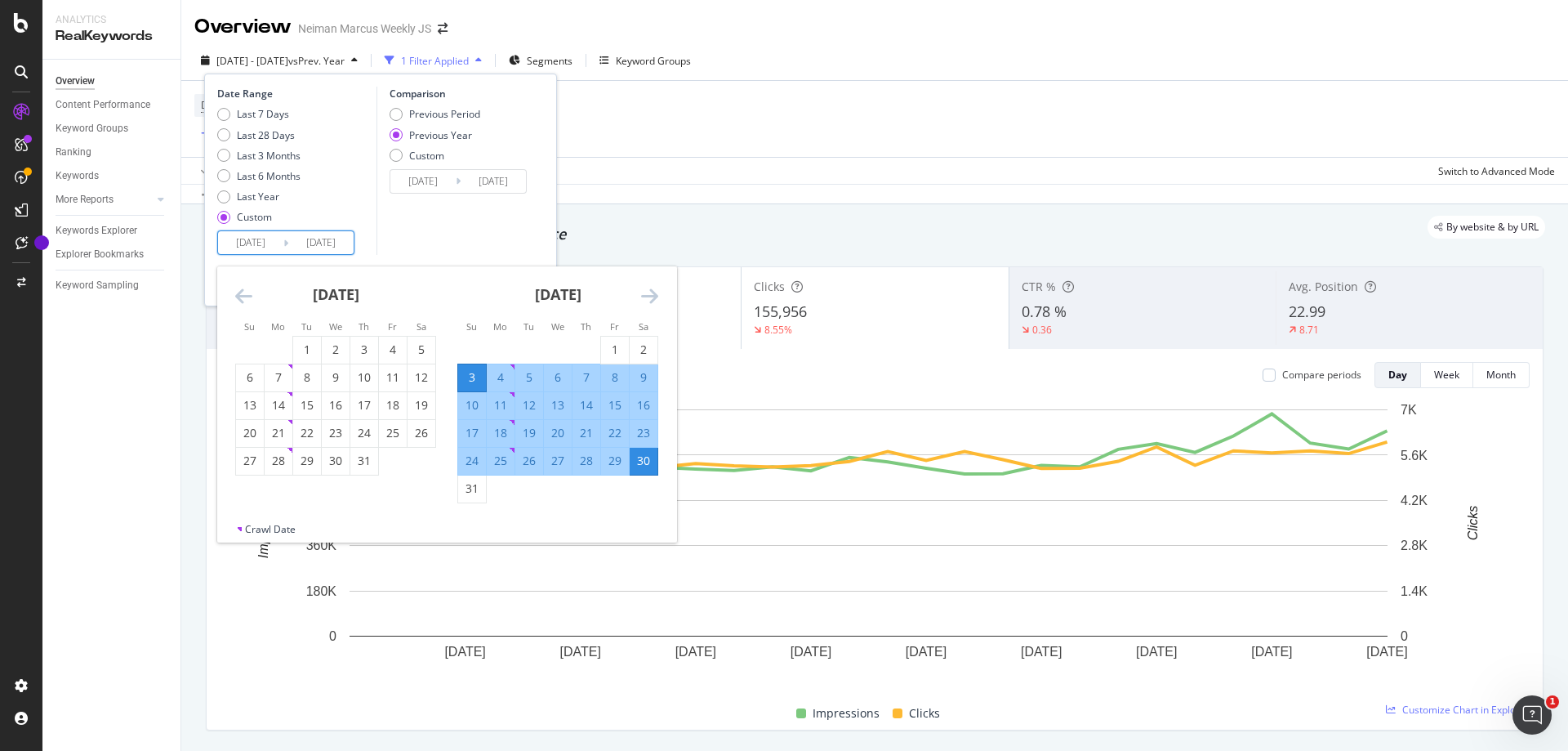
click at [247, 304] on icon "Move backward to switch to the previous month." at bounding box center [244, 296] width 18 height 20
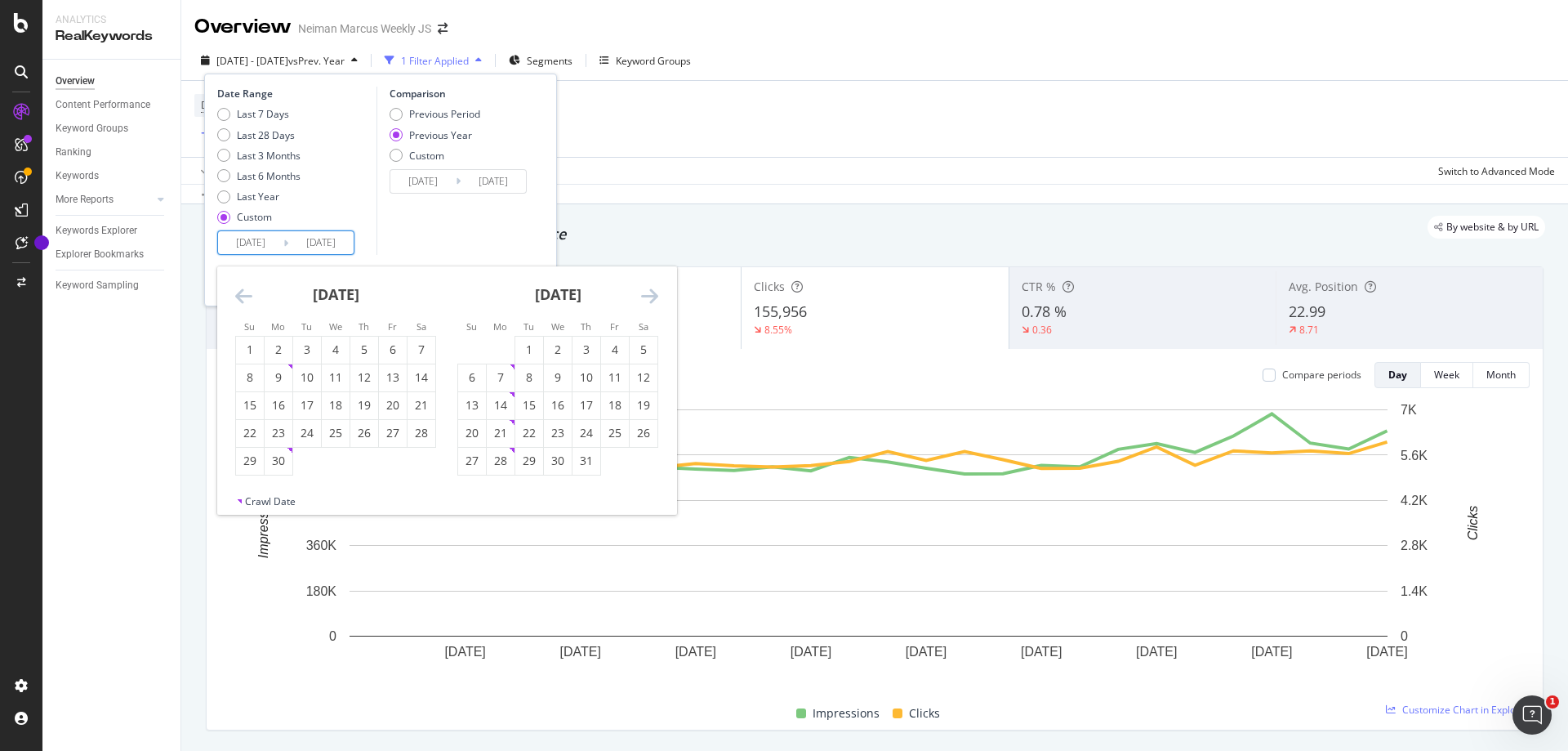
click at [247, 303] on icon "Move backward to switch to the previous month." at bounding box center [244, 296] width 18 height 20
click at [240, 377] on div "2" at bounding box center [250, 377] width 27 height 17
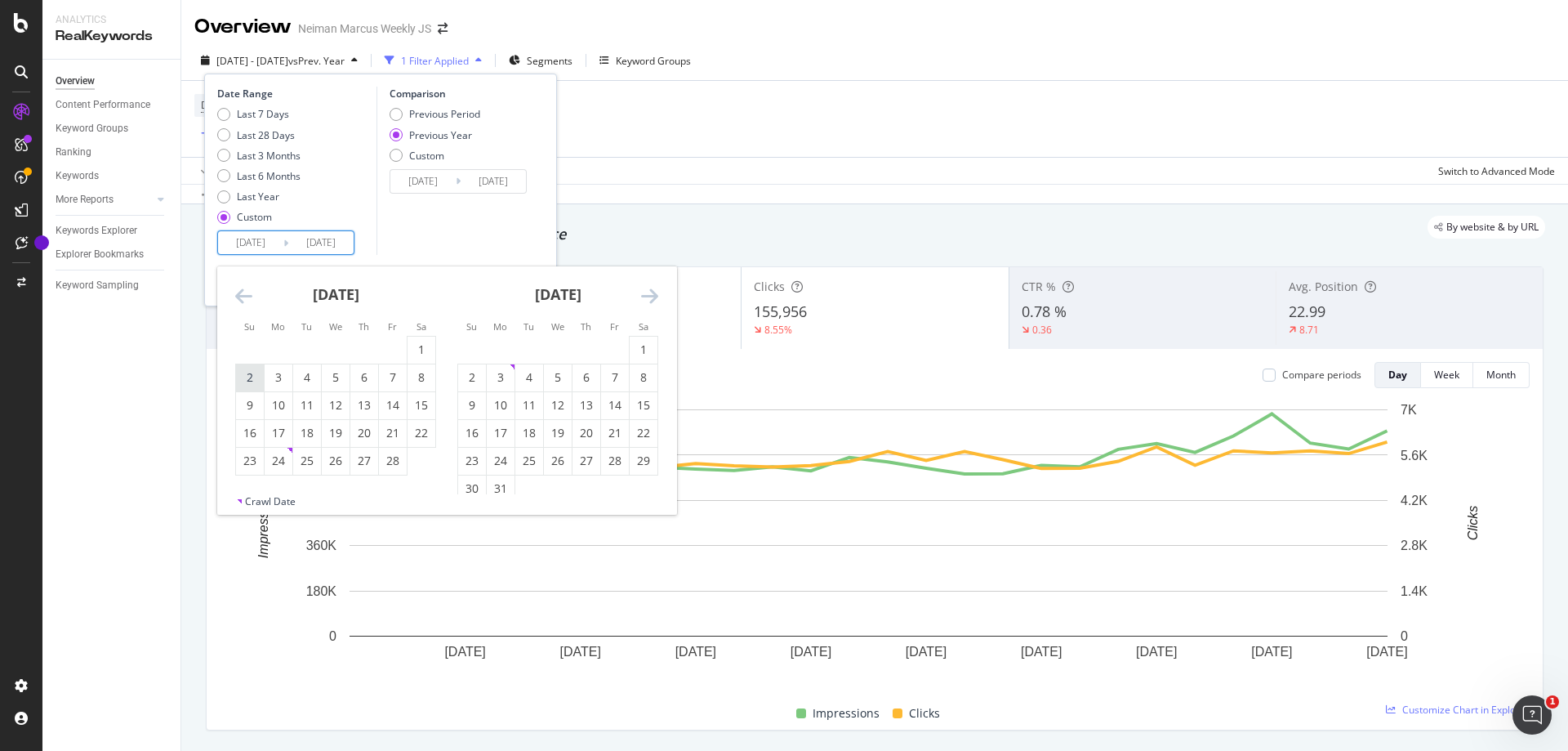
type input "[DATE]"
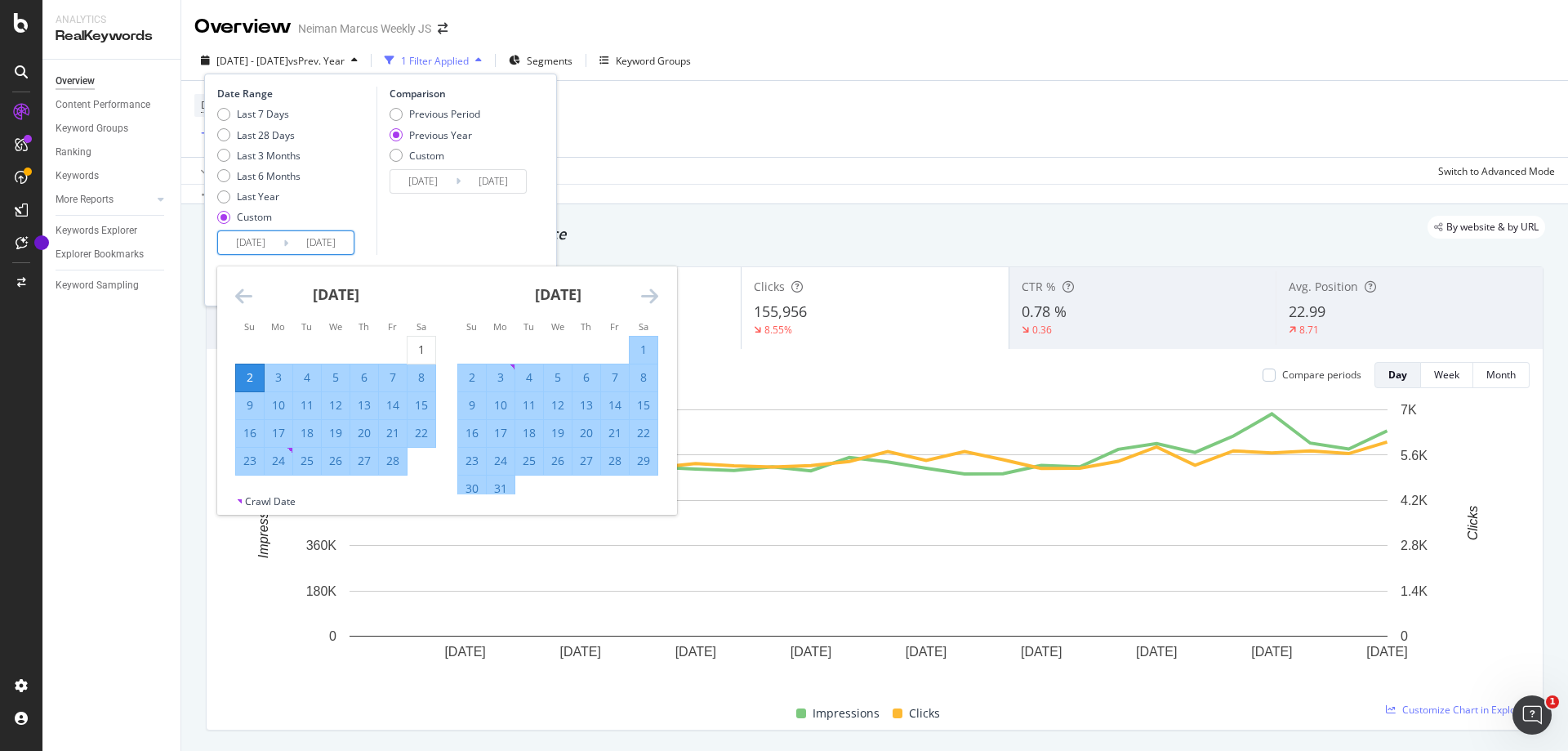
click at [650, 296] on icon "Move forward to switch to the next month." at bounding box center [650, 296] width 18 height 20
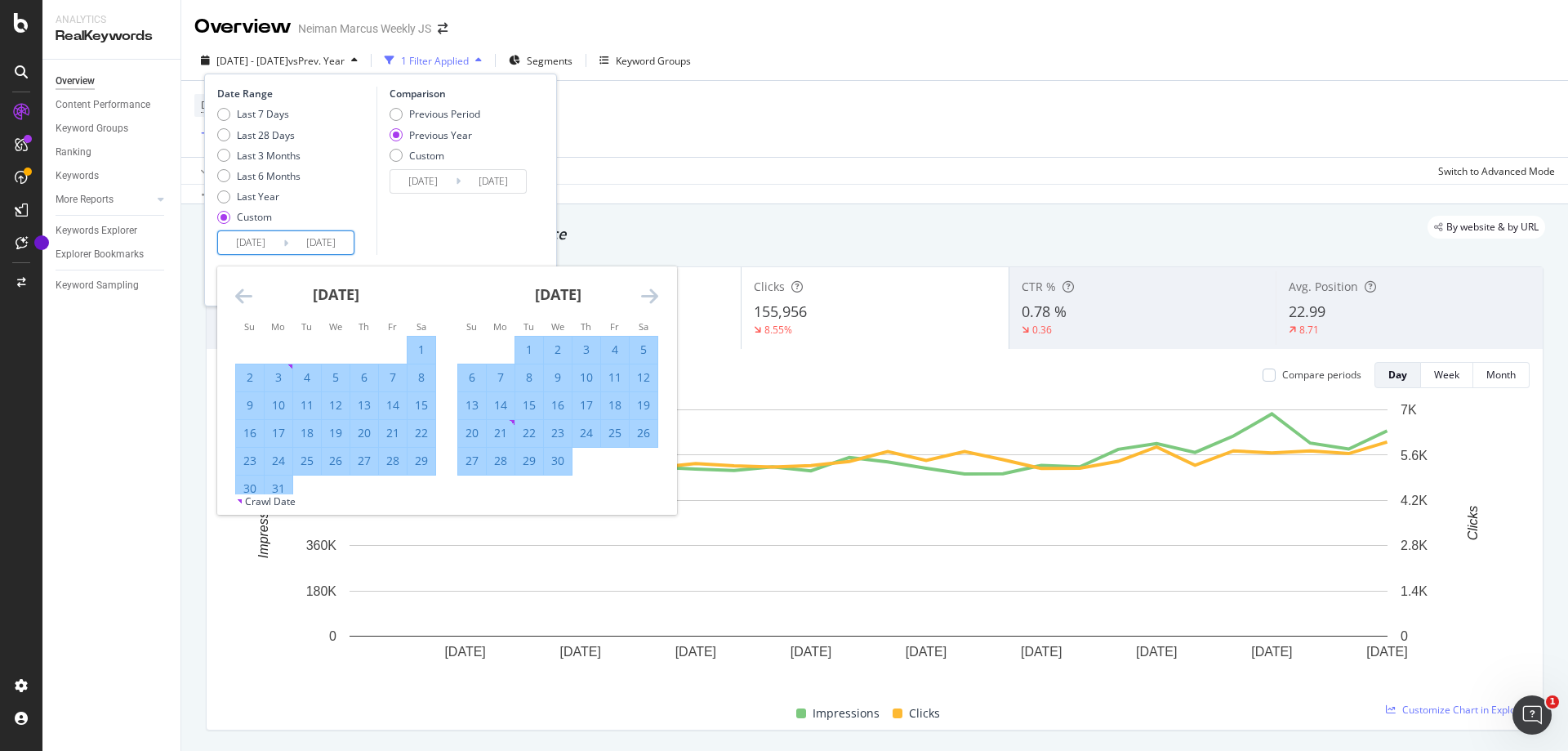
click at [650, 296] on icon "Move forward to switch to the next month." at bounding box center [650, 296] width 18 height 20
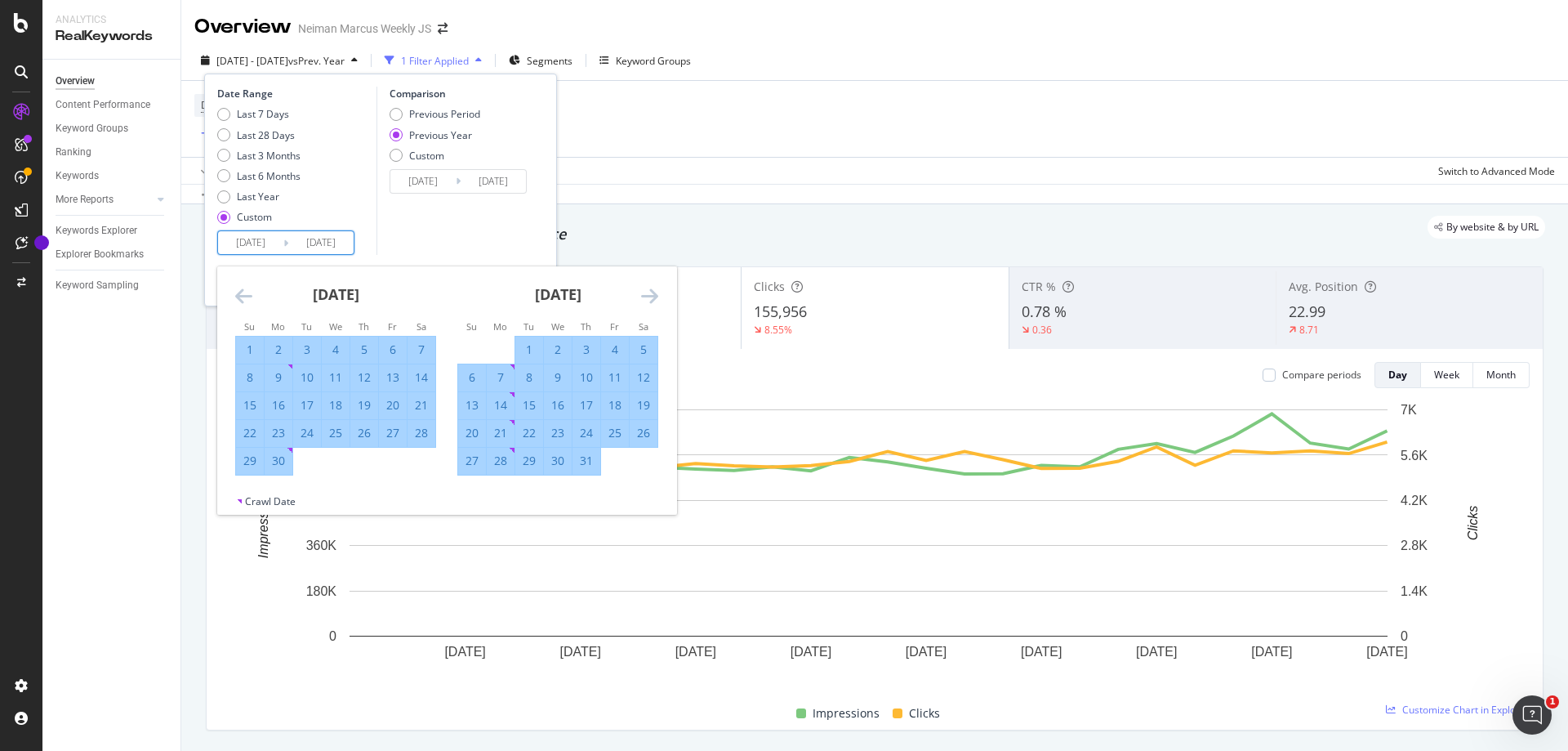
click at [650, 296] on icon "Move forward to switch to the next month." at bounding box center [650, 296] width 18 height 20
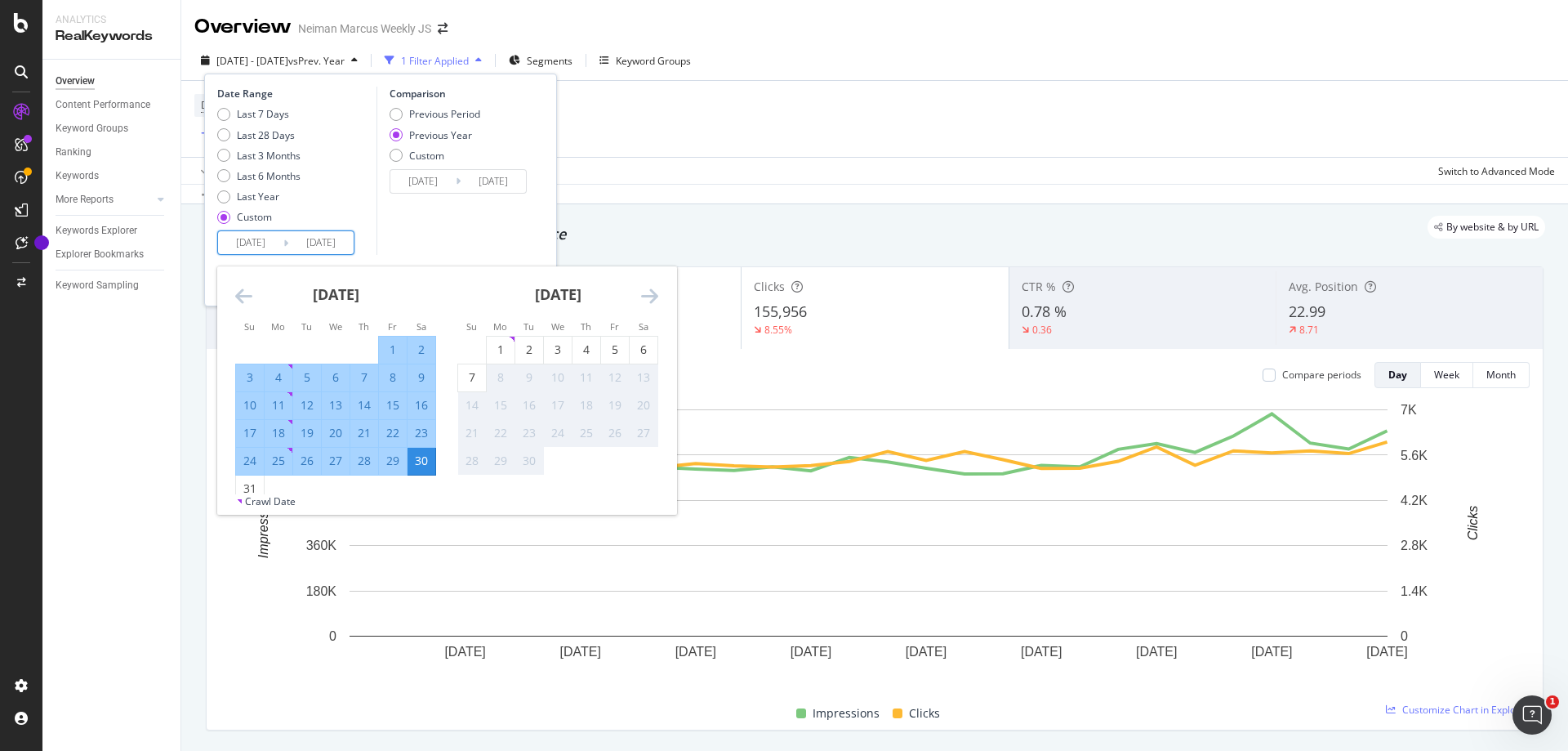
click at [238, 293] on icon "Move backward to switch to the previous month." at bounding box center [244, 296] width 18 height 20
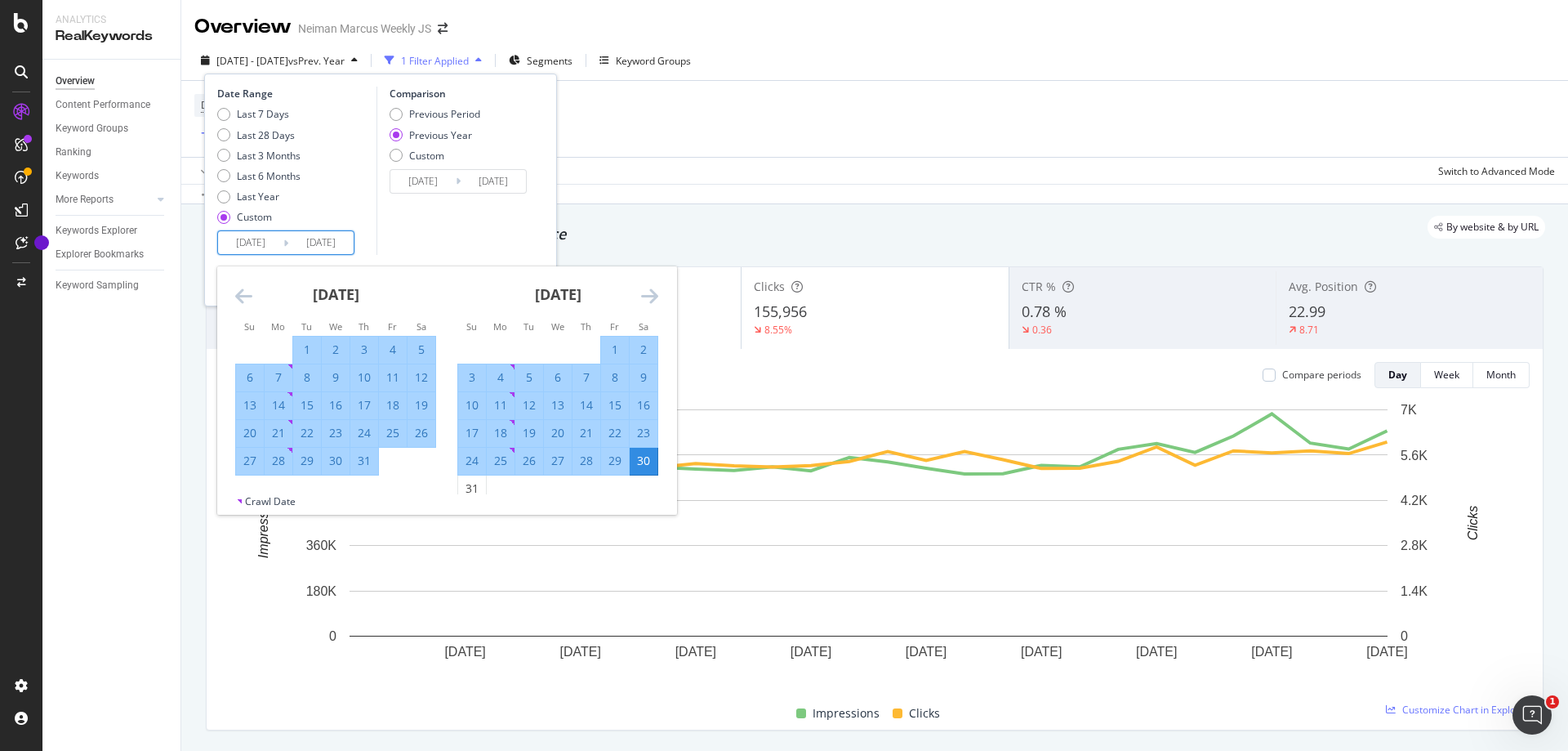
click at [645, 345] on div "2" at bounding box center [643, 350] width 27 height 17
type input "[DATE]"
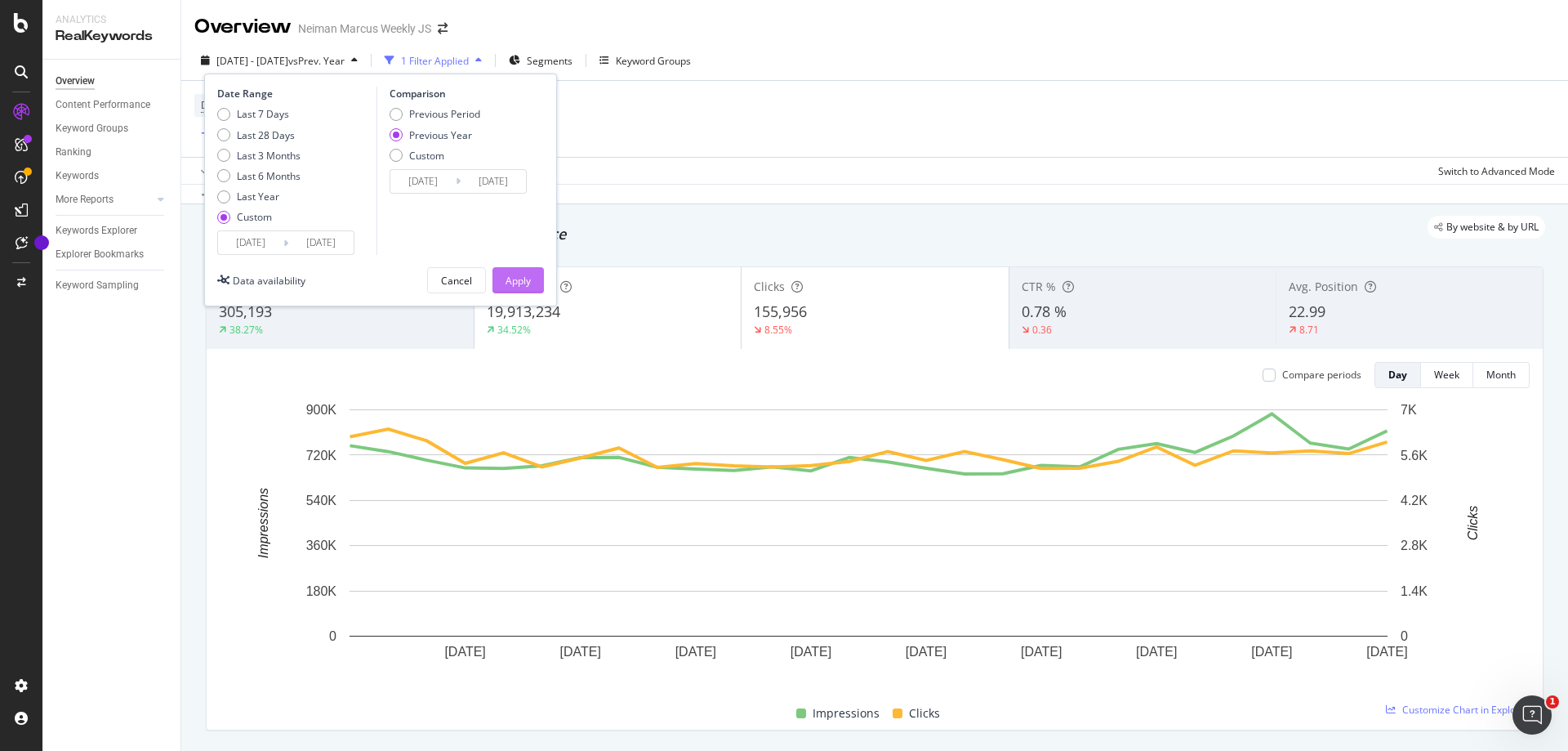
click at [516, 280] on div "Apply" at bounding box center [518, 280] width 25 height 14
